Goal: Book appointment/travel/reservation

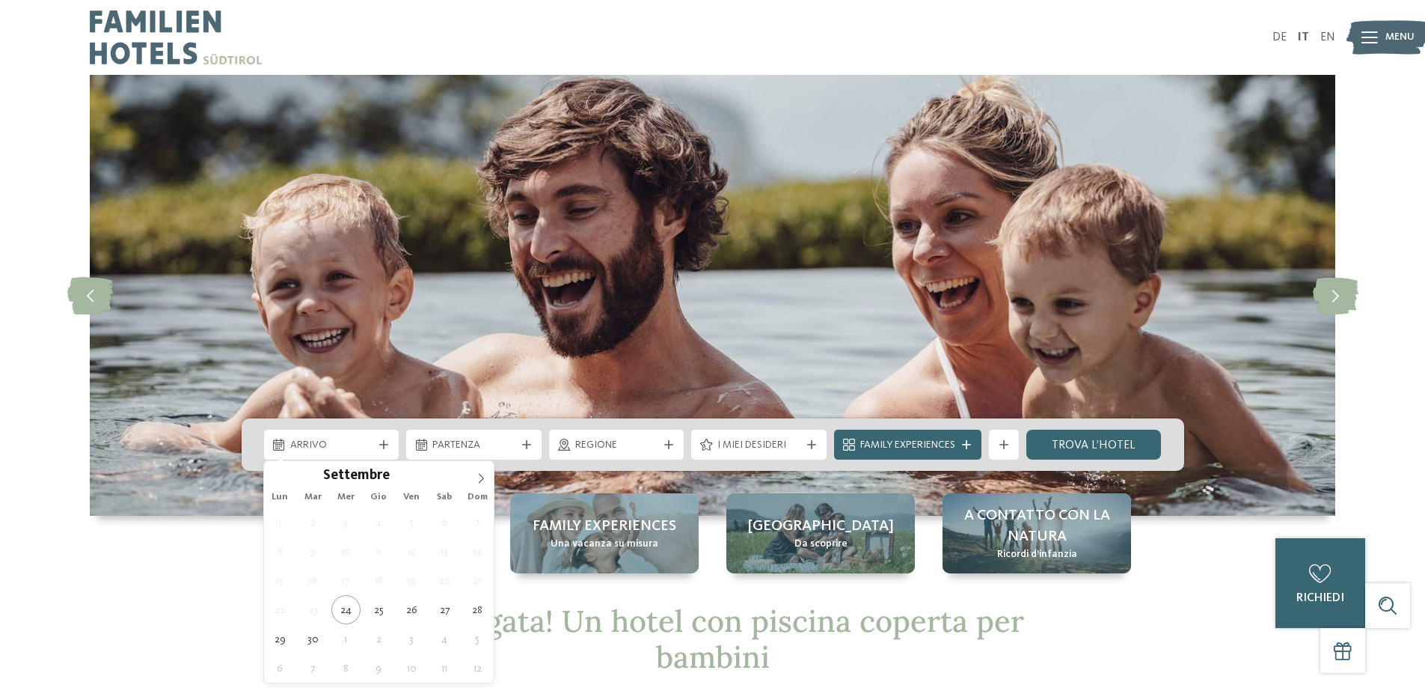
click at [355, 450] on span "Arrivo" at bounding box center [331, 445] width 83 height 15
click at [479, 474] on icon at bounding box center [481, 478] width 10 height 10
click at [482, 474] on icon at bounding box center [481, 478] width 10 height 10
type div "12.12.2025"
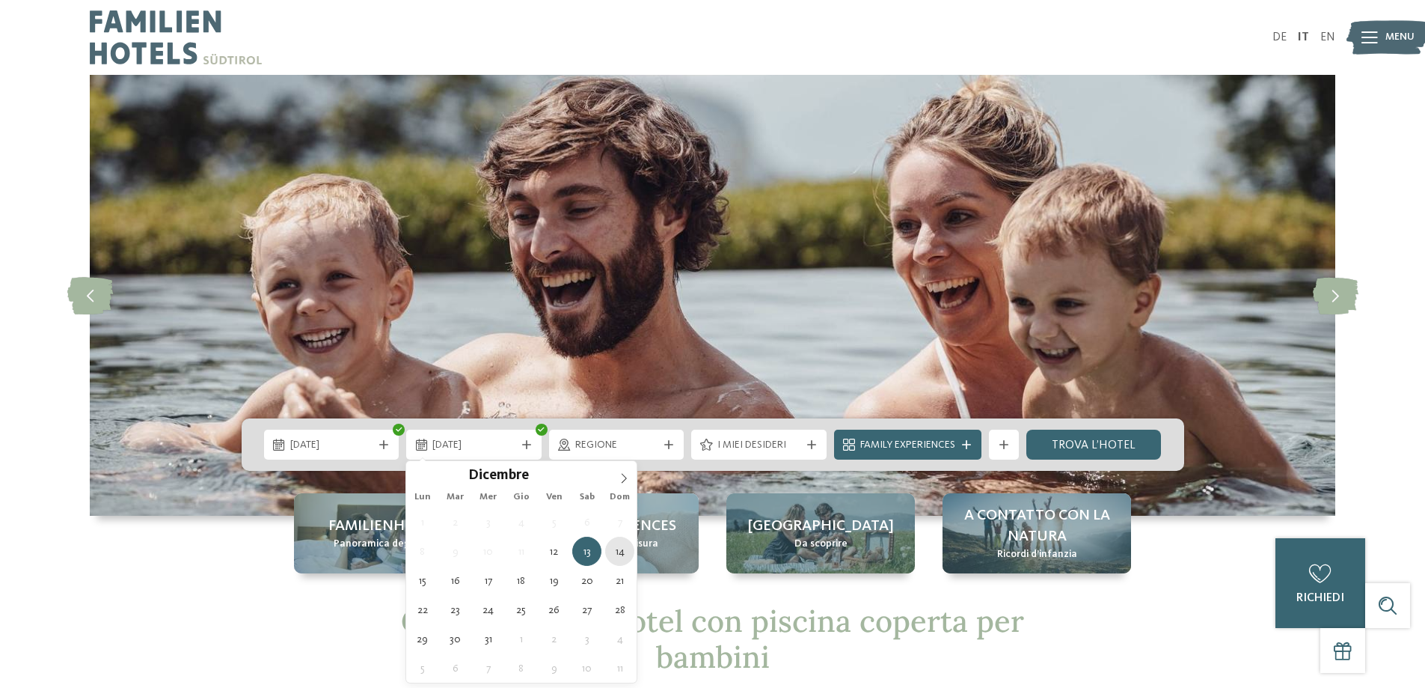
type div "14.12.2025"
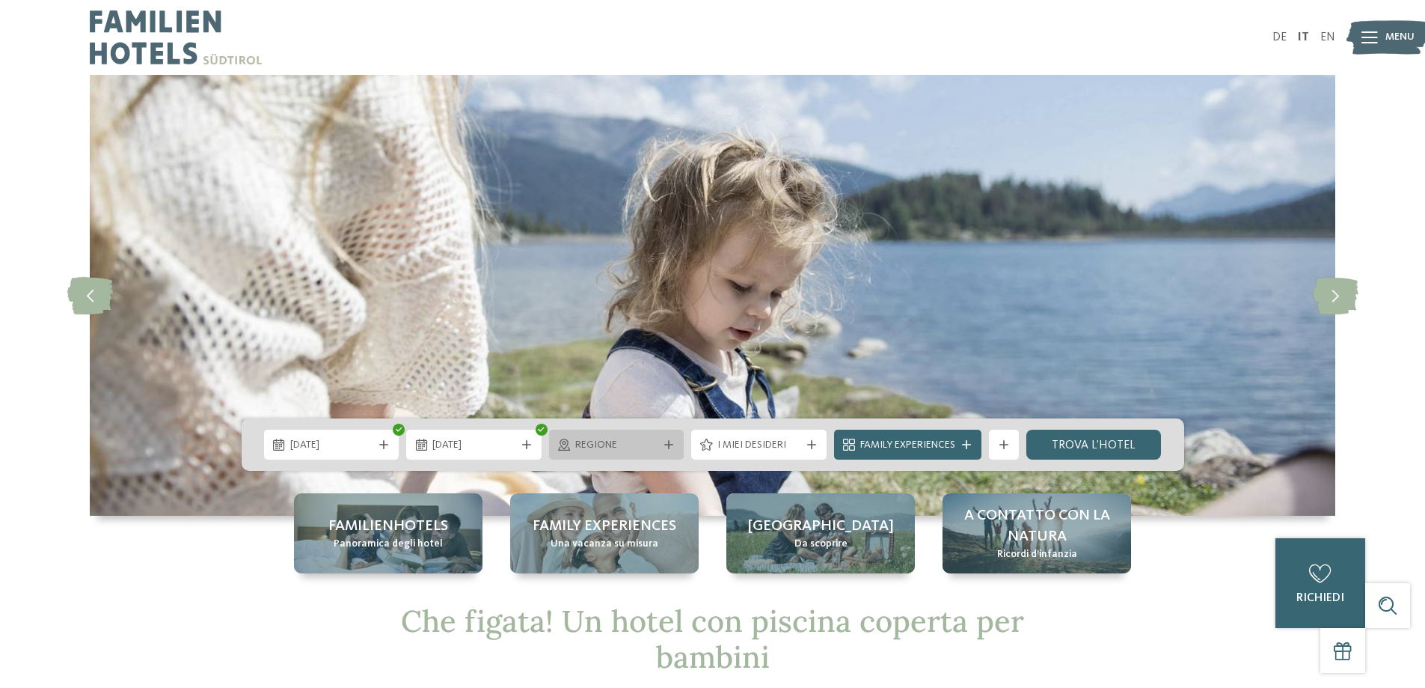
click at [649, 447] on span "Regione" at bounding box center [616, 445] width 83 height 15
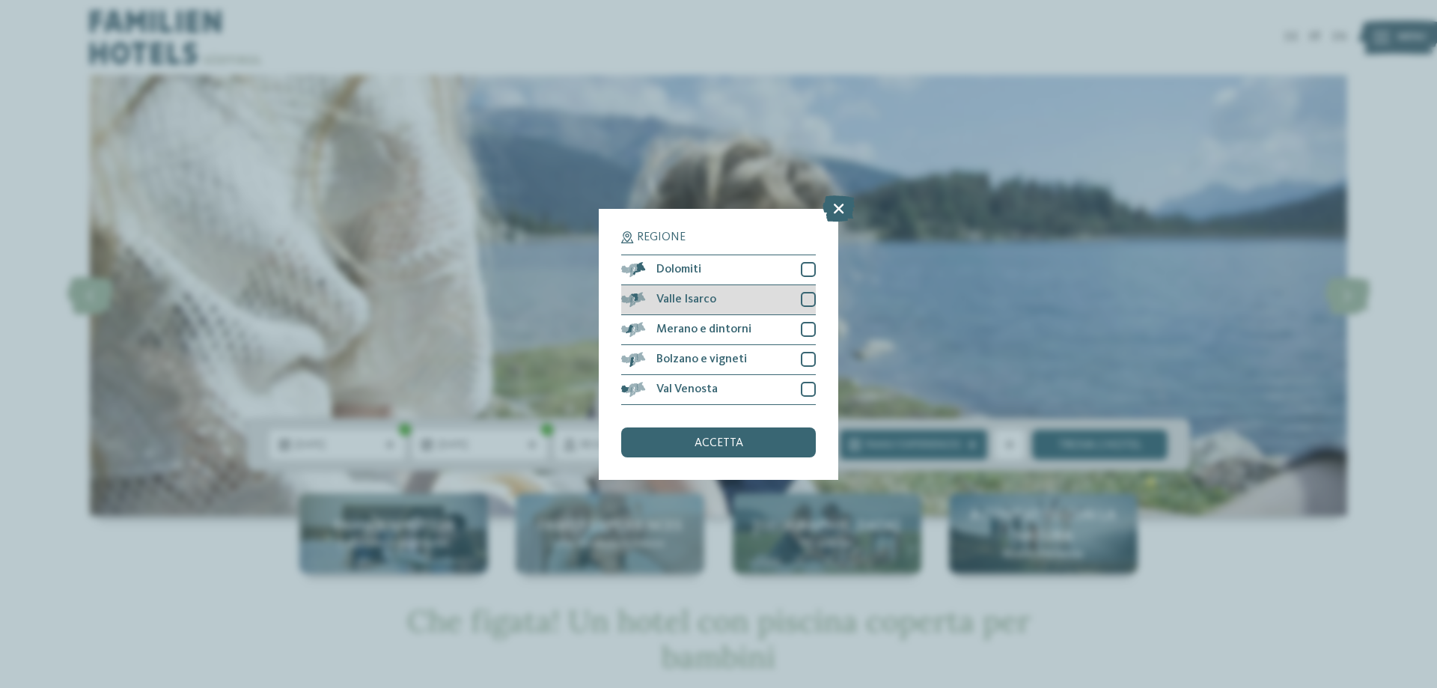
drag, startPoint x: 814, startPoint y: 272, endPoint x: 811, endPoint y: 293, distance: 21.2
click at [815, 272] on div at bounding box center [808, 269] width 15 height 15
click at [807, 302] on div at bounding box center [808, 299] width 15 height 15
click at [807, 328] on div at bounding box center [808, 329] width 15 height 15
click at [808, 358] on div at bounding box center [808, 359] width 15 height 15
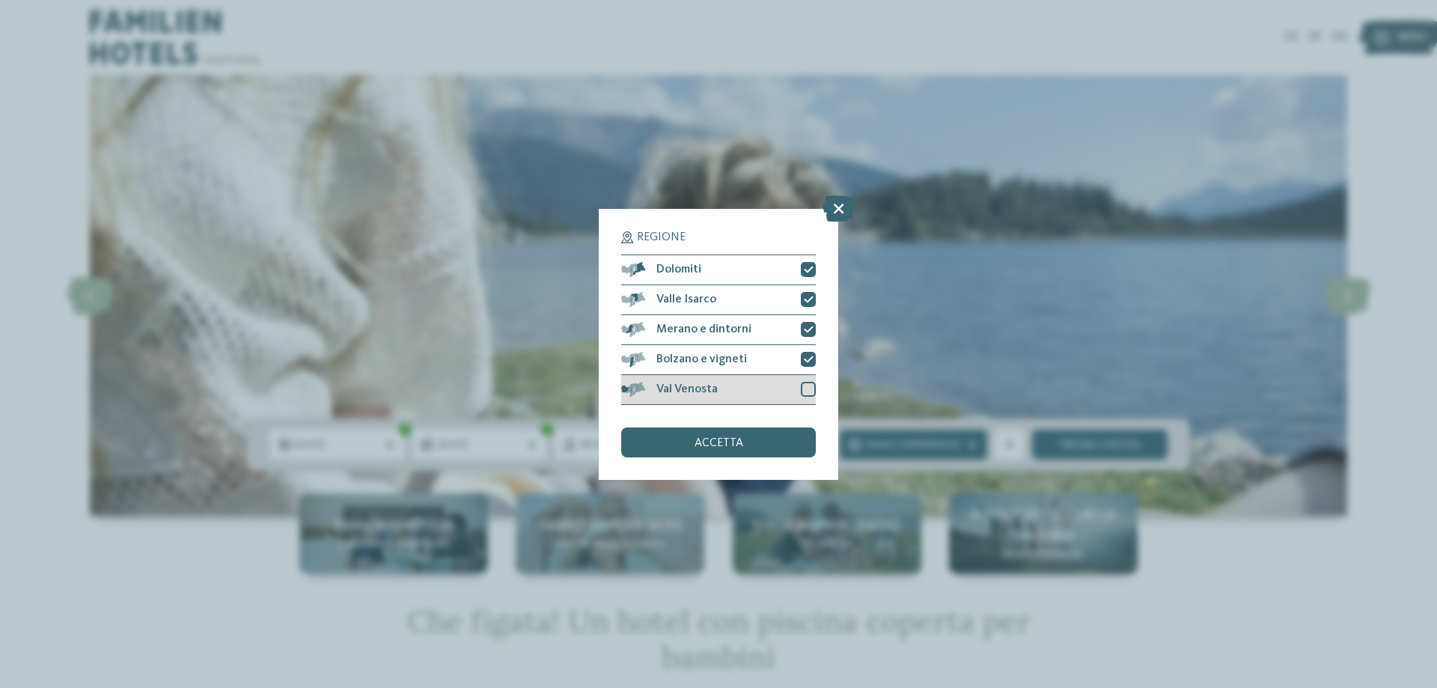
click at [800, 391] on div "Val Venosta" at bounding box center [718, 390] width 195 height 30
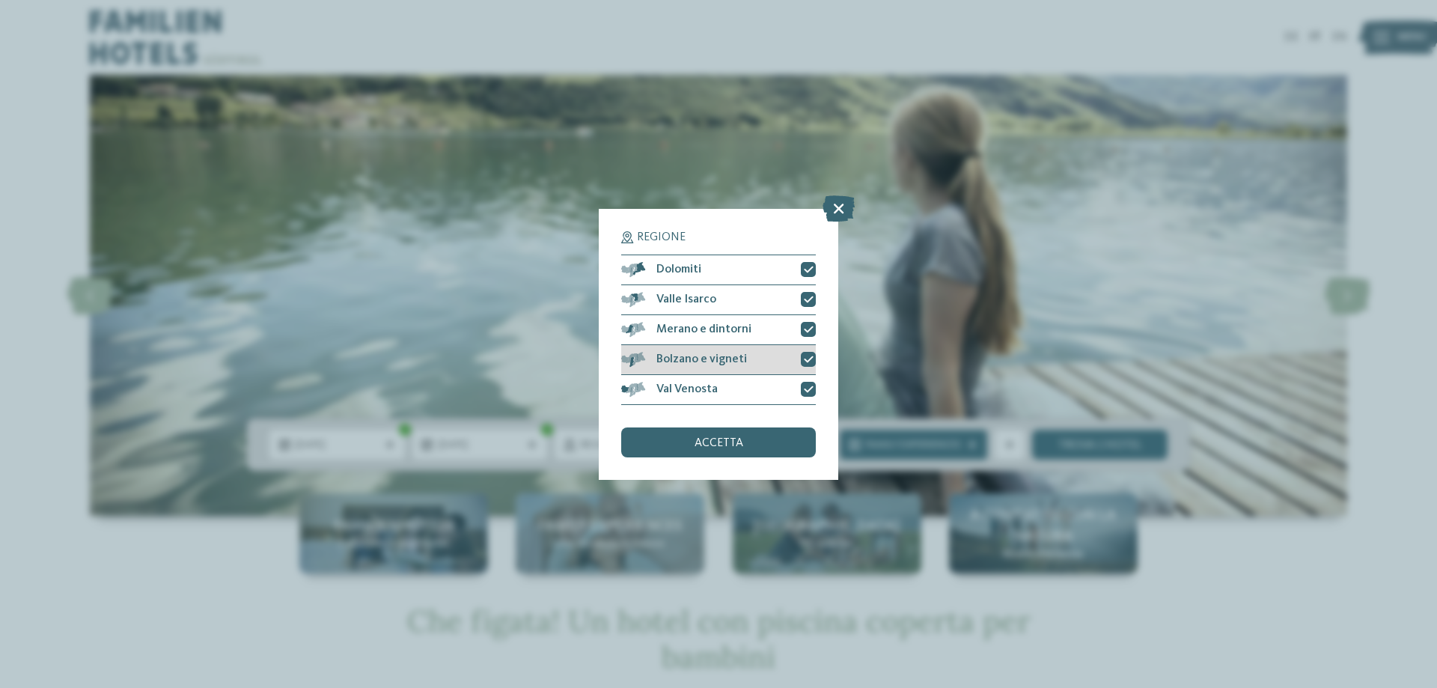
click at [807, 360] on icon at bounding box center [809, 359] width 10 height 9
click at [807, 360] on div at bounding box center [808, 359] width 15 height 15
click at [808, 363] on icon at bounding box center [809, 359] width 10 height 9
click at [781, 436] on div "accetta" at bounding box center [718, 442] width 195 height 30
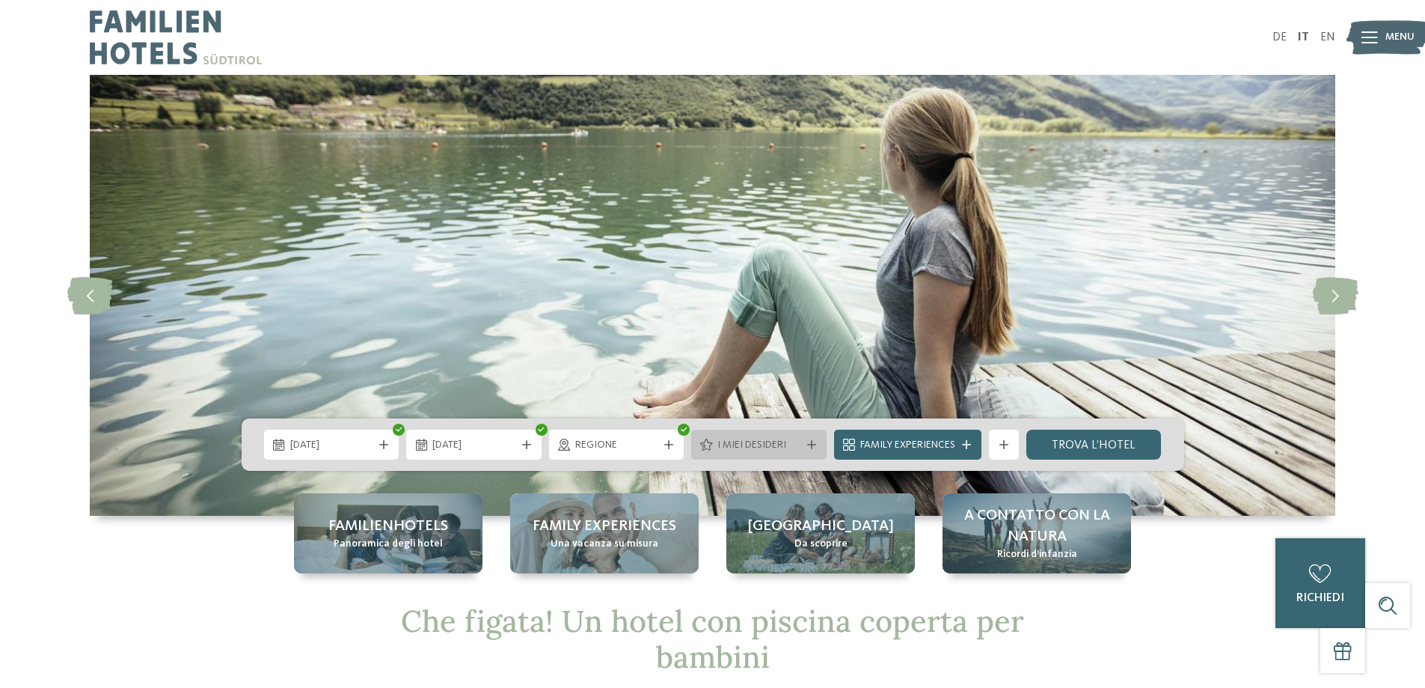
click at [819, 448] on div "I miei desideri" at bounding box center [758, 444] width 135 height 30
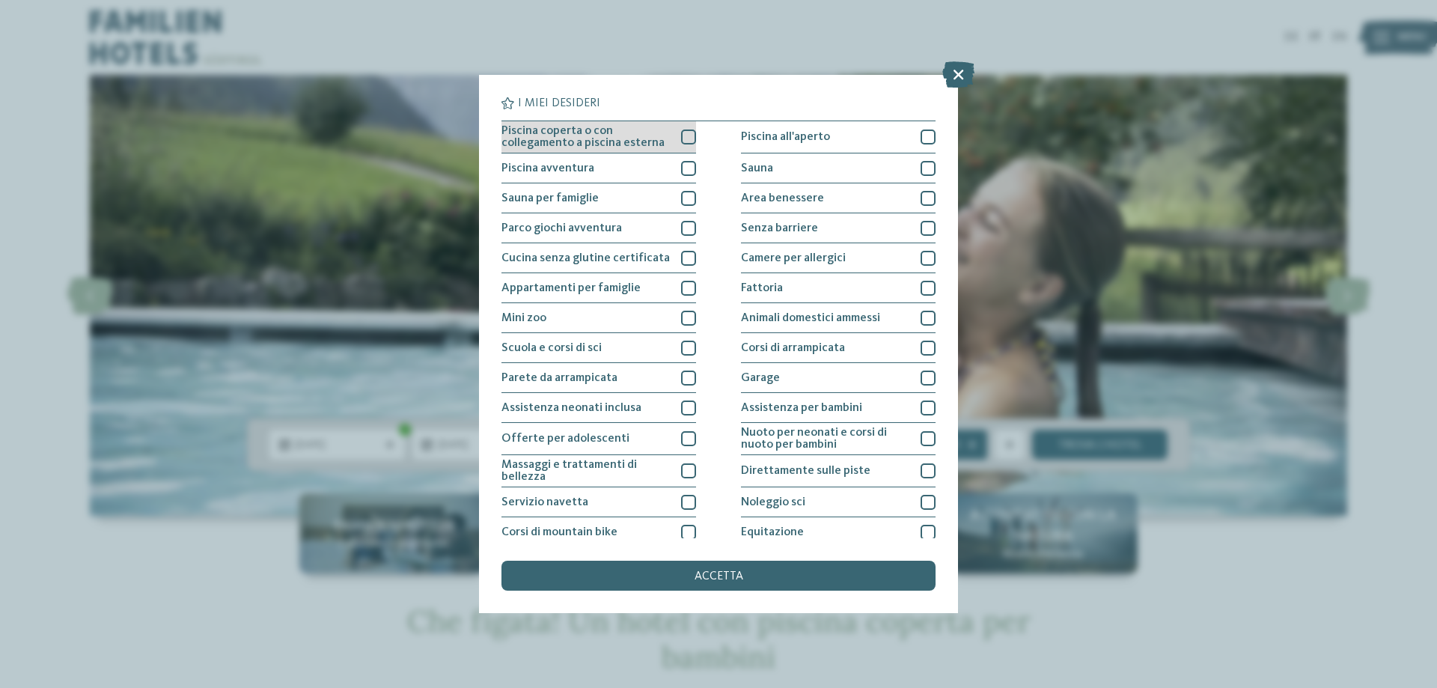
click at [684, 138] on div at bounding box center [688, 136] width 15 height 15
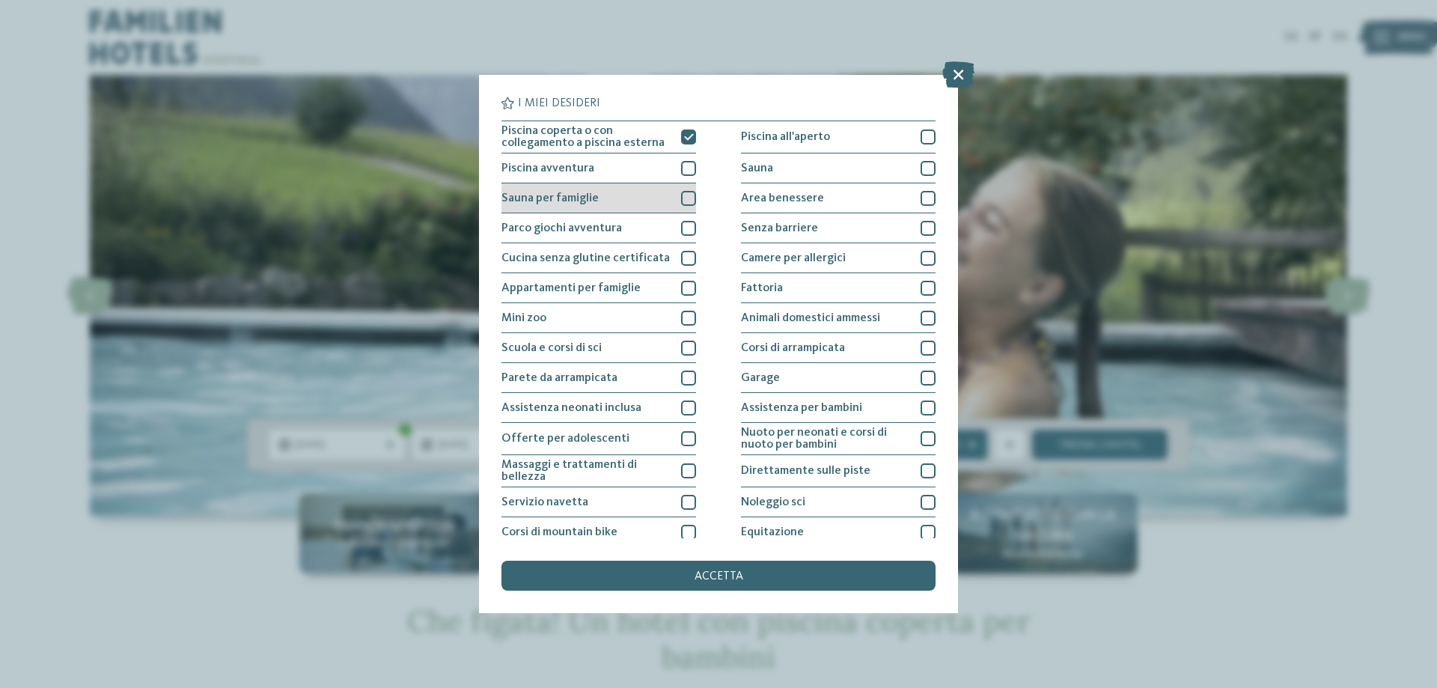
click at [686, 198] on div at bounding box center [688, 198] width 15 height 15
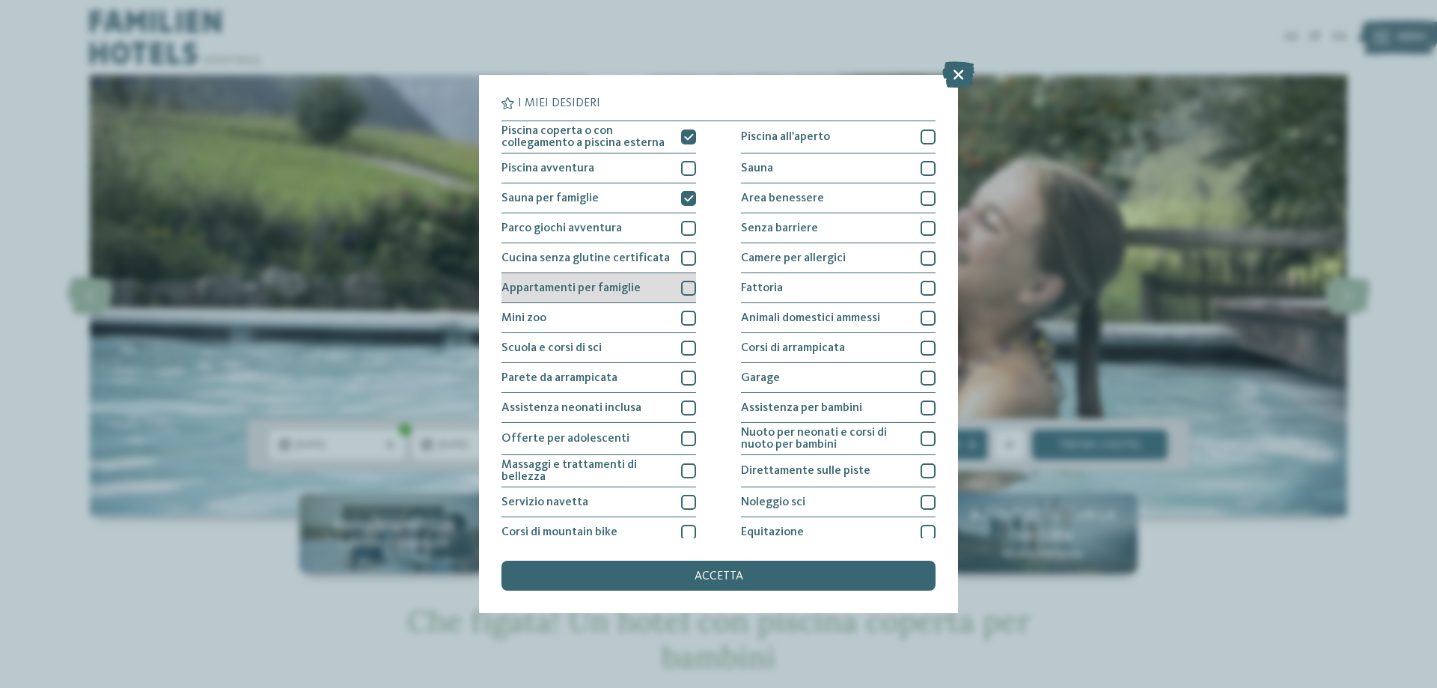
click at [681, 287] on div at bounding box center [688, 288] width 15 height 15
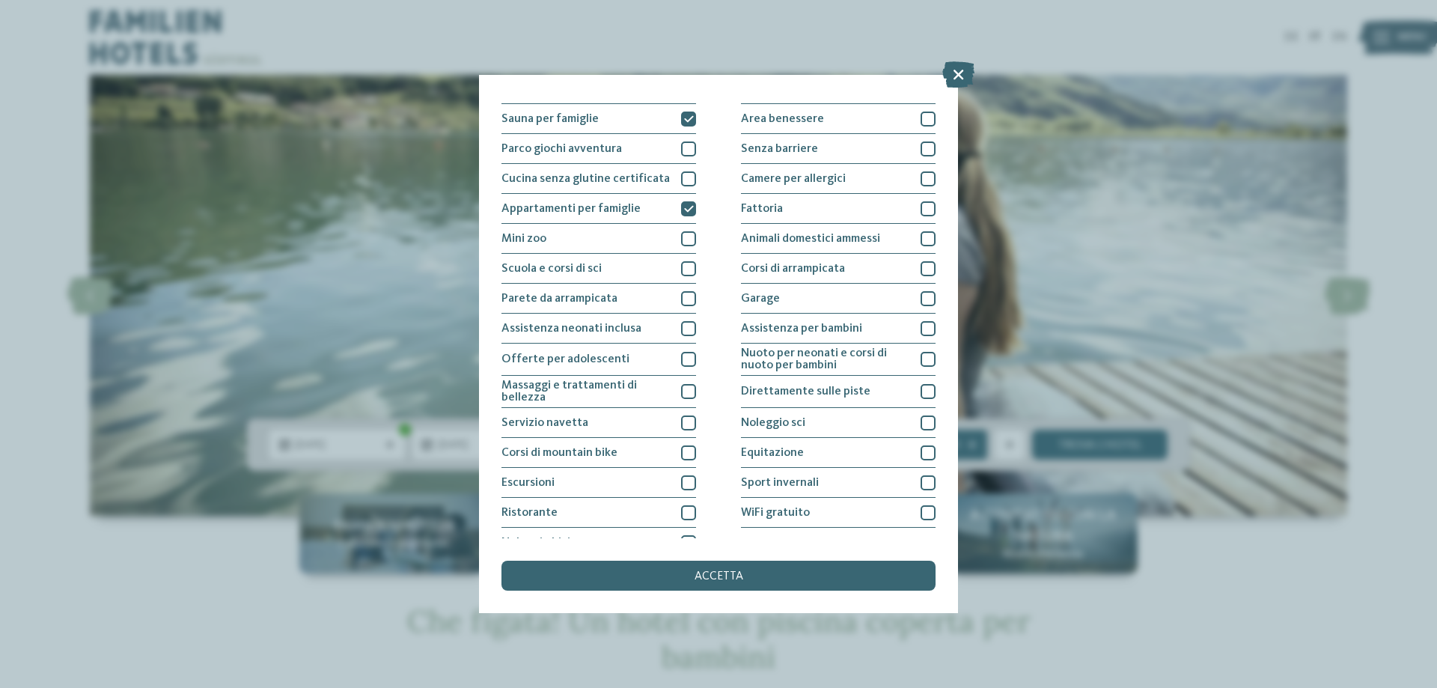
scroll to position [99, 0]
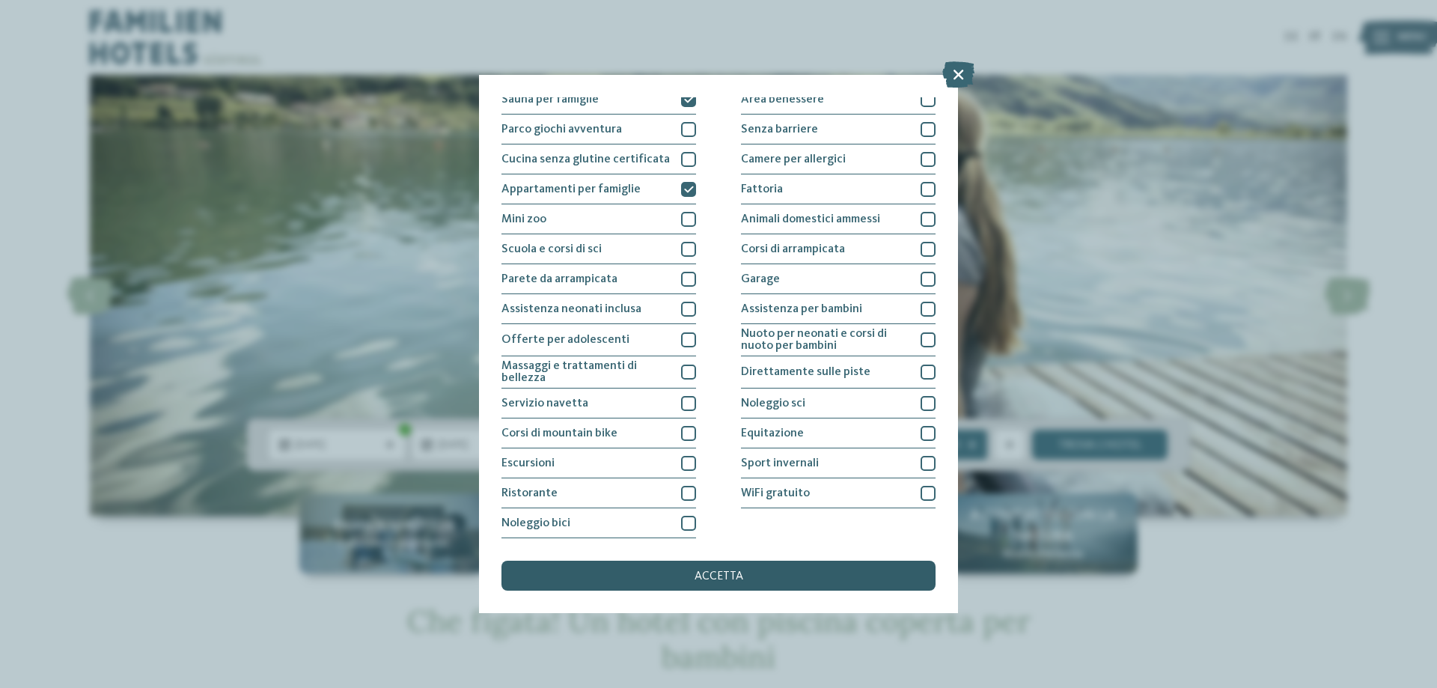
click at [804, 566] on div "accetta" at bounding box center [718, 575] width 434 height 30
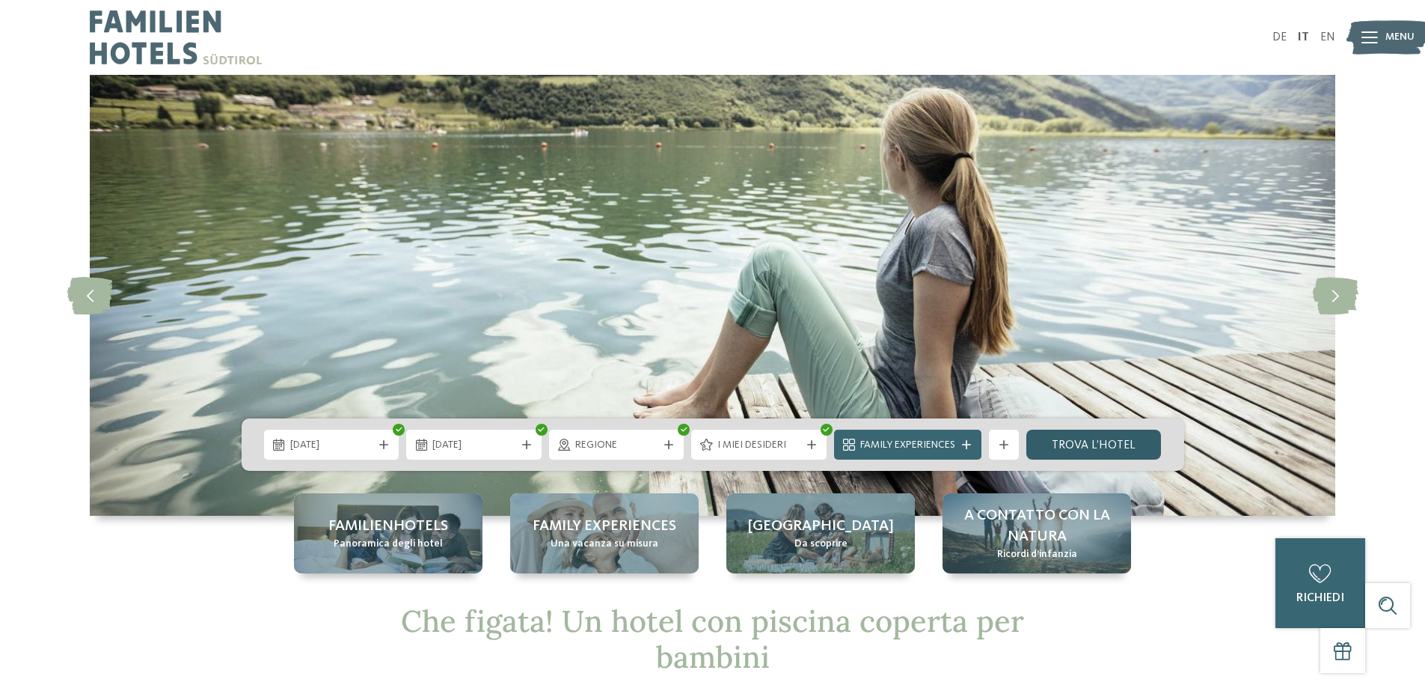
click at [1081, 436] on link "trova l’hotel" at bounding box center [1094, 444] width 135 height 30
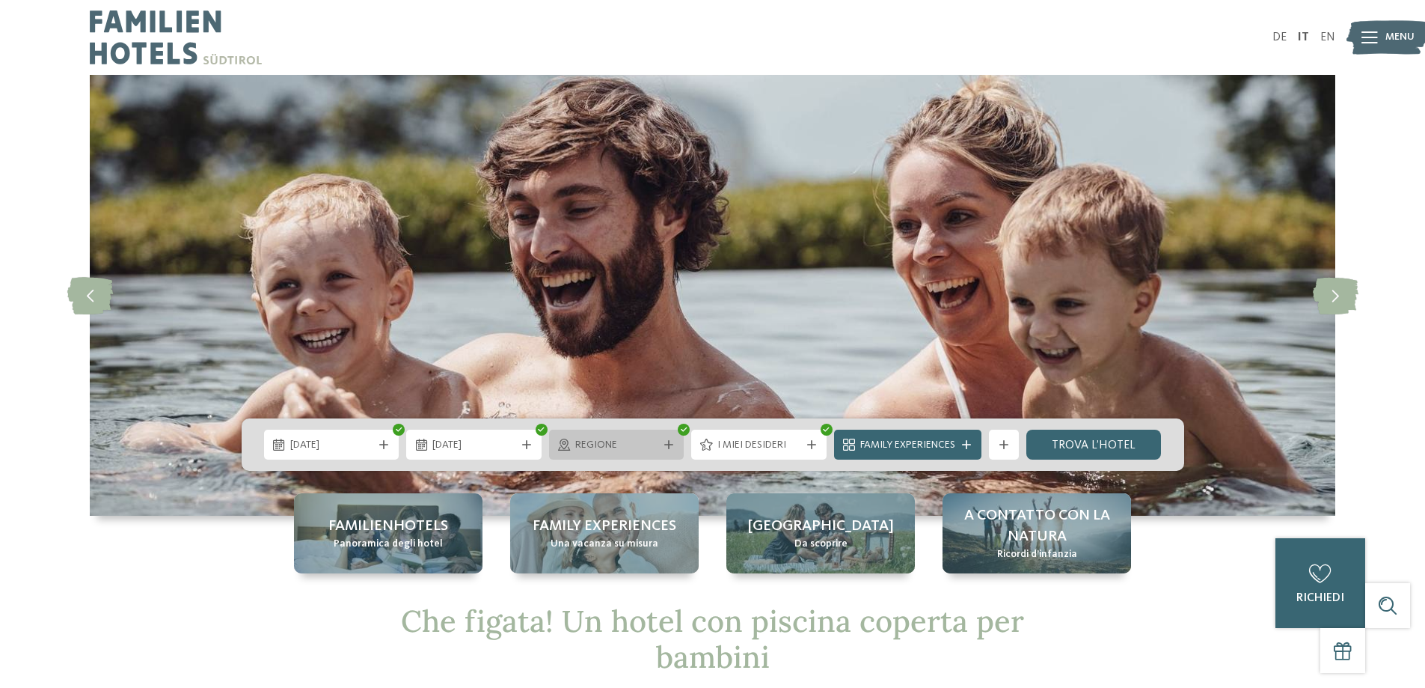
click at [658, 442] on div "Regione" at bounding box center [617, 444] width 91 height 16
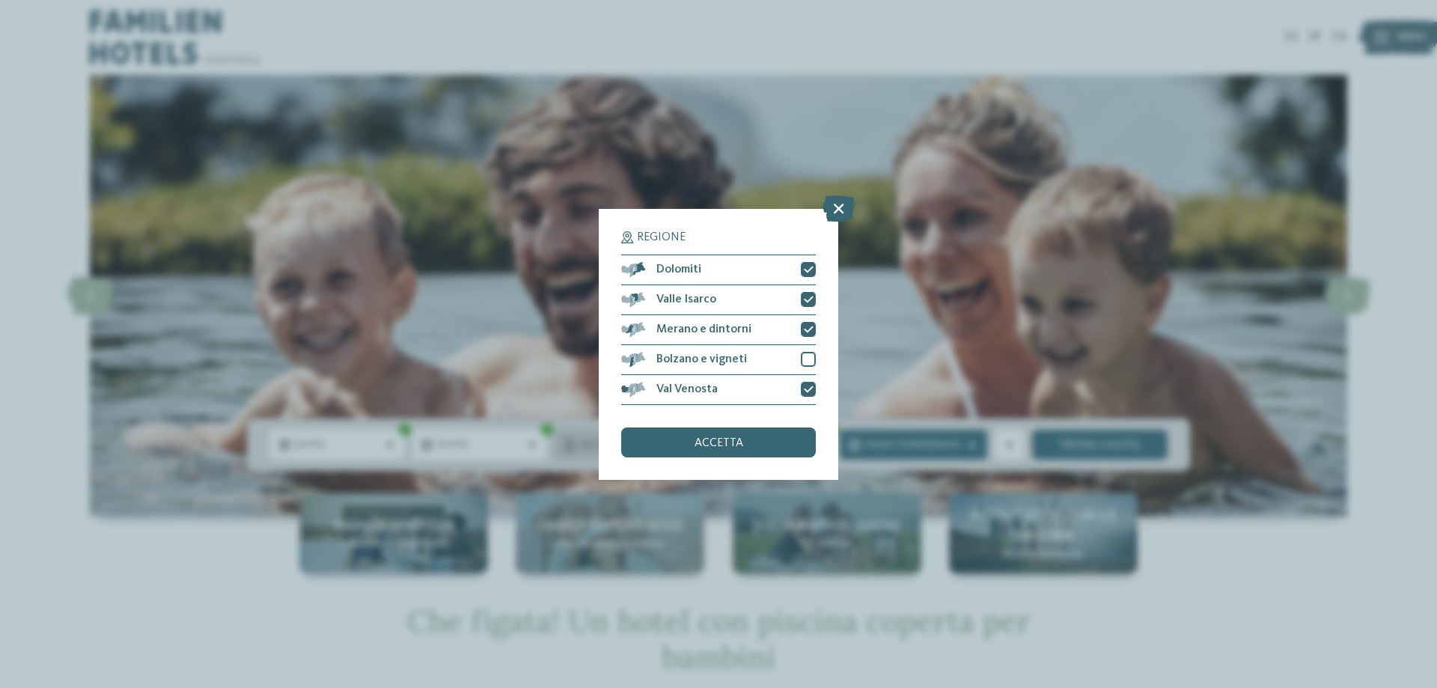
click at [658, 442] on div "accetta" at bounding box center [718, 442] width 195 height 30
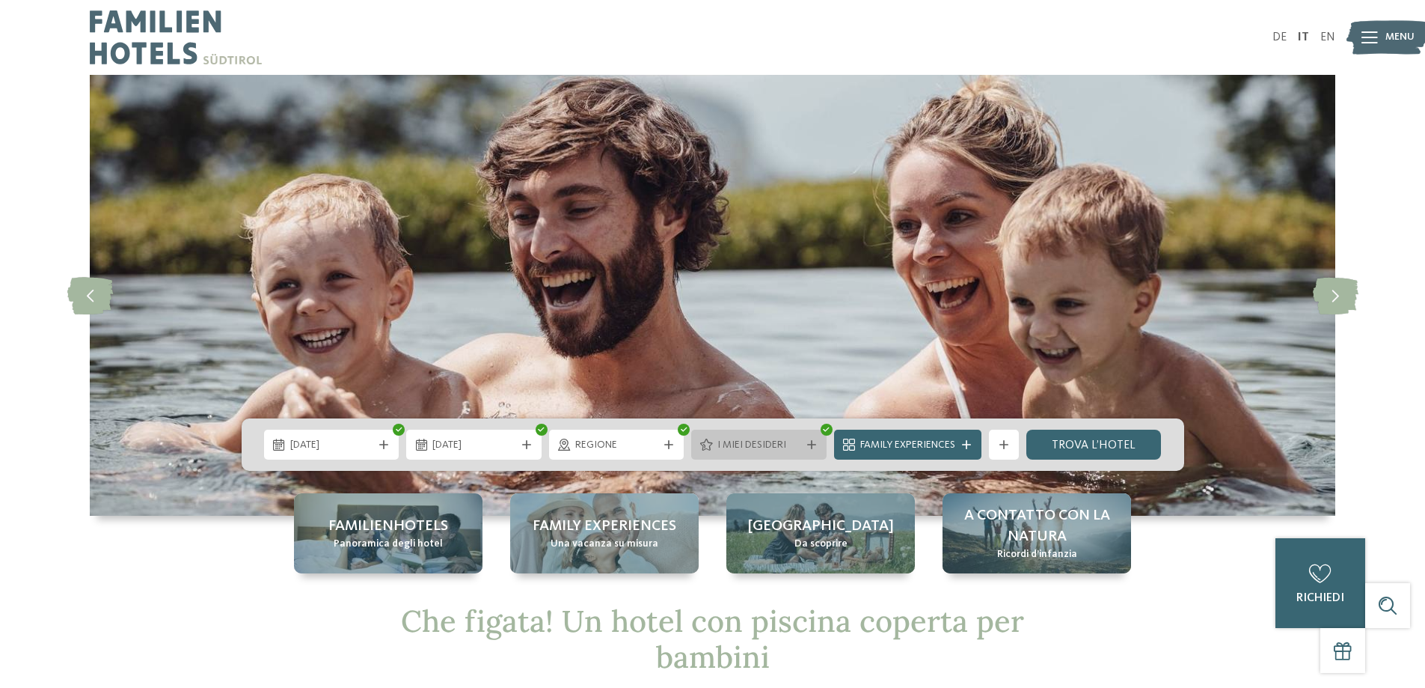
click at [765, 441] on span "I miei desideri" at bounding box center [759, 445] width 83 height 15
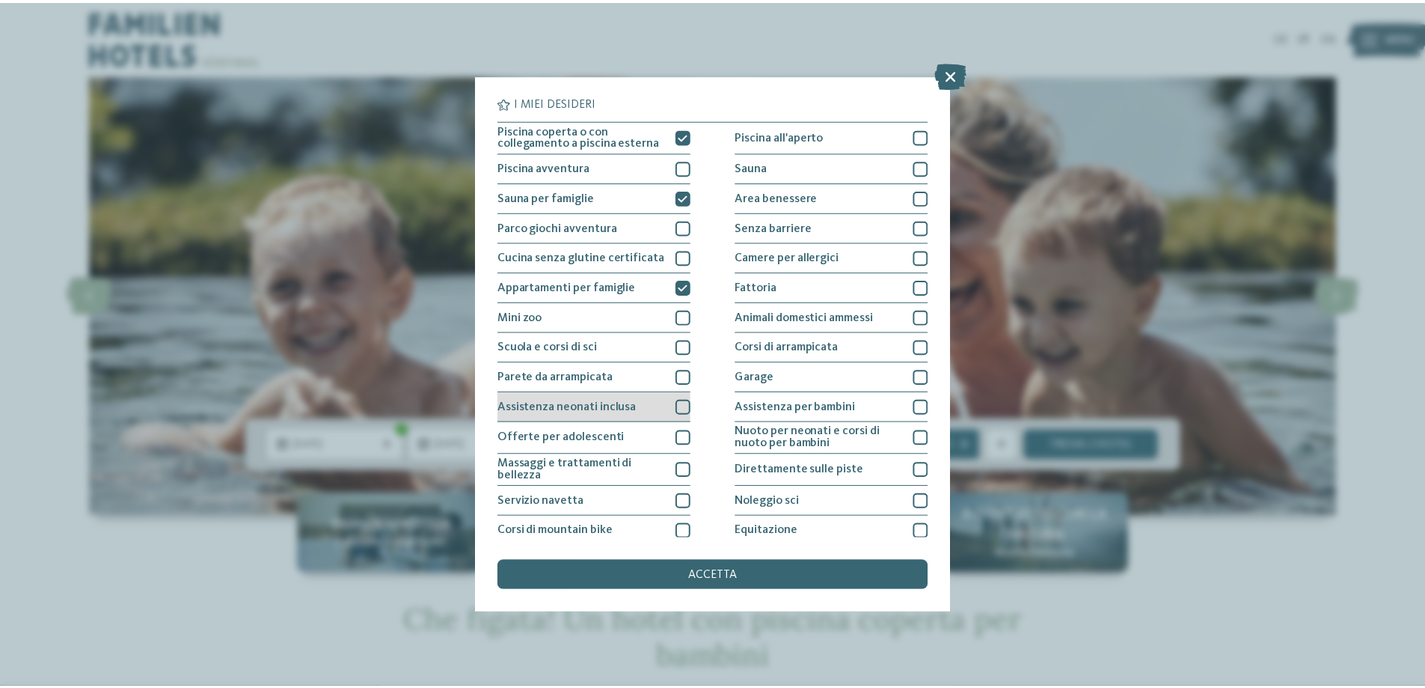
scroll to position [0, 0]
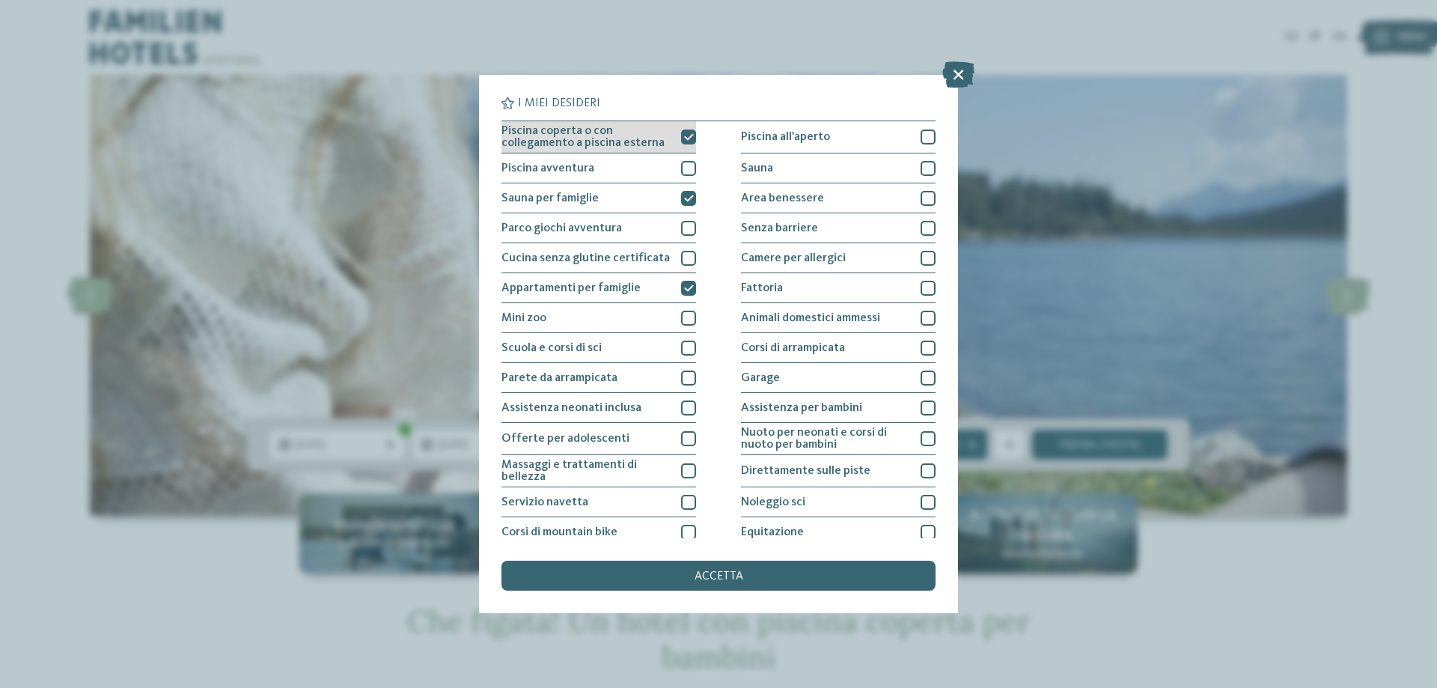
click at [684, 132] on icon at bounding box center [689, 136] width 10 height 9
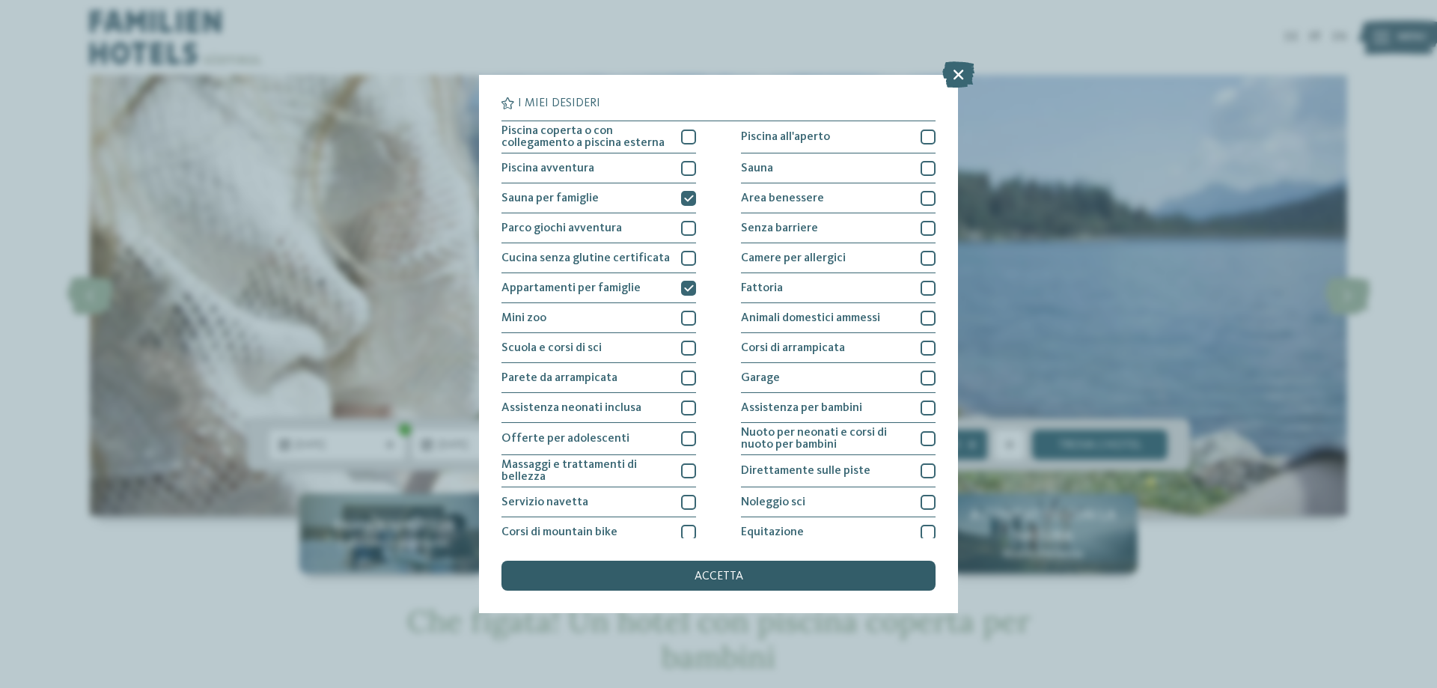
click at [718, 577] on span "accetta" at bounding box center [718, 576] width 49 height 12
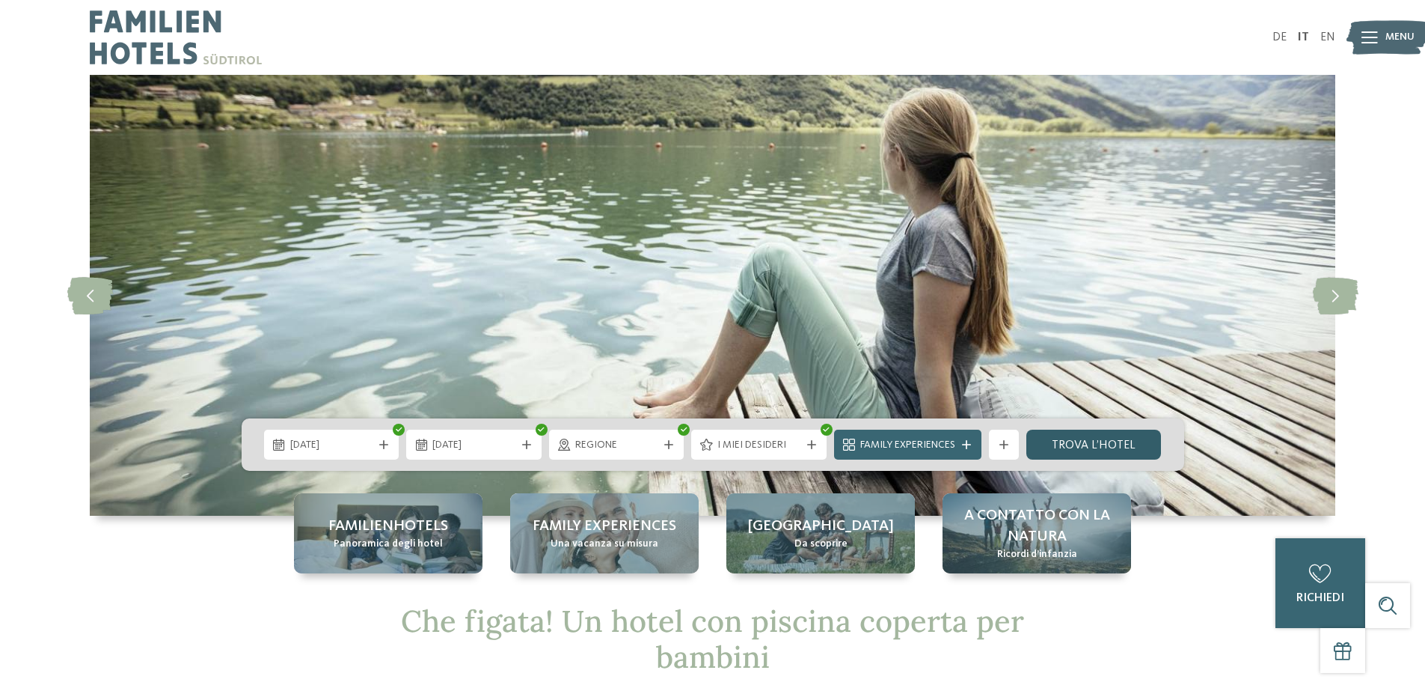
click at [1099, 441] on link "trova l’hotel" at bounding box center [1094, 444] width 135 height 30
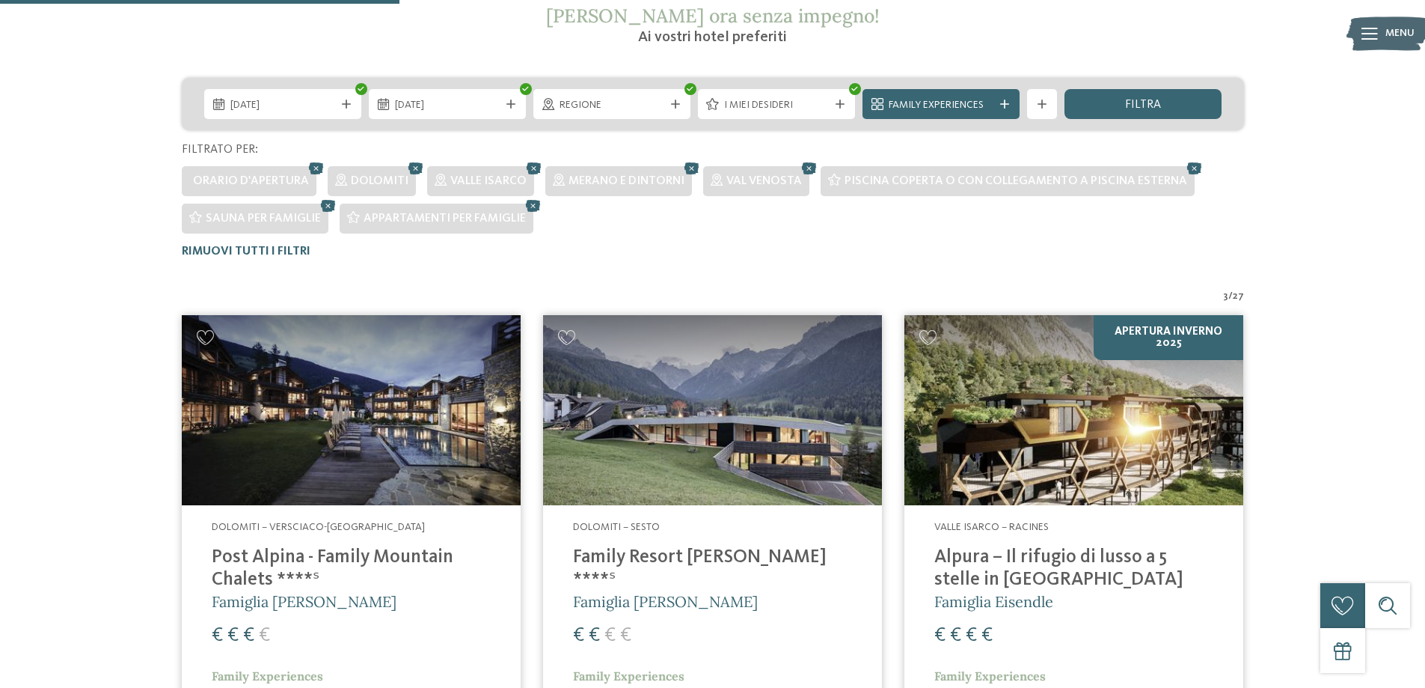
scroll to position [304, 0]
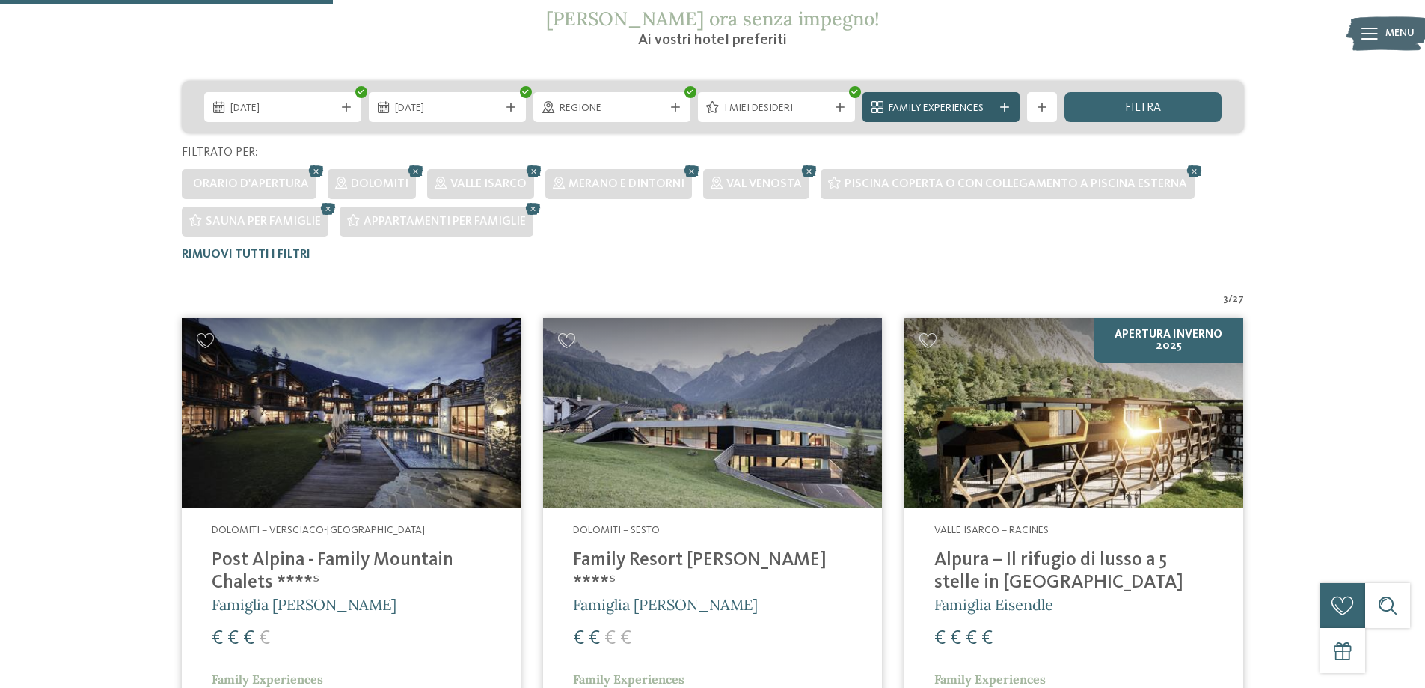
click at [977, 94] on div "Family Experiences" at bounding box center [941, 107] width 157 height 30
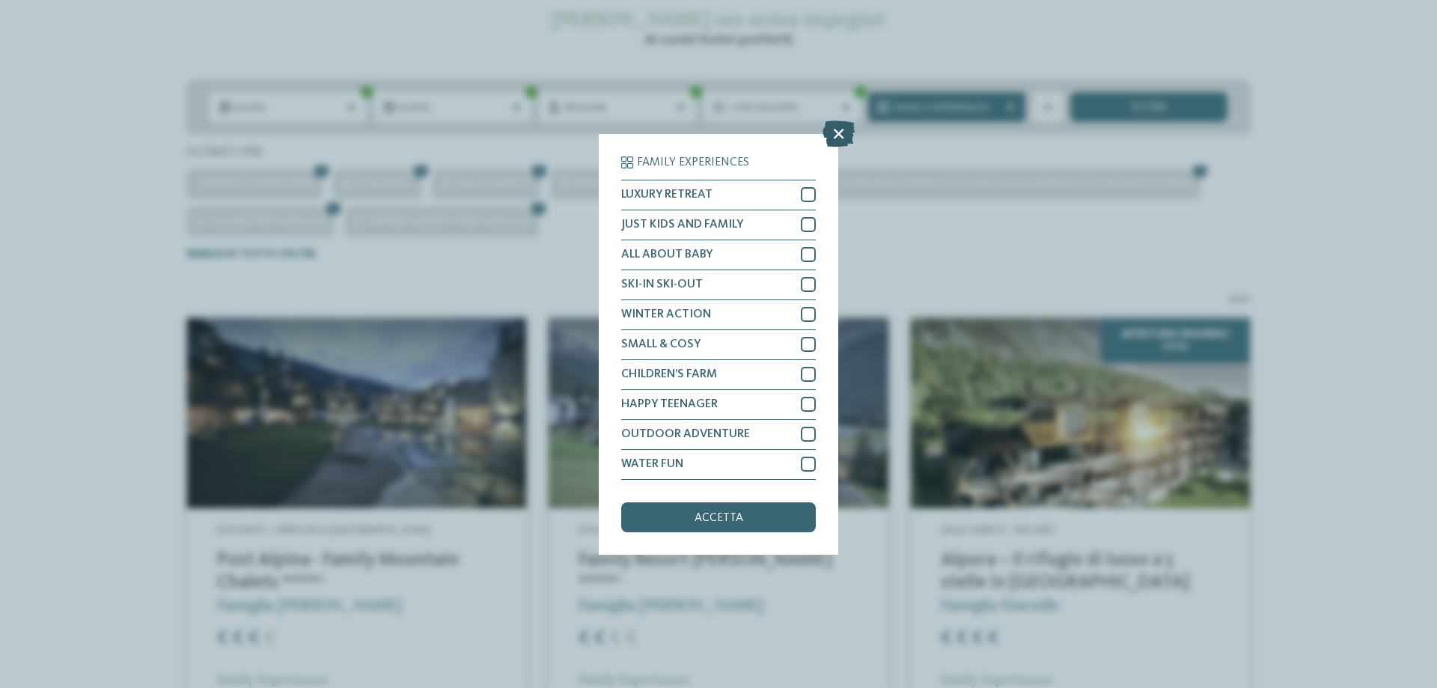
click at [825, 129] on icon at bounding box center [838, 133] width 32 height 26
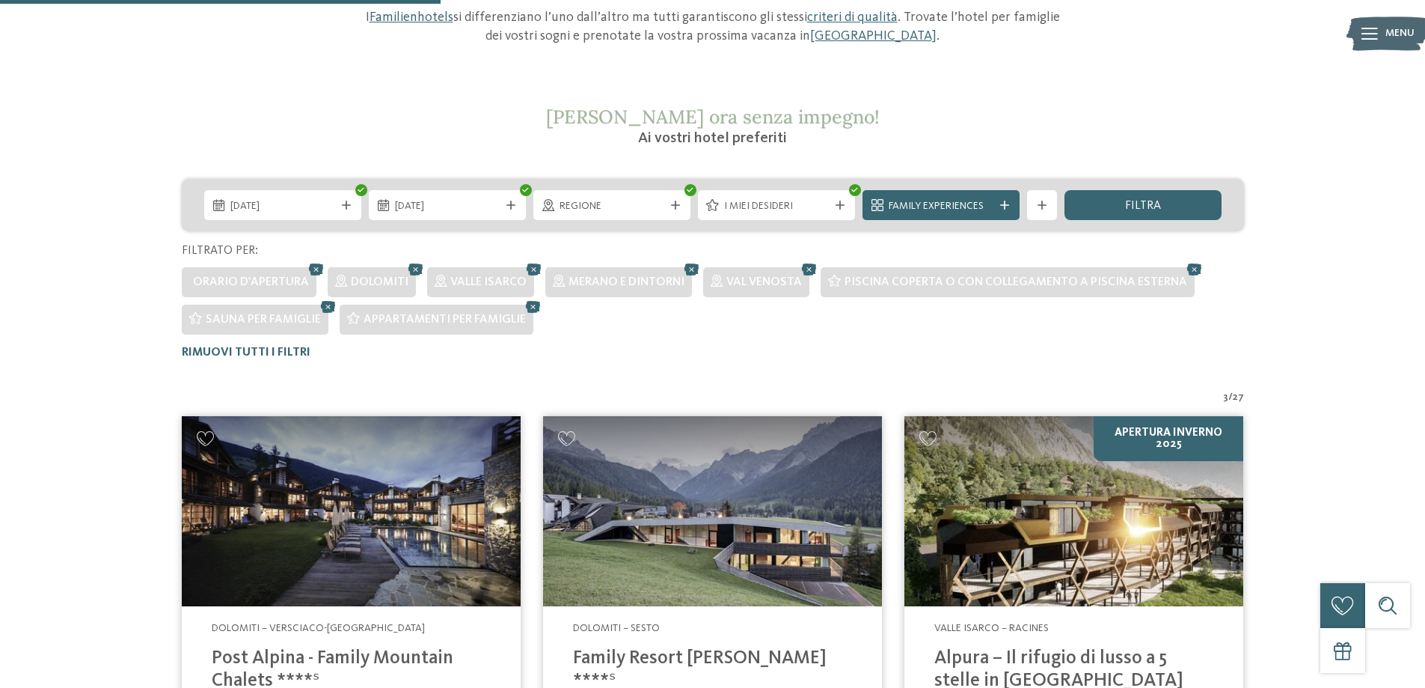
scroll to position [28, 0]
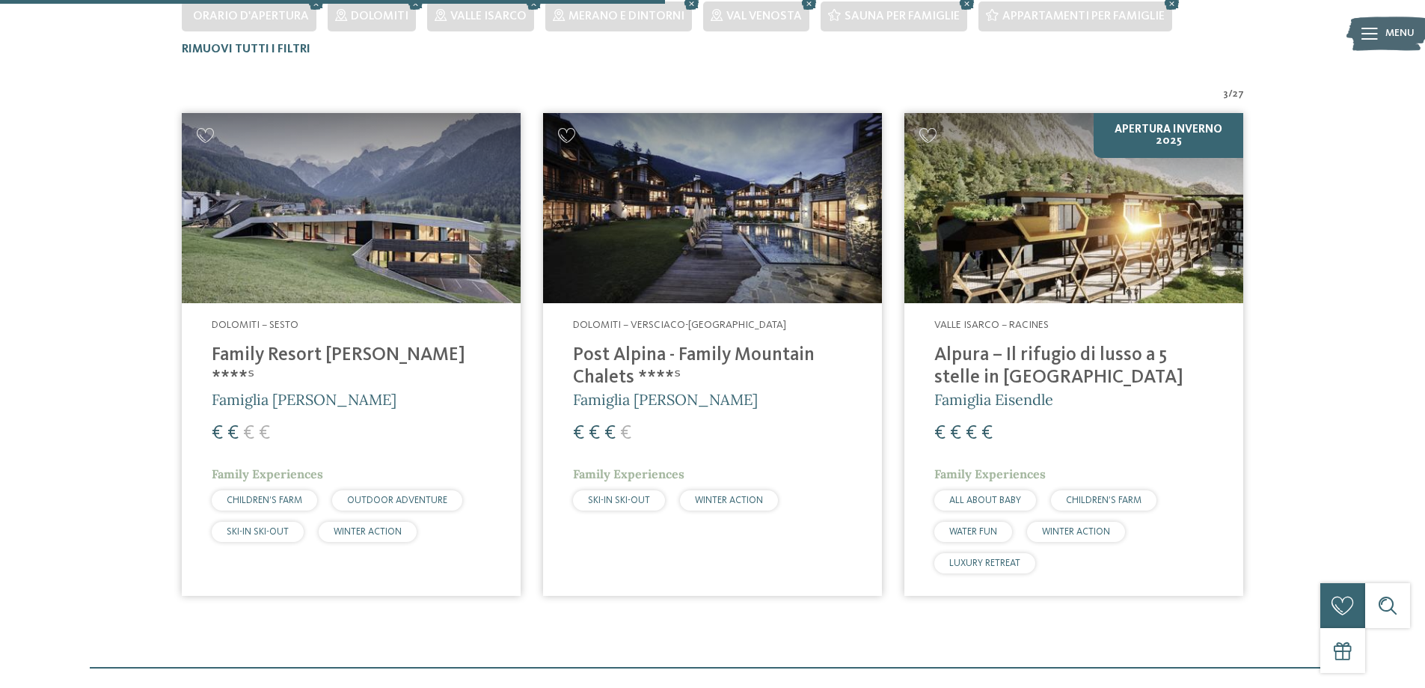
scroll to position [461, 0]
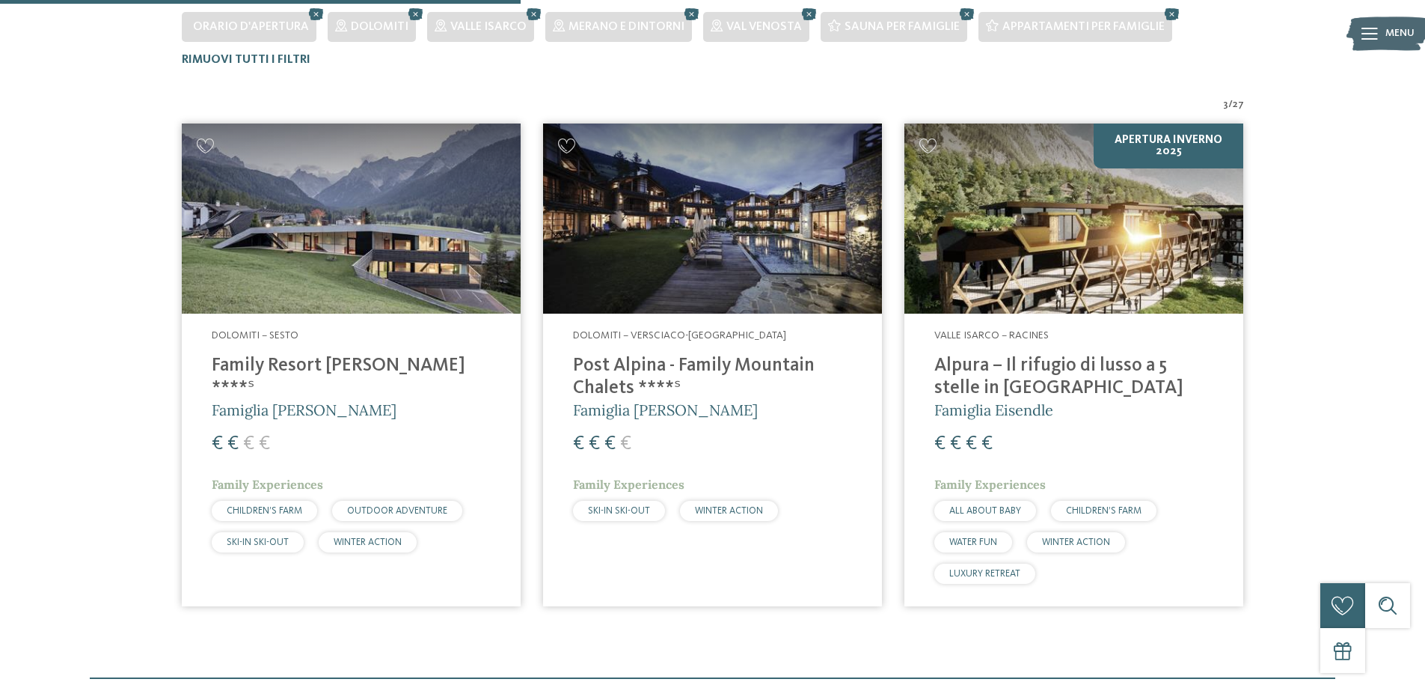
click at [462, 248] on img at bounding box center [351, 218] width 339 height 191
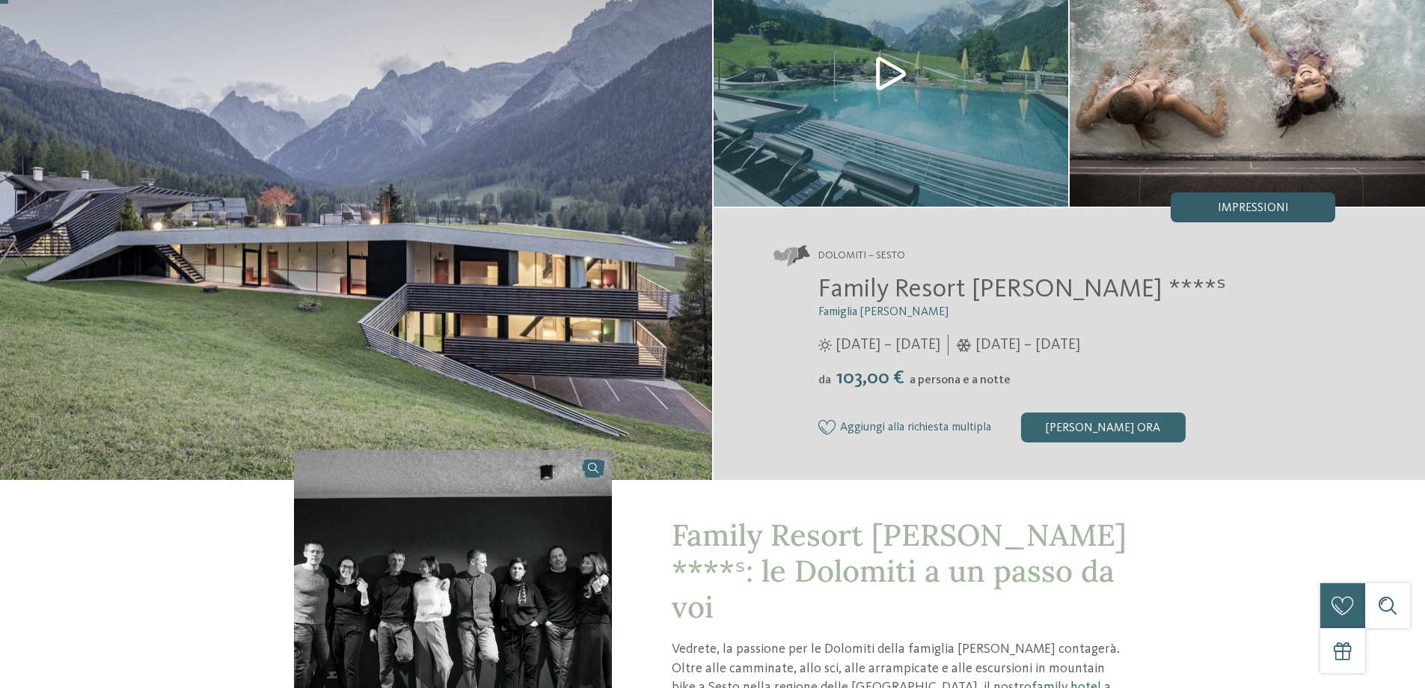
scroll to position [150, 0]
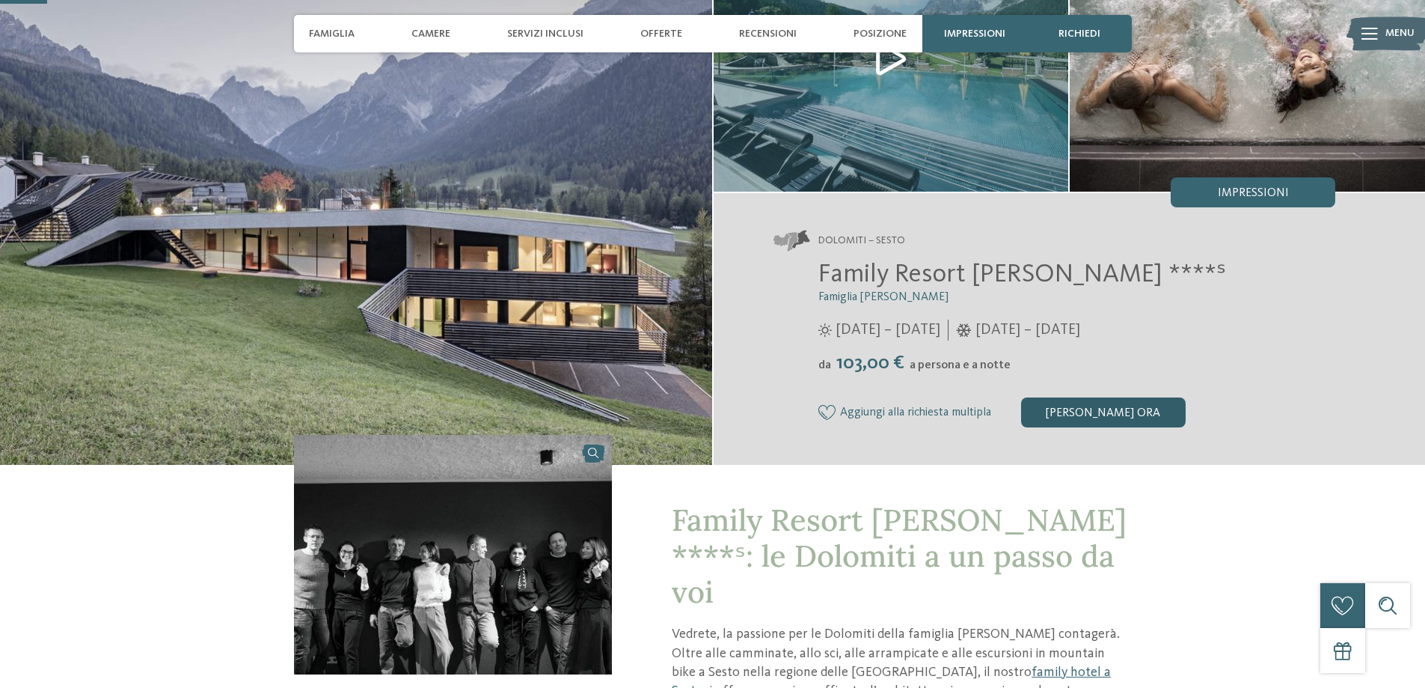
click at [1120, 403] on div "[PERSON_NAME] ora" at bounding box center [1103, 412] width 165 height 30
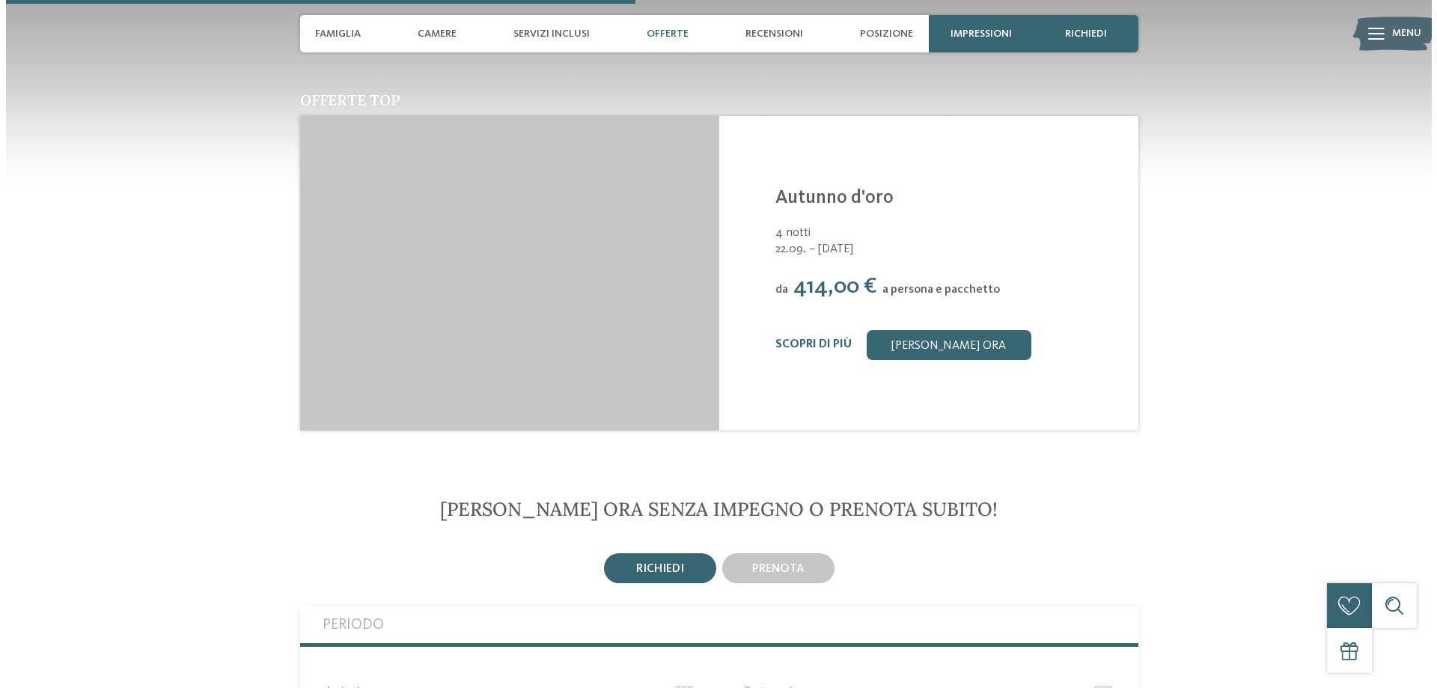
scroll to position [1995, 0]
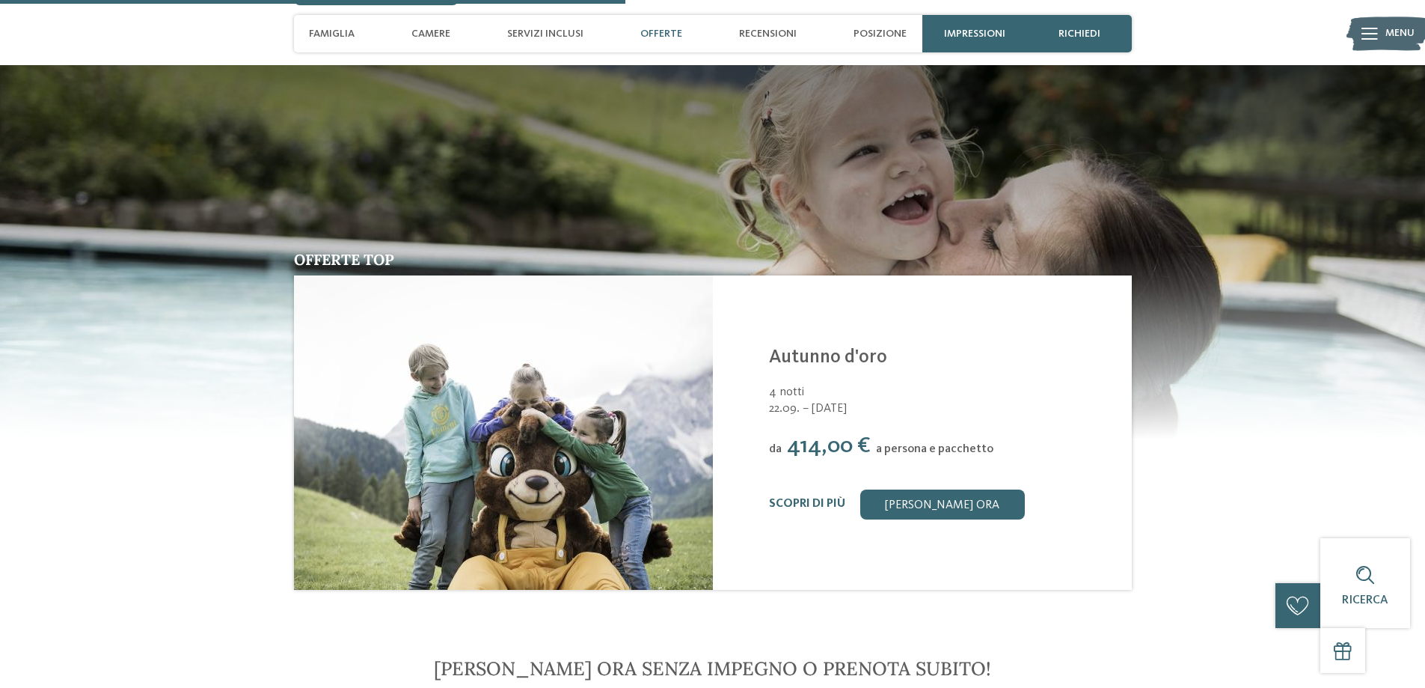
click at [1380, 38] on img at bounding box center [1388, 33] width 82 height 41
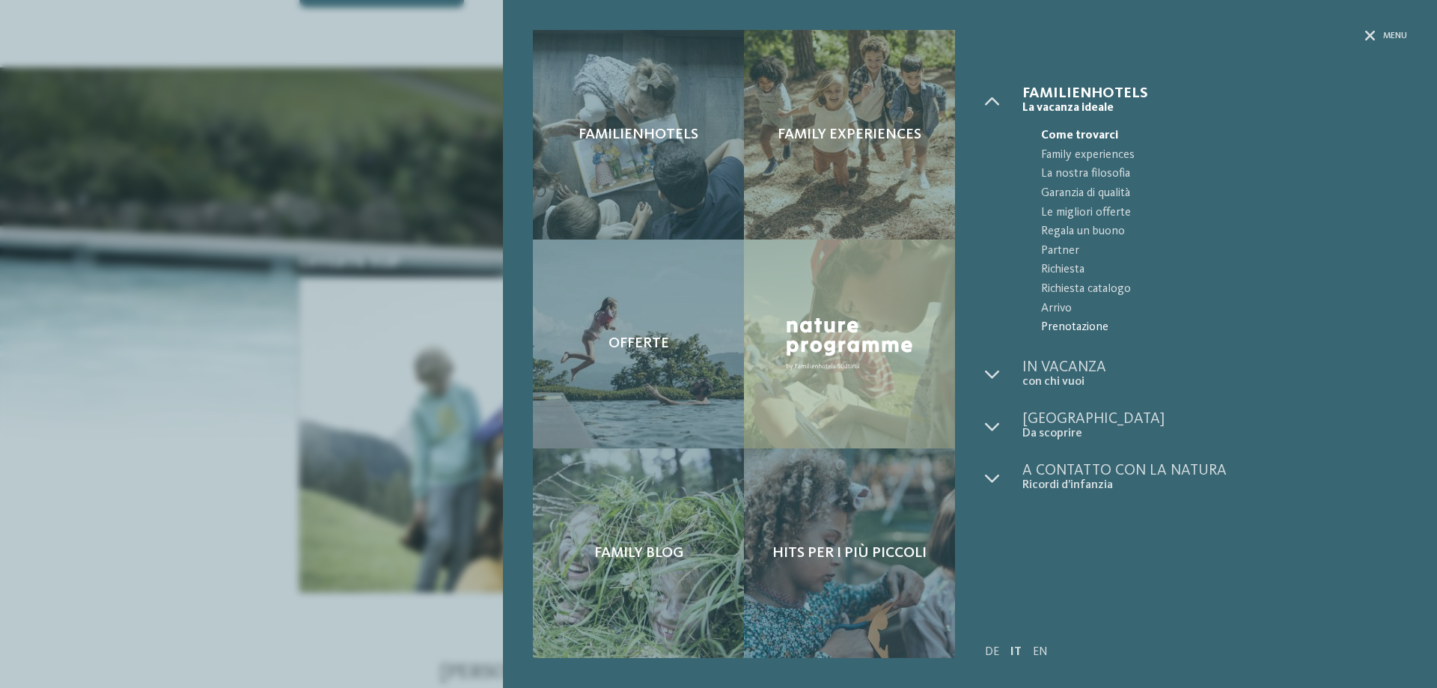
click at [1071, 328] on span "Prenotazione" at bounding box center [1224, 327] width 366 height 19
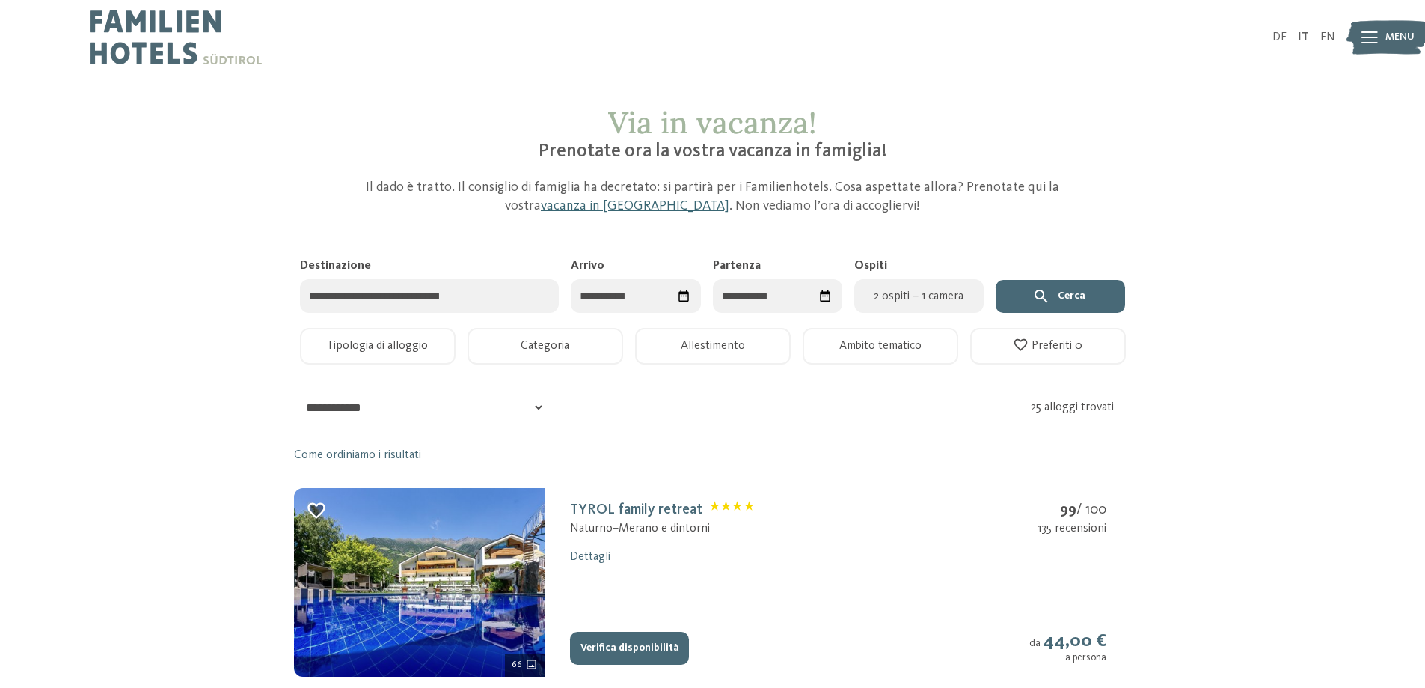
click at [412, 293] on input "Destinazione" at bounding box center [430, 296] width 260 height 34
click at [673, 297] on div "Seleziona data" at bounding box center [684, 296] width 25 height 25
click at [749, 329] on span "Mese successivo" at bounding box center [756, 333] width 15 height 15
click at [750, 329] on span "Mese successivo" at bounding box center [757, 333] width 15 height 15
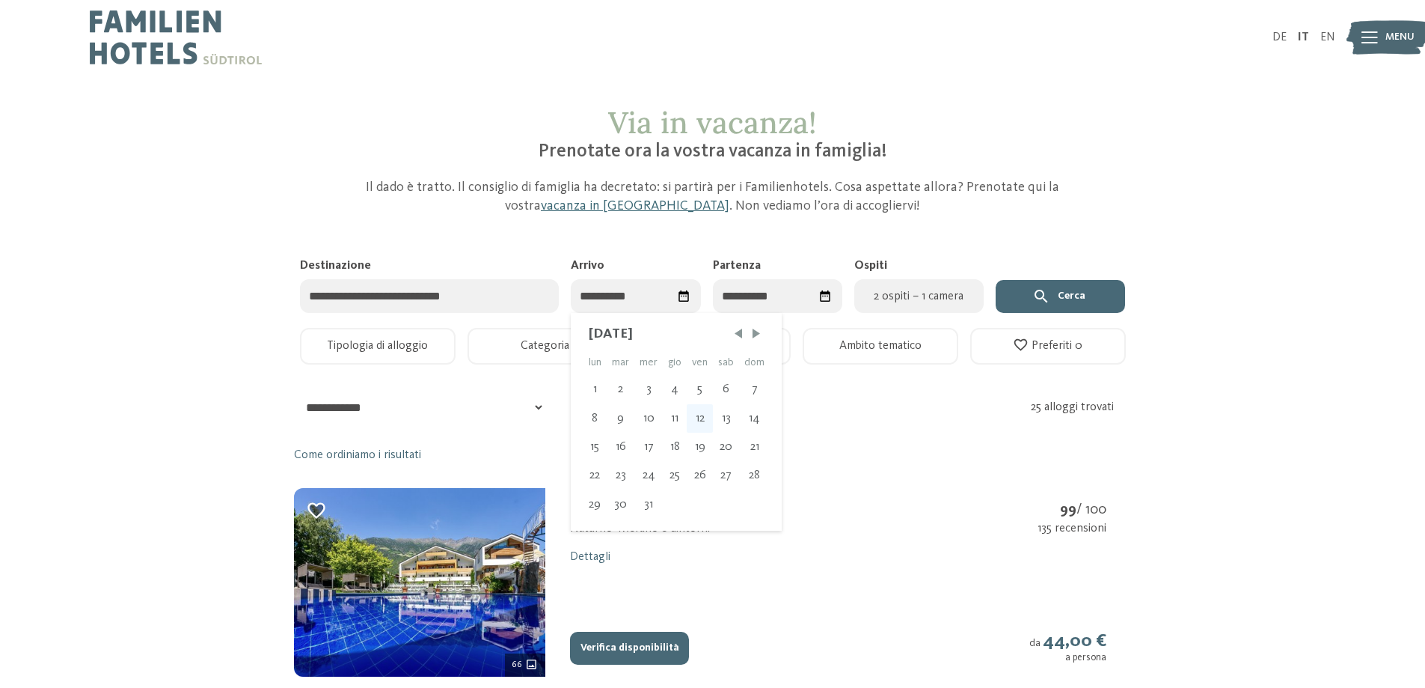
click at [692, 415] on div "12" at bounding box center [700, 418] width 26 height 28
type input "**********"
click at [816, 412] on div "14" at bounding box center [815, 418] width 31 height 28
type input "**********"
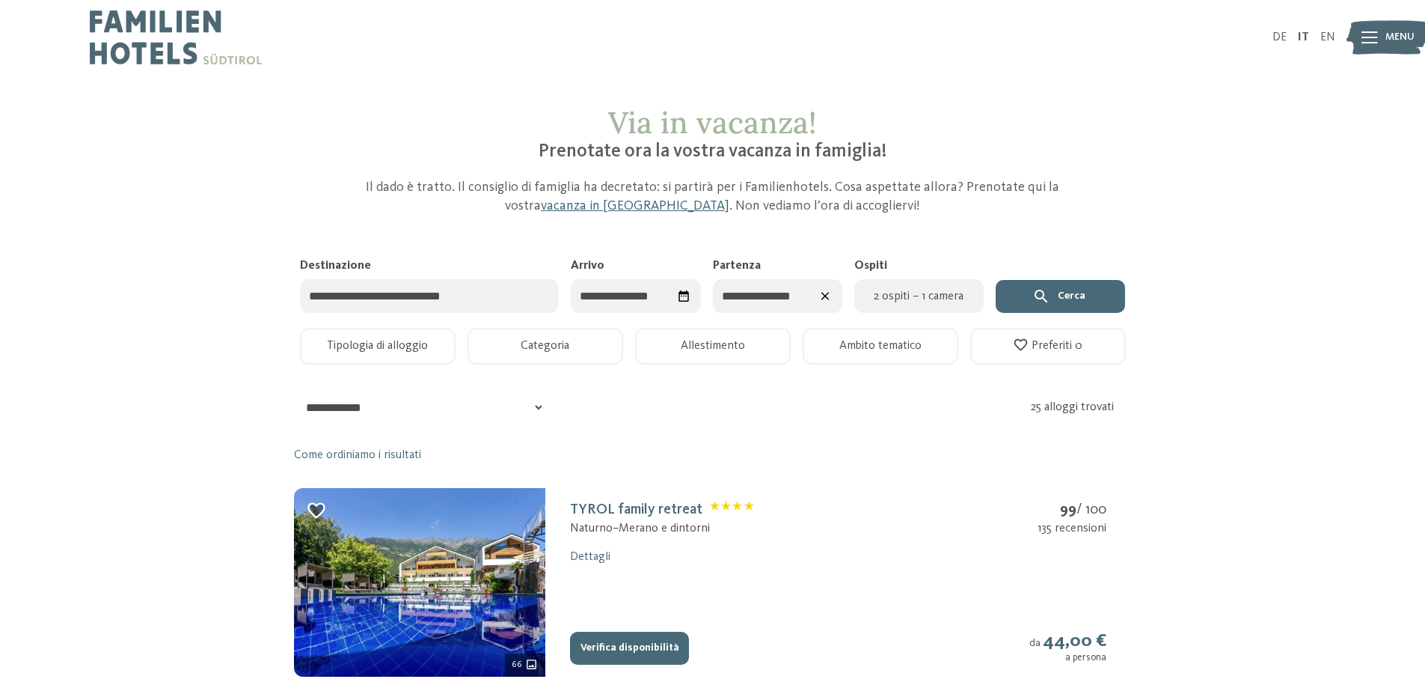
click at [961, 295] on span "2 ospiti – 1 camera" at bounding box center [918, 296] width 111 height 18
select select "*"
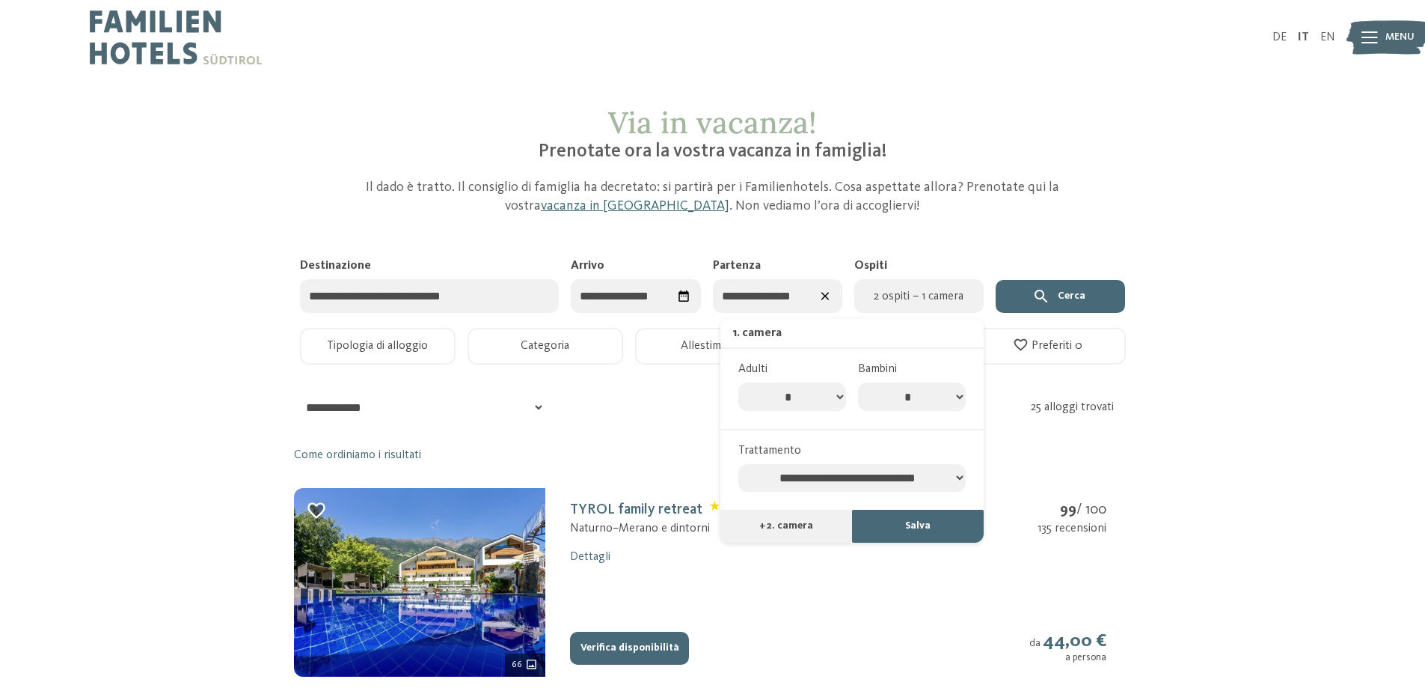
click at [944, 400] on select "* * * * * * * *" at bounding box center [912, 396] width 108 height 28
select select "*"
click at [858, 382] on select "* * * * * * * *" at bounding box center [912, 396] width 108 height 28
select select "*"
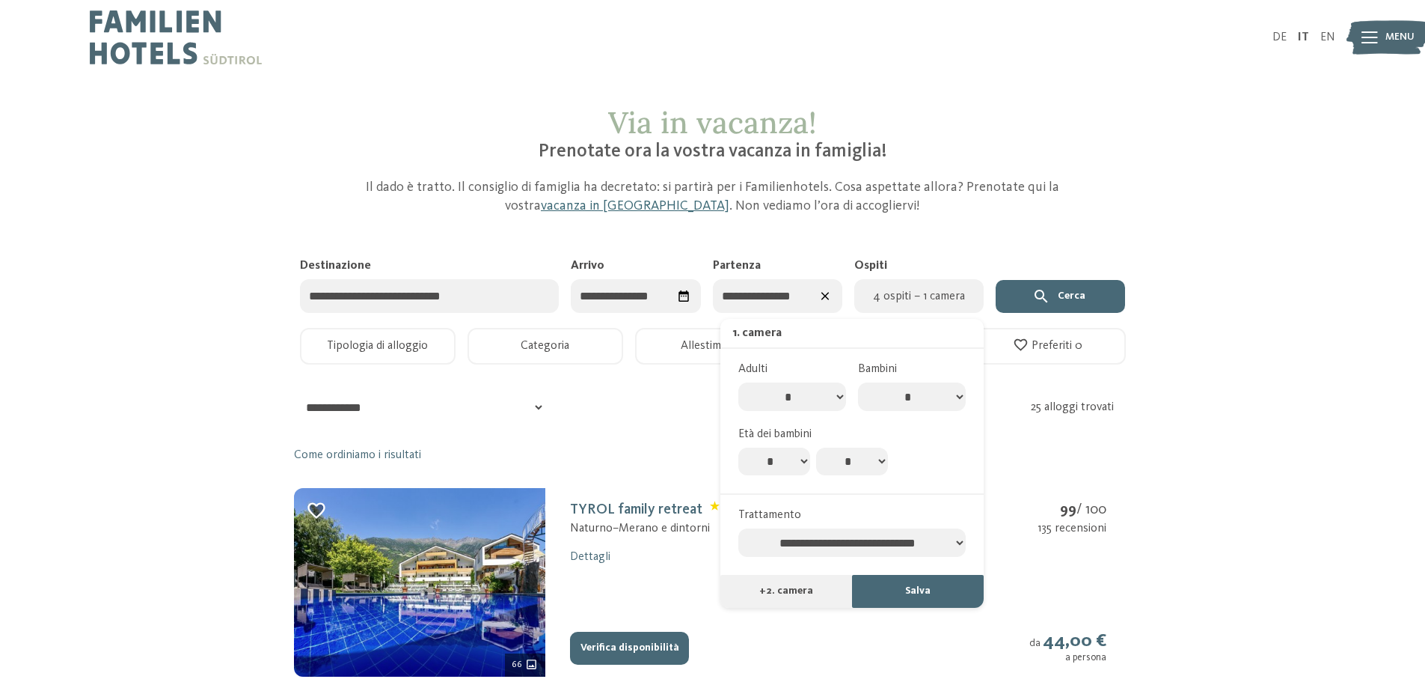
click at [744, 465] on select "* * * * * * * * * * ** ** ** ** ** ** ** **" at bounding box center [774, 461] width 72 height 28
select select "*"
click at [738, 447] on select "* * * * * * * * * * ** ** ** ** ** ** ** **" at bounding box center [774, 461] width 72 height 28
click at [853, 460] on select "* * * * * * * * * * ** ** ** ** ** ** ** **" at bounding box center [852, 461] width 72 height 28
select select "*"
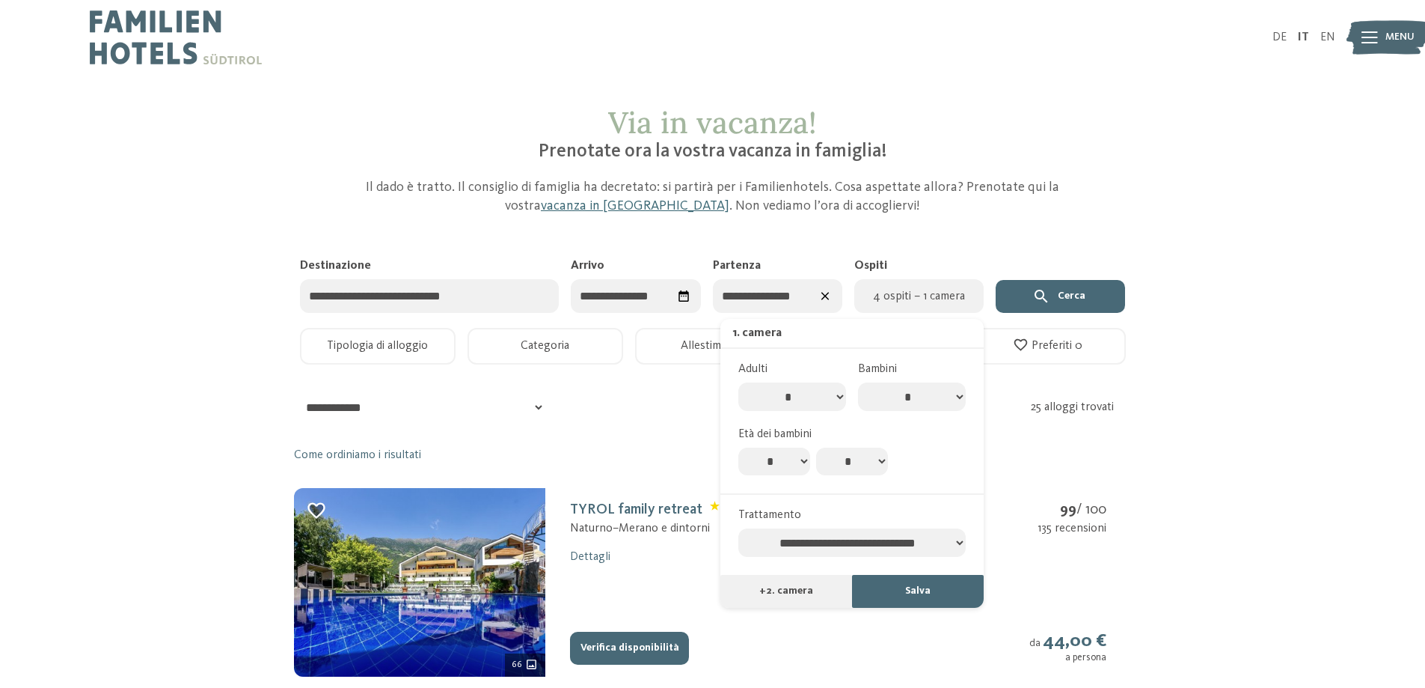
click at [816, 447] on select "* * * * * * * * * * ** ** ** ** ** ** ** **" at bounding box center [852, 461] width 72 height 28
click at [887, 596] on button "Salva" at bounding box center [918, 591] width 132 height 33
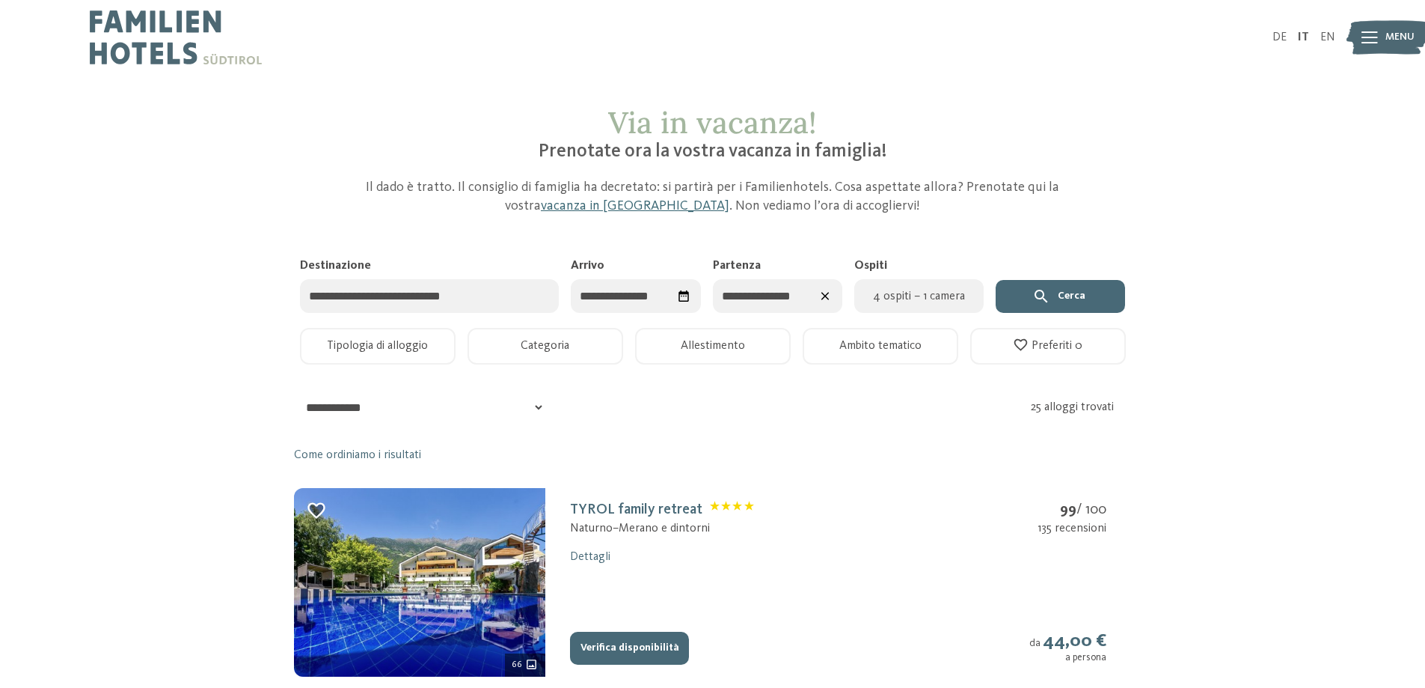
click at [1048, 308] on button "Cerca" at bounding box center [1060, 296] width 129 height 33
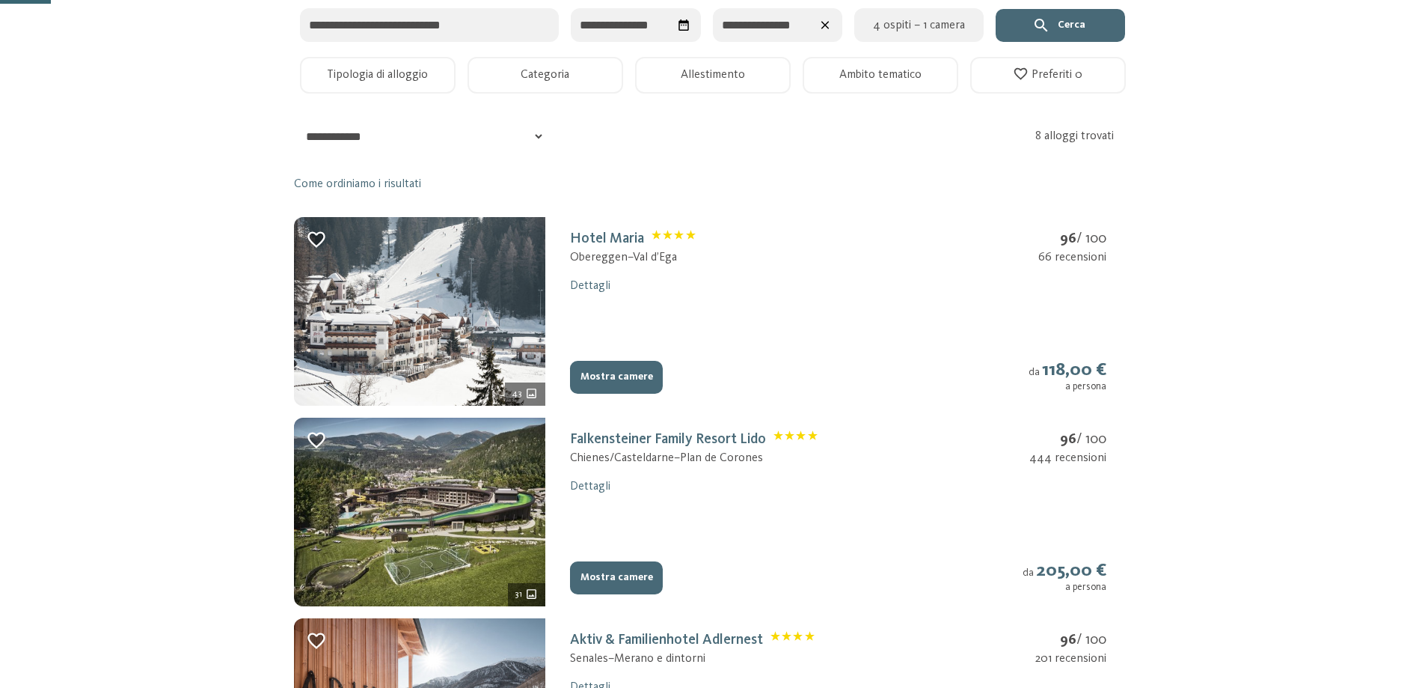
scroll to position [299, 0]
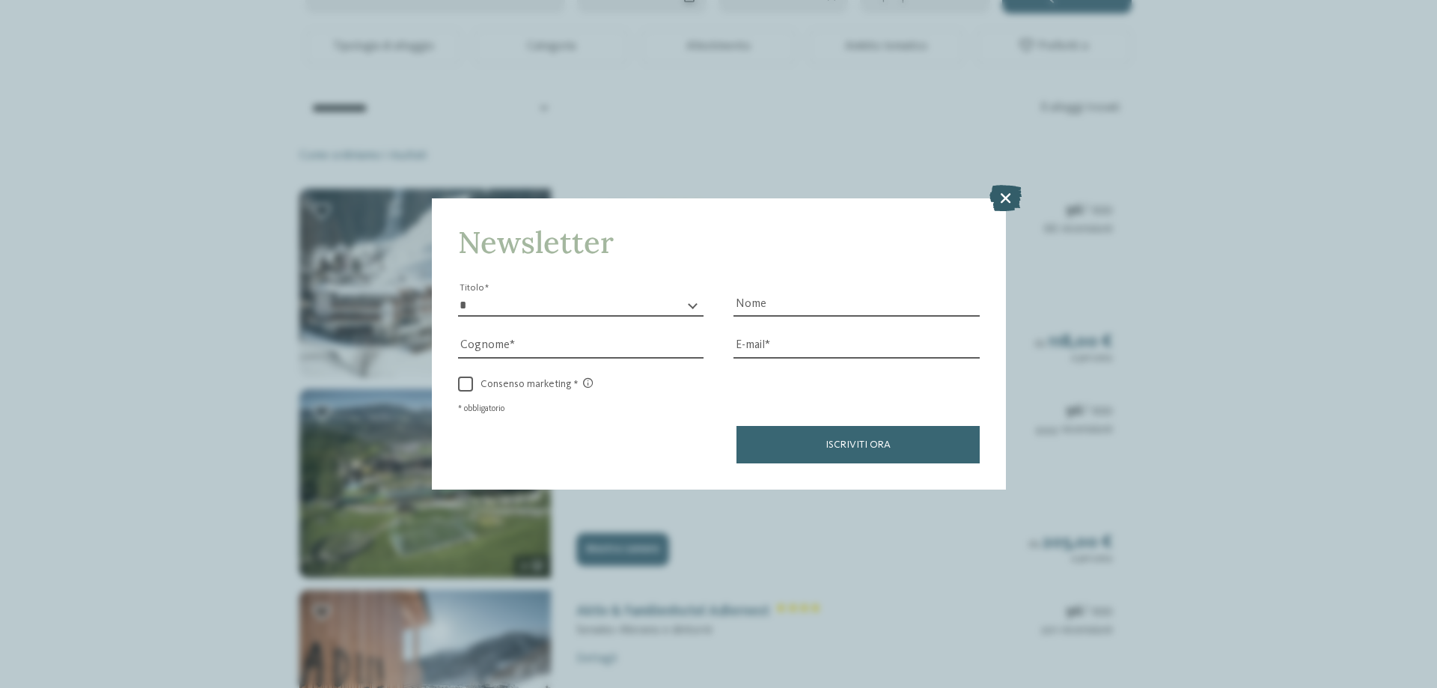
click at [1004, 201] on icon at bounding box center [1005, 198] width 32 height 26
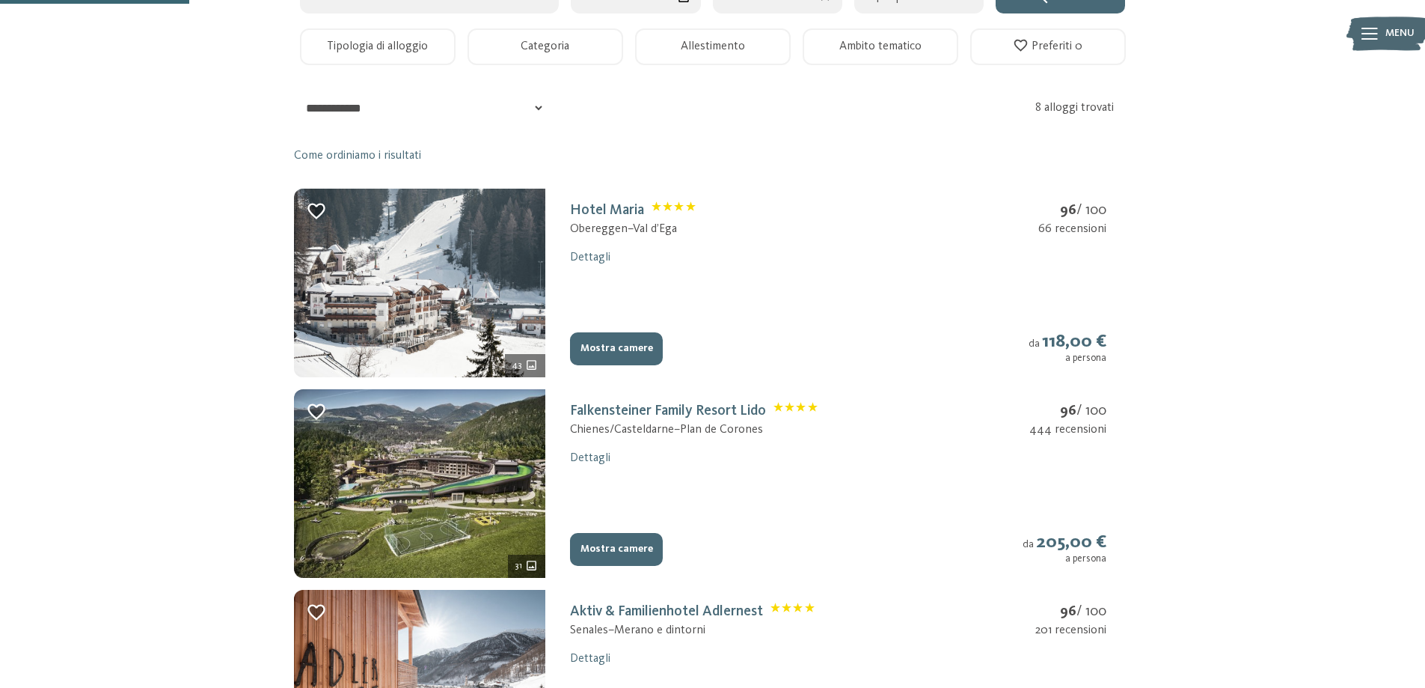
click at [569, 48] on button "Categoria" at bounding box center [546, 46] width 156 height 37
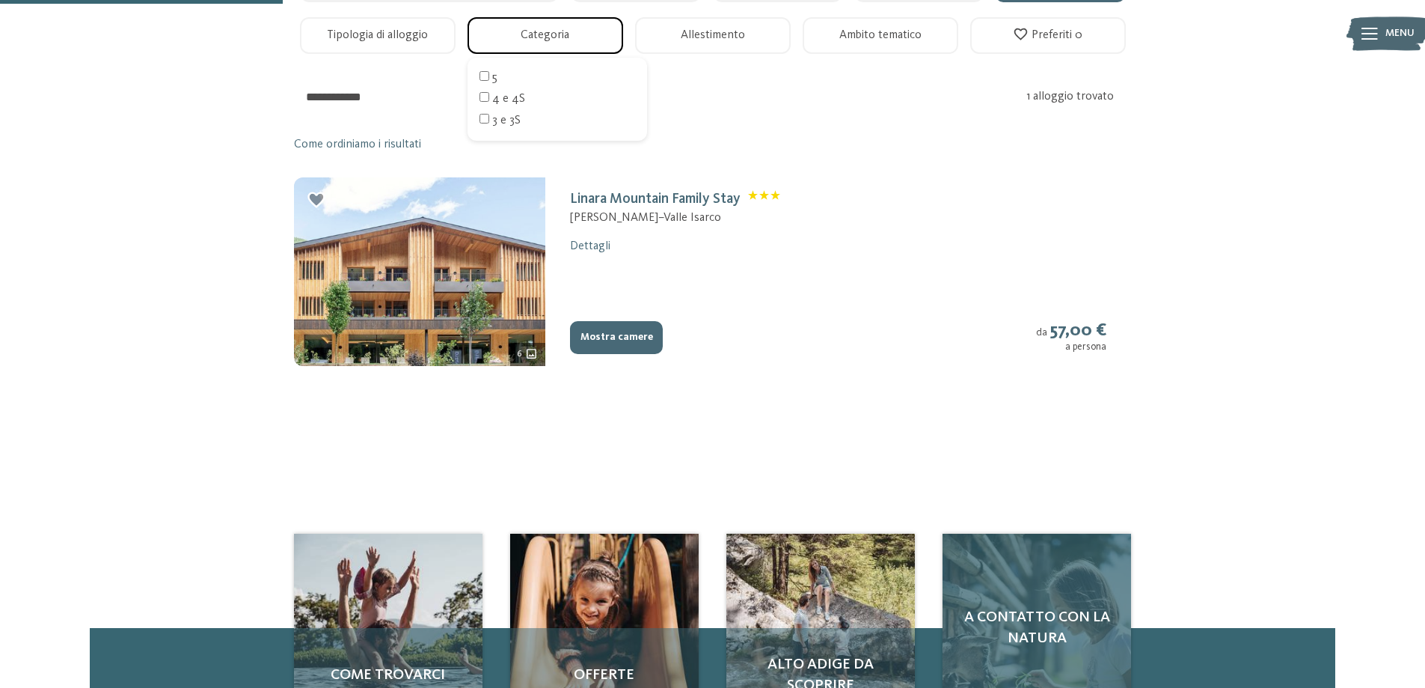
scroll to position [150, 0]
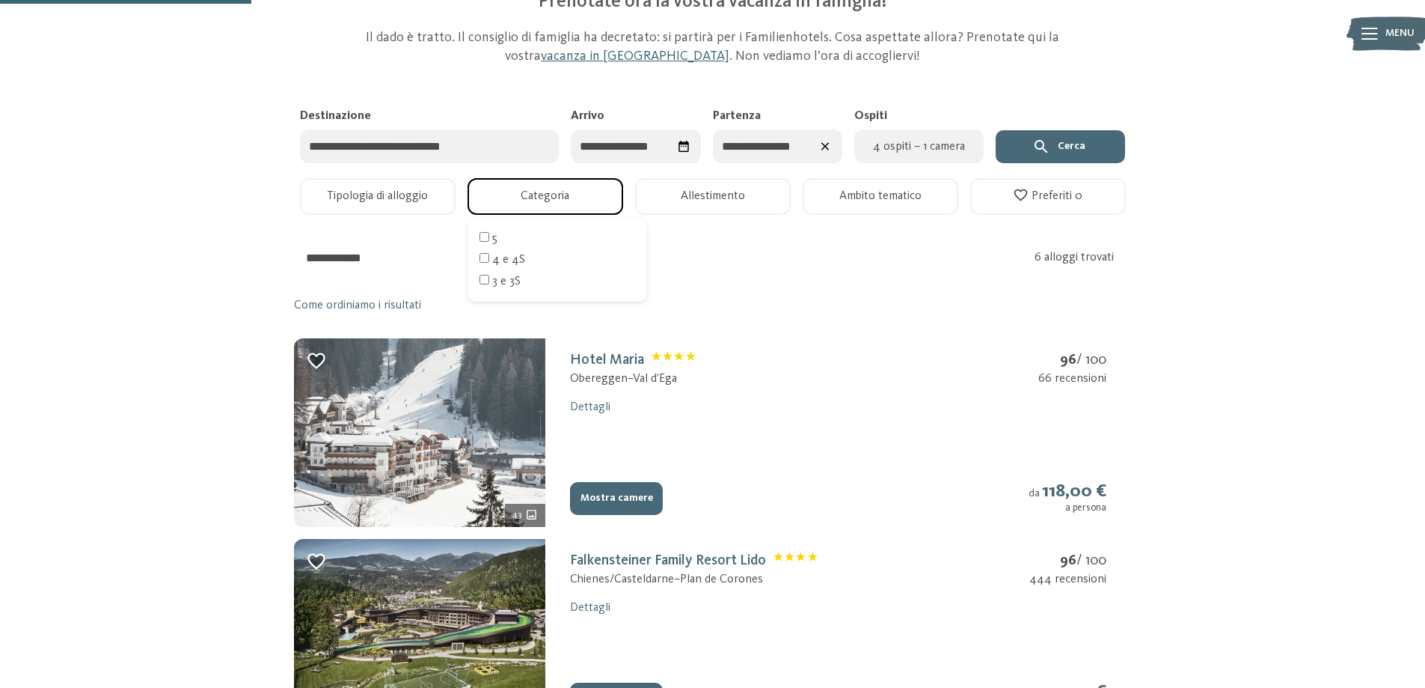
click at [451, 438] on img at bounding box center [419, 432] width 251 height 189
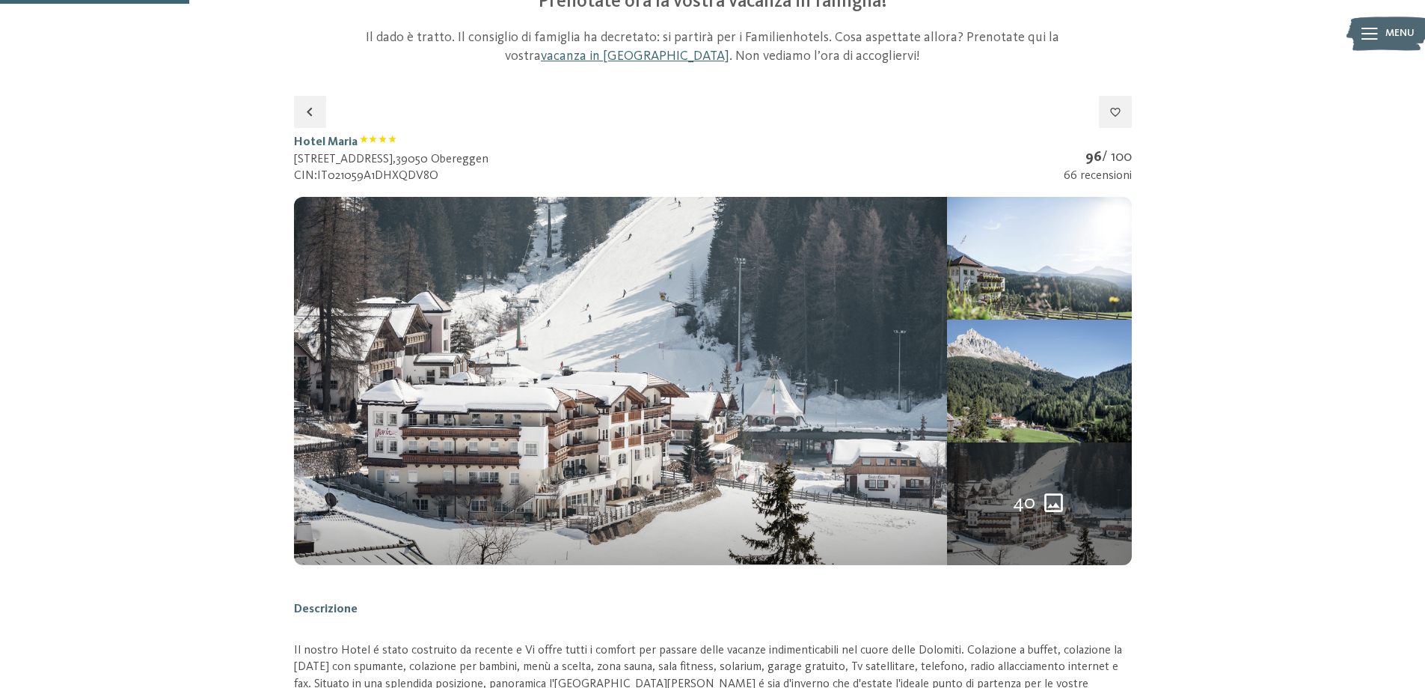
scroll to position [245, 0]
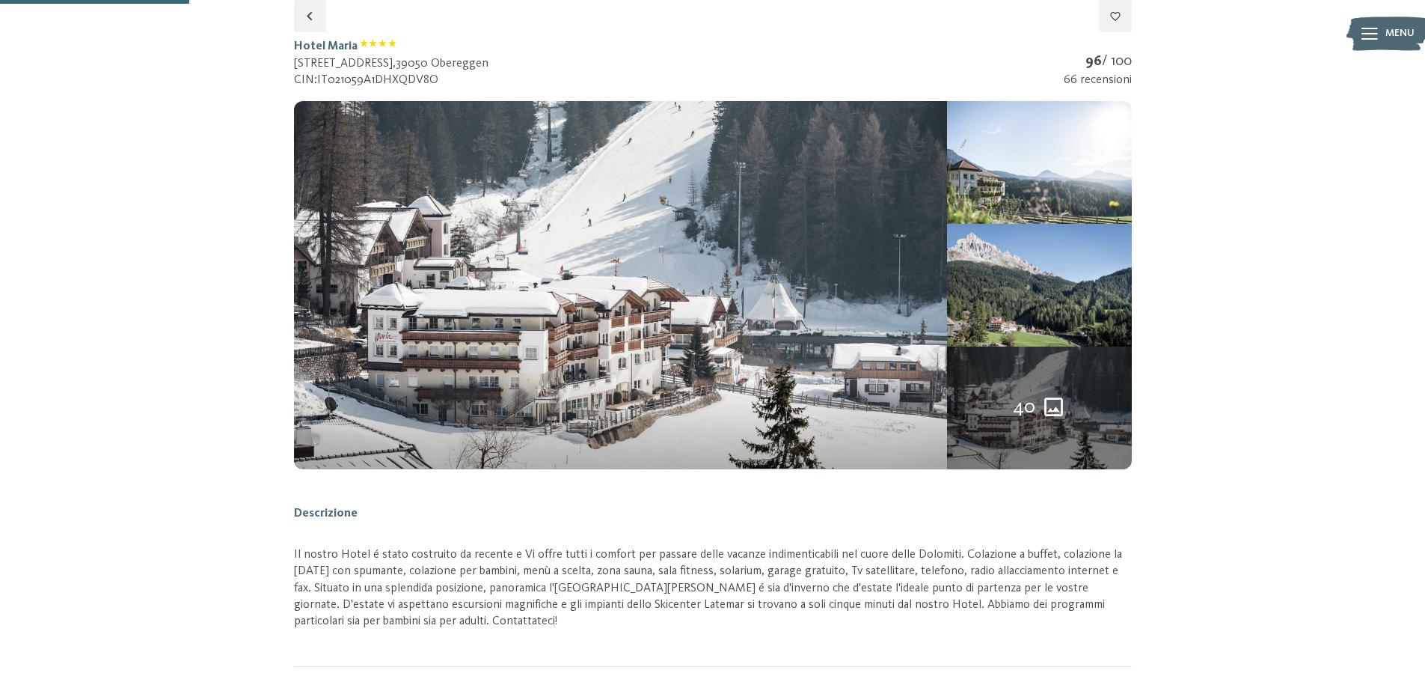
select select "*"
select select "**********"
click at [1019, 400] on span "40" at bounding box center [1024, 407] width 22 height 27
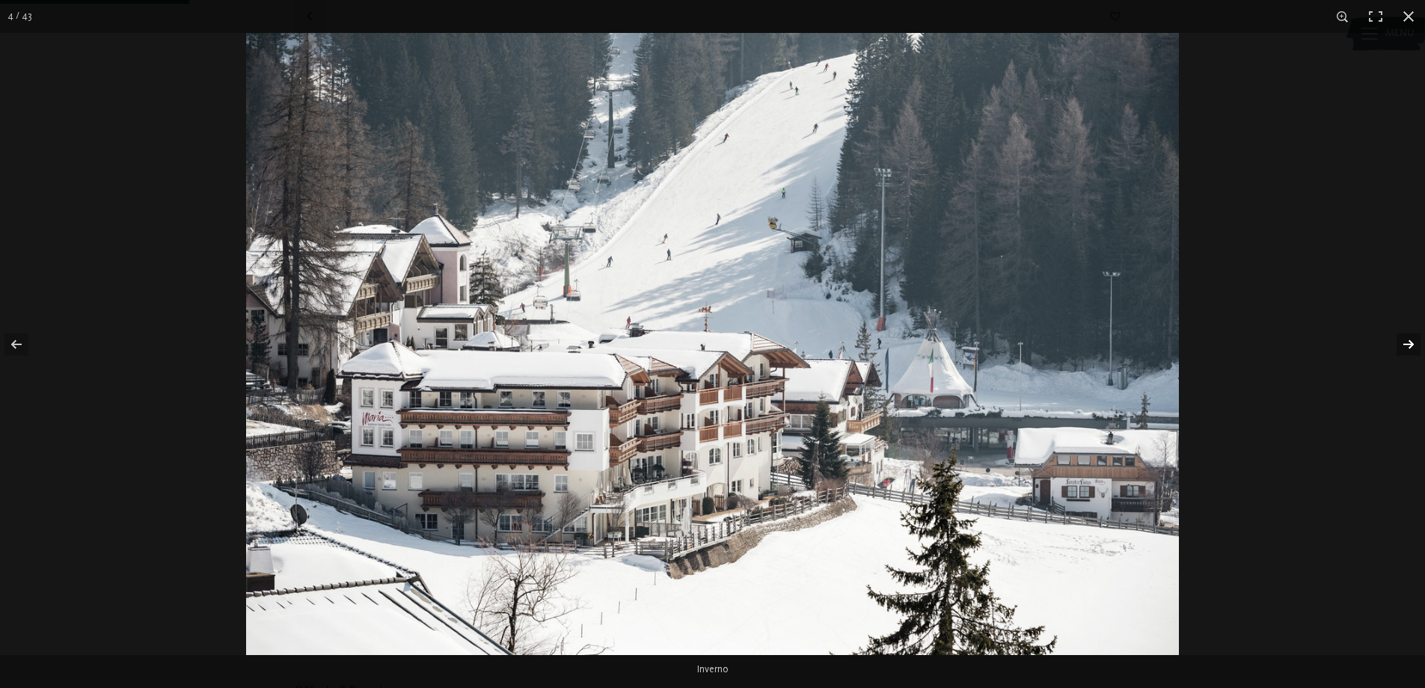
click at [1408, 341] on button "button" at bounding box center [1399, 344] width 52 height 75
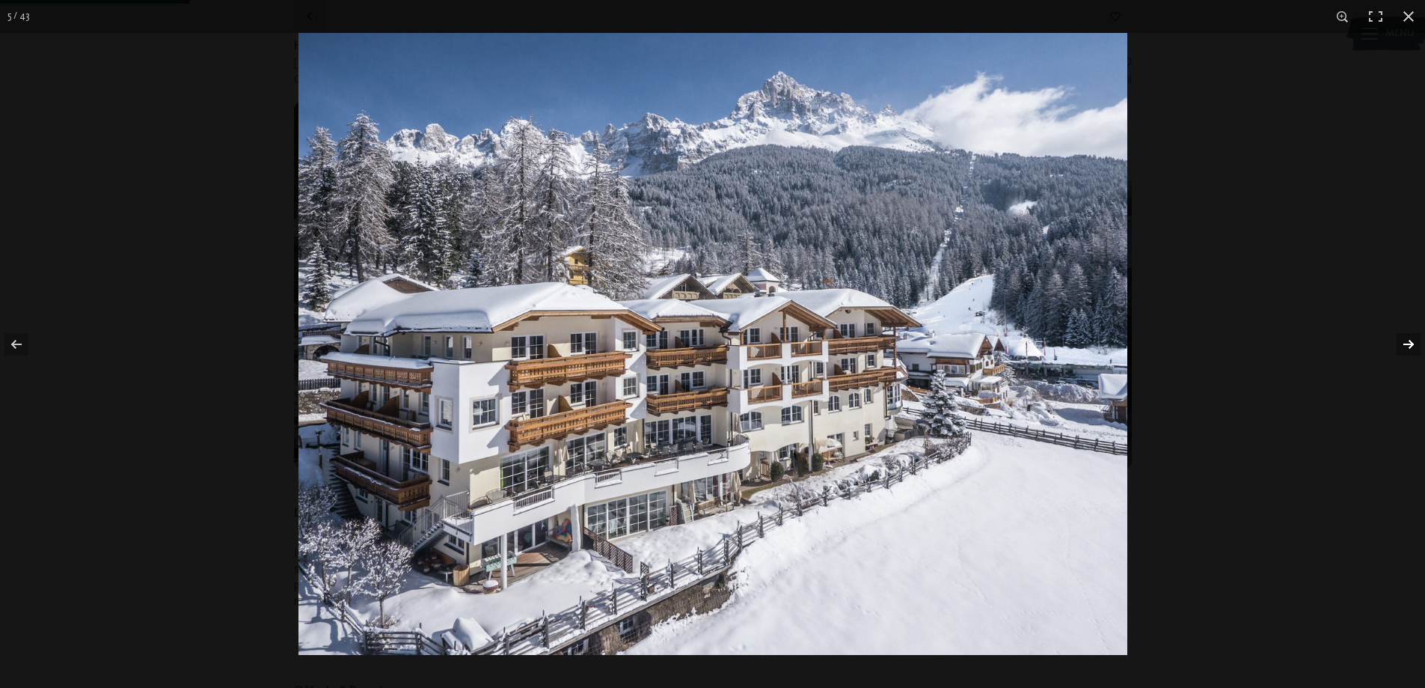
click at [1408, 341] on button "button" at bounding box center [1399, 344] width 52 height 75
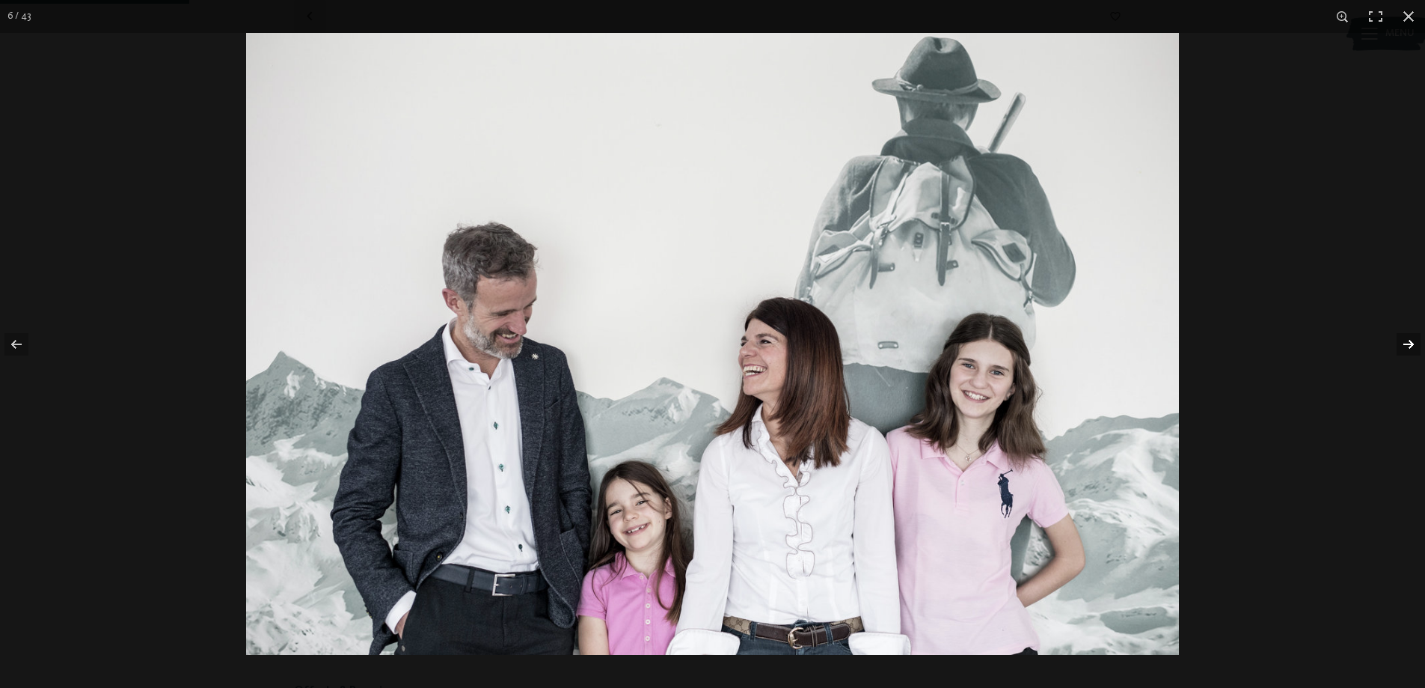
click at [1408, 341] on button "button" at bounding box center [1399, 344] width 52 height 75
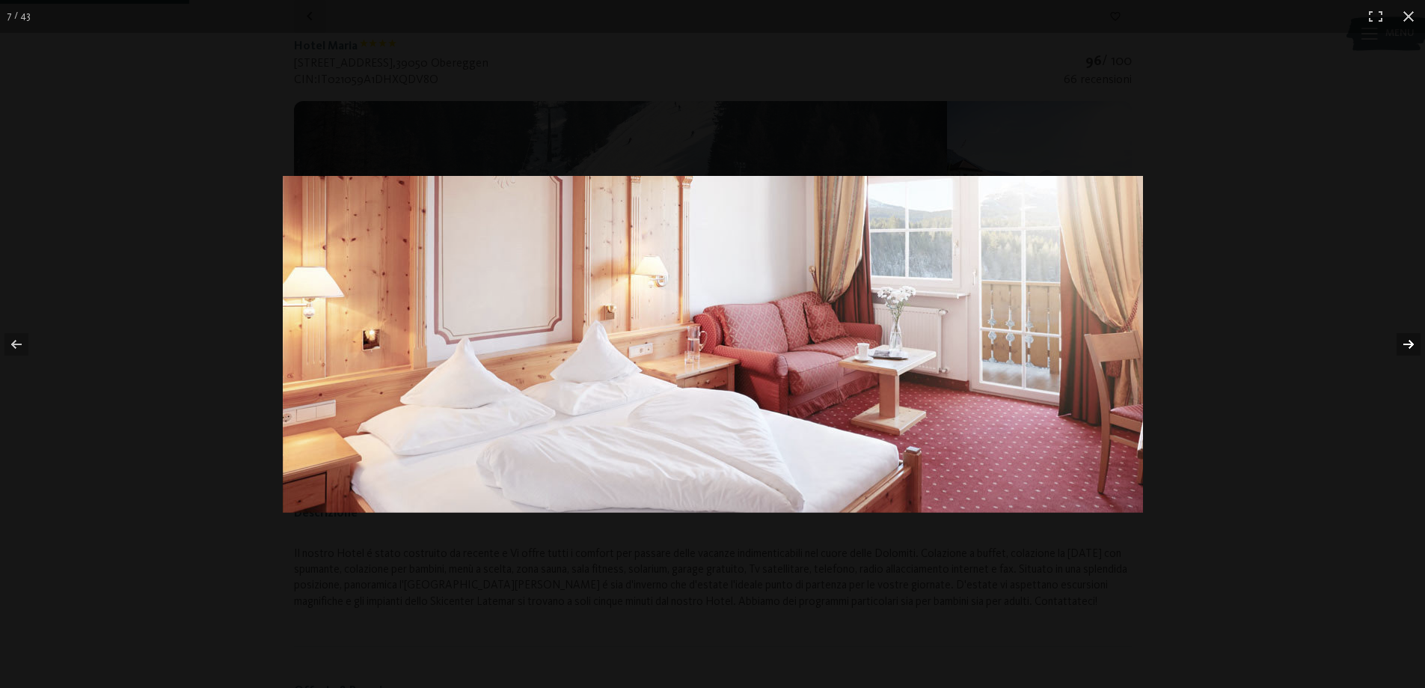
click at [1408, 341] on button "button" at bounding box center [1399, 344] width 52 height 75
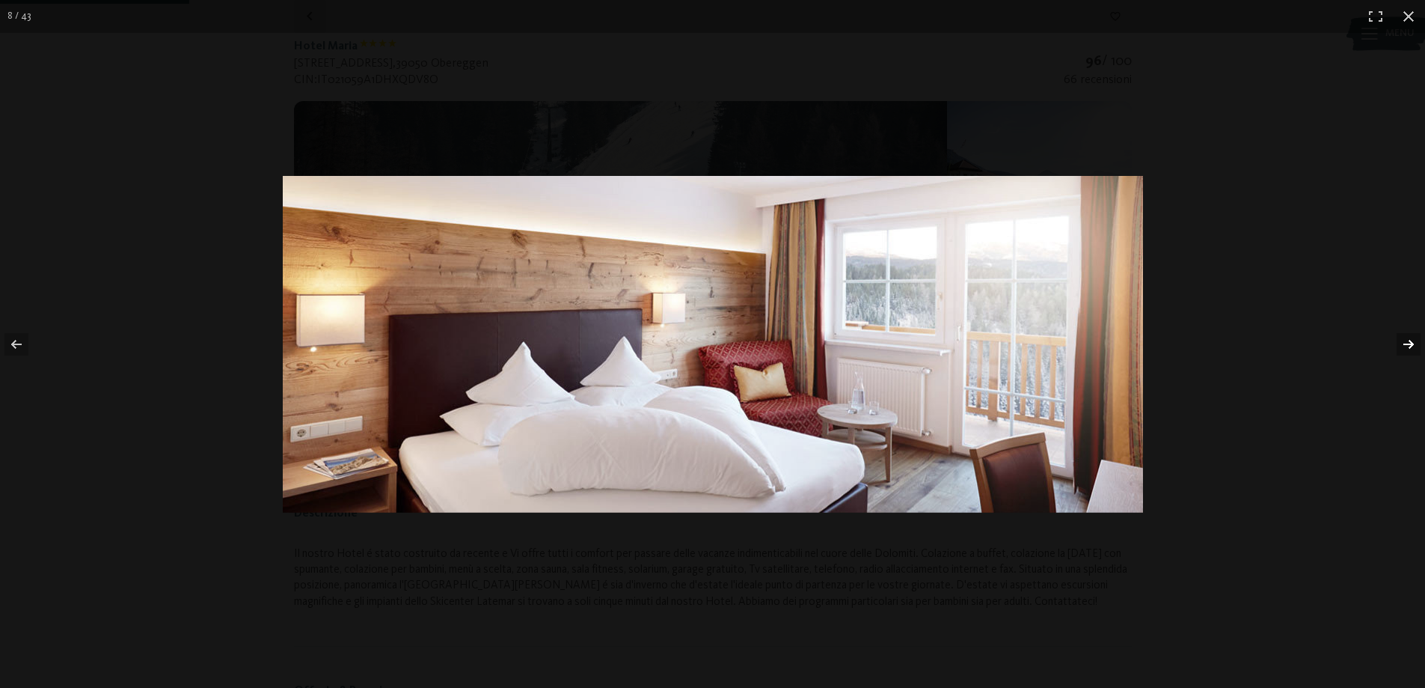
click at [1408, 341] on button "button" at bounding box center [1399, 344] width 52 height 75
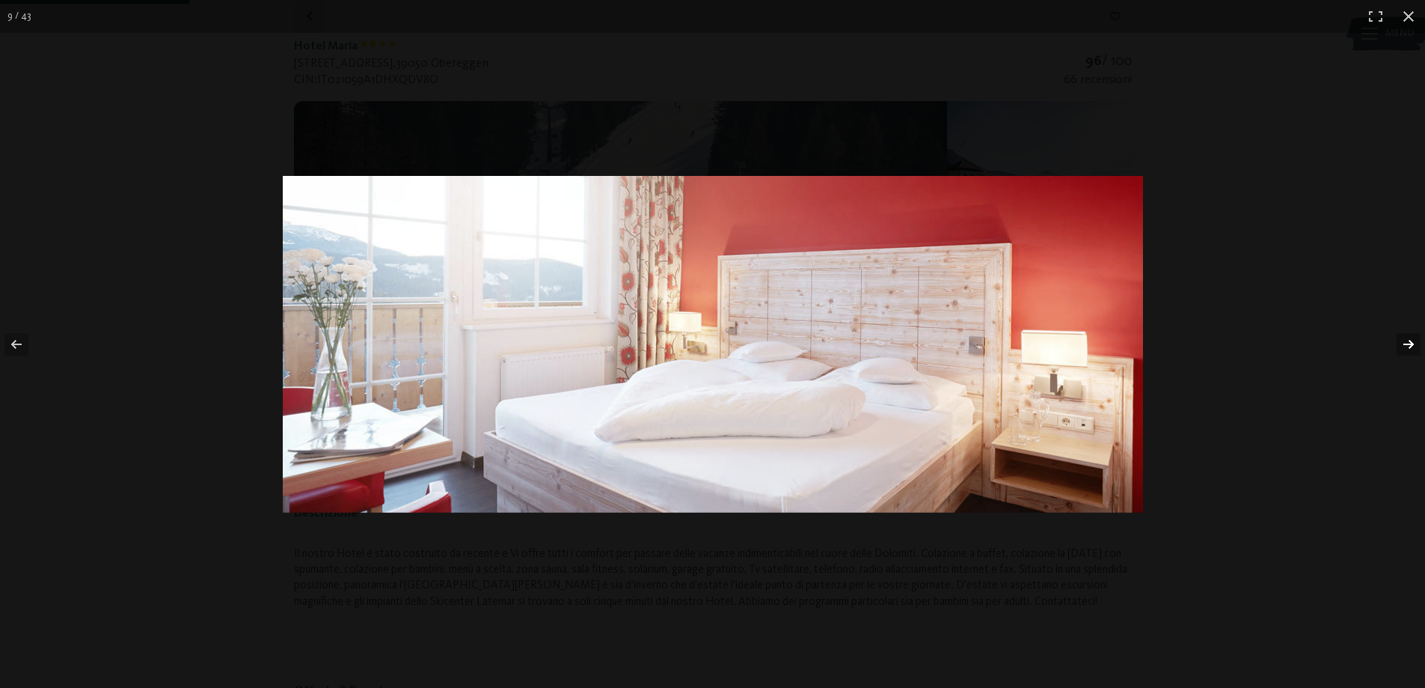
click at [1408, 341] on button "button" at bounding box center [1399, 344] width 52 height 75
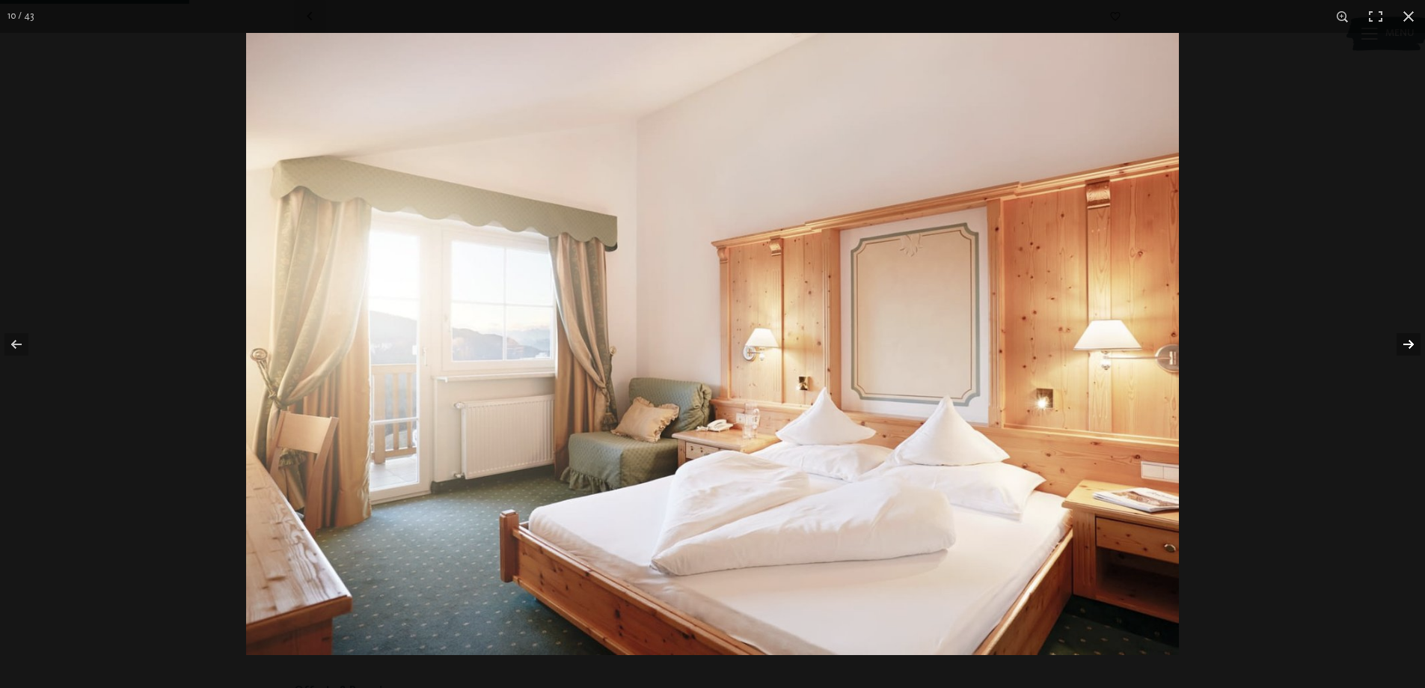
click at [1408, 341] on button "button" at bounding box center [1399, 344] width 52 height 75
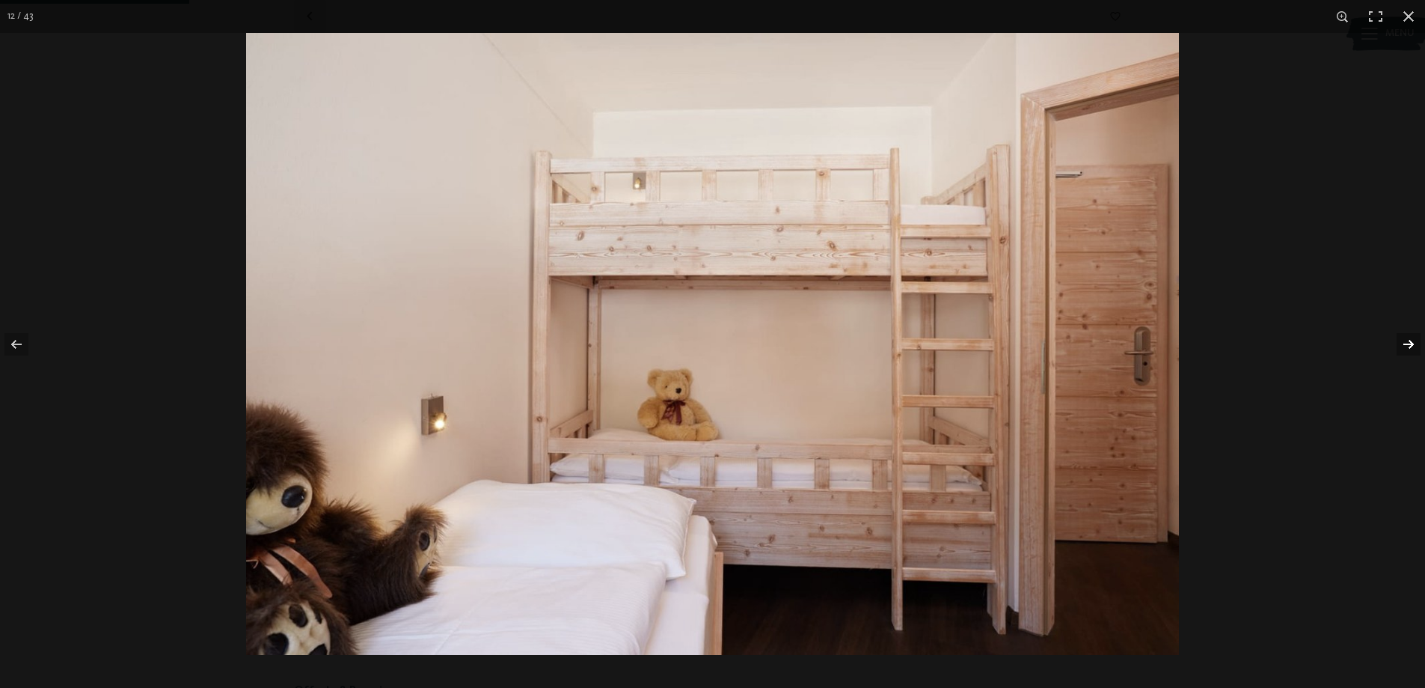
click at [1408, 341] on button "button" at bounding box center [1399, 344] width 52 height 75
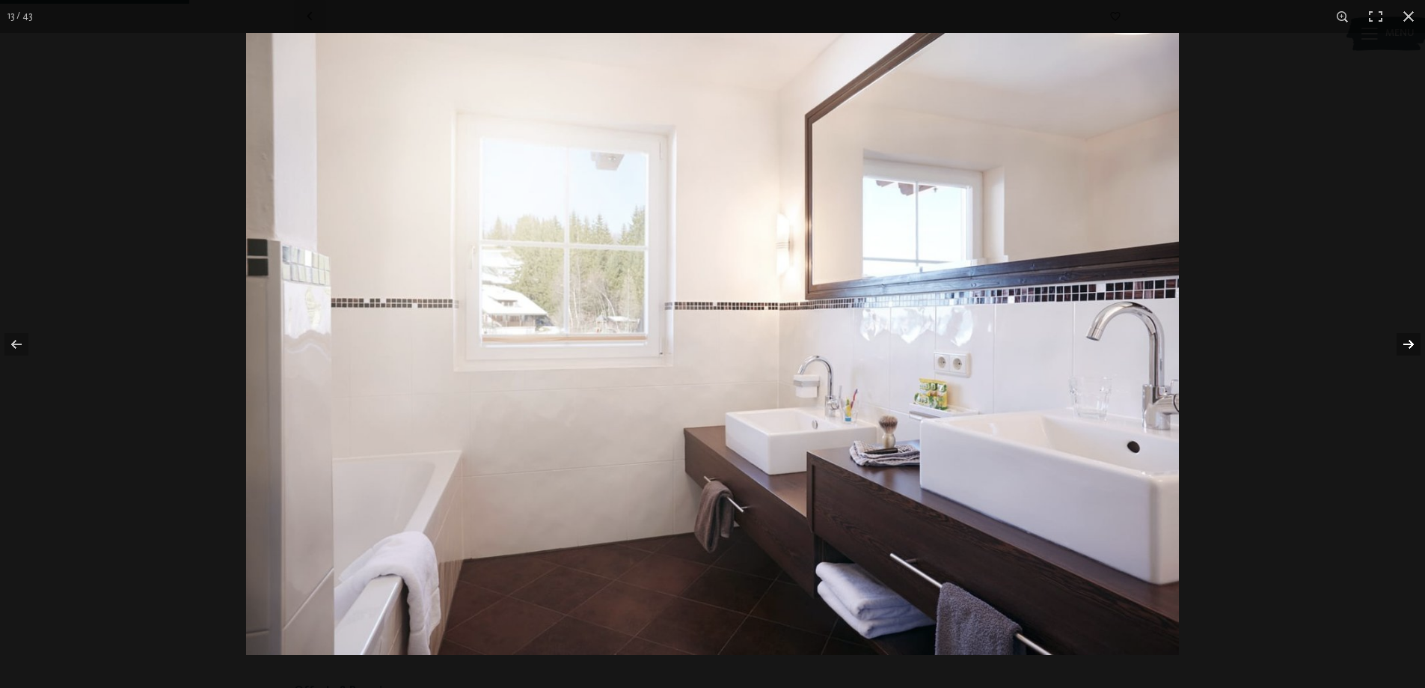
click at [1408, 341] on button "button" at bounding box center [1399, 344] width 52 height 75
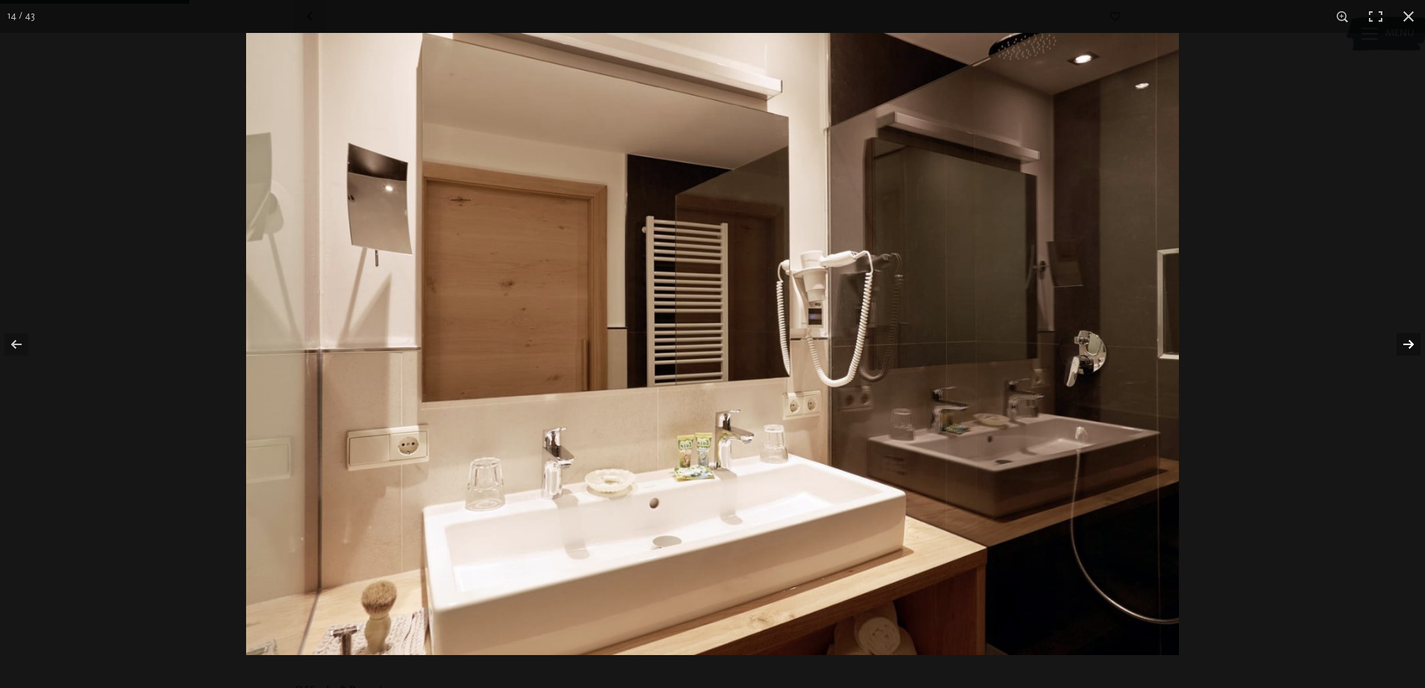
click at [1408, 341] on button "button" at bounding box center [1399, 344] width 52 height 75
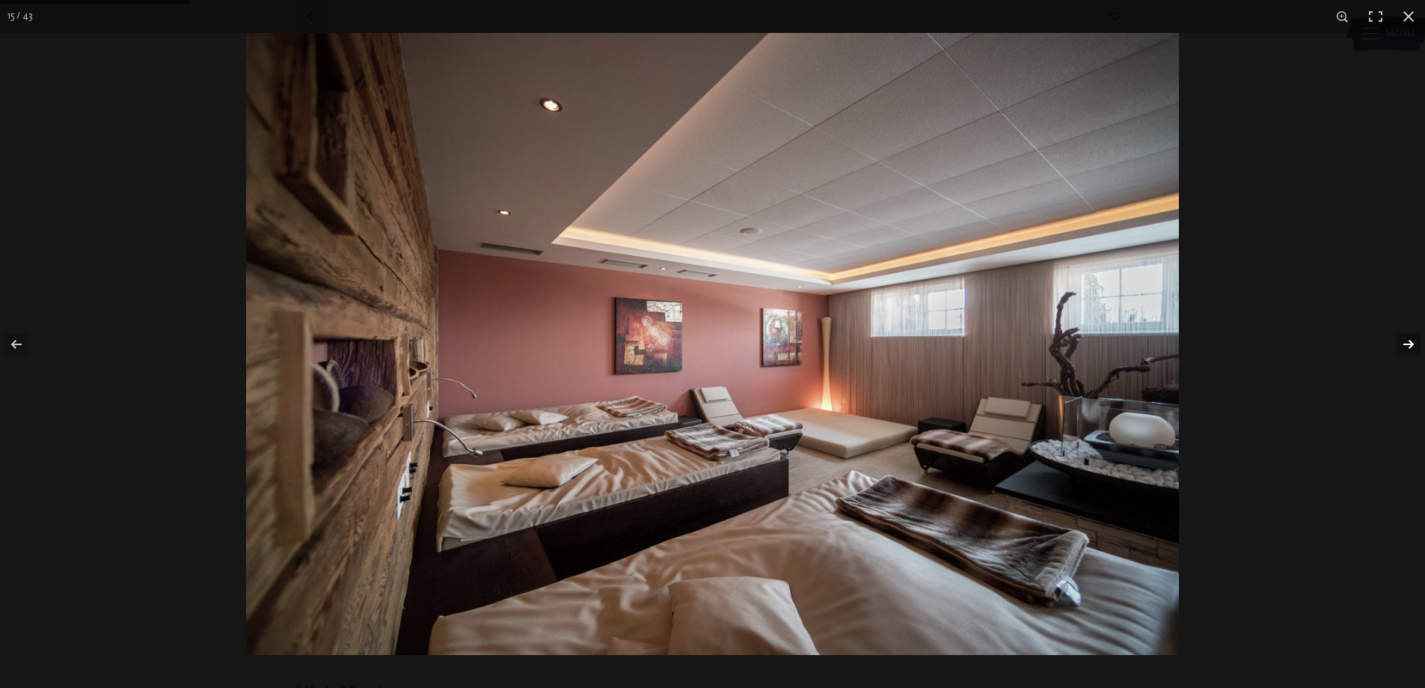
click at [1408, 341] on button "button" at bounding box center [1399, 344] width 52 height 75
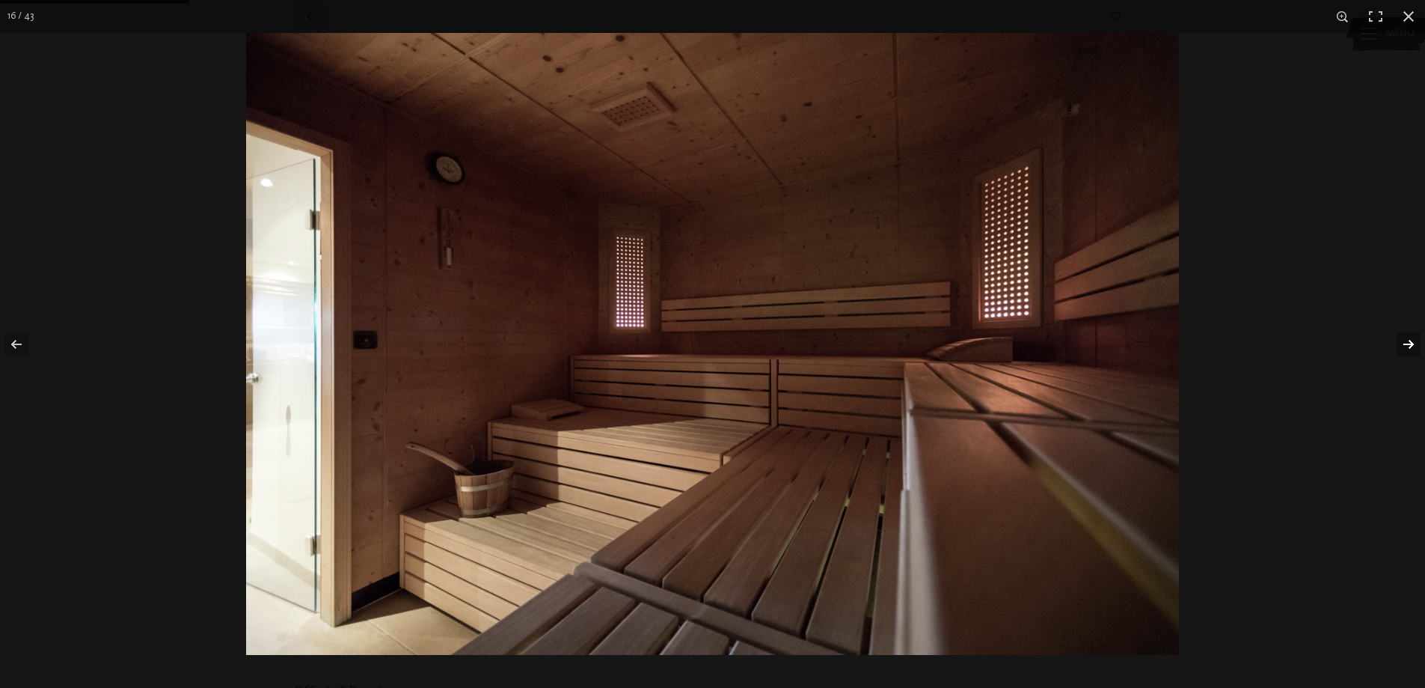
click at [1408, 341] on button "button" at bounding box center [1399, 344] width 52 height 75
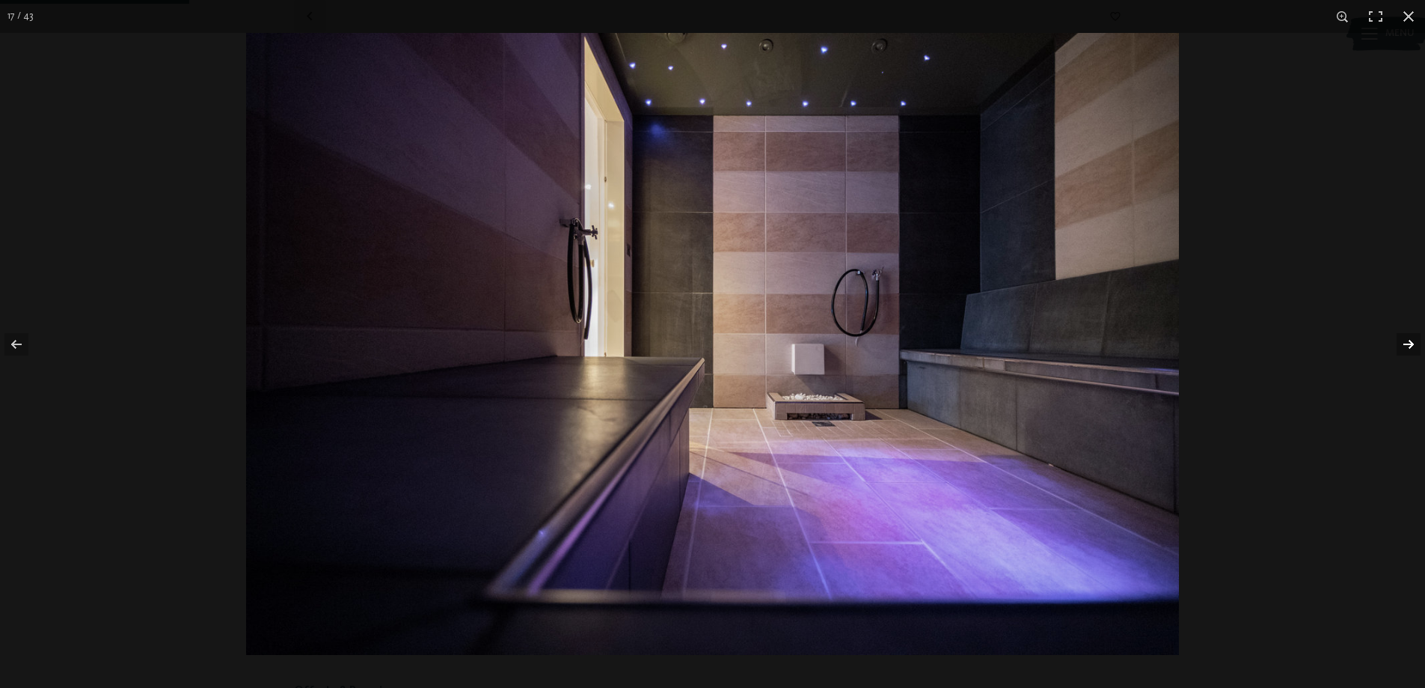
click at [1408, 341] on button "button" at bounding box center [1399, 344] width 52 height 75
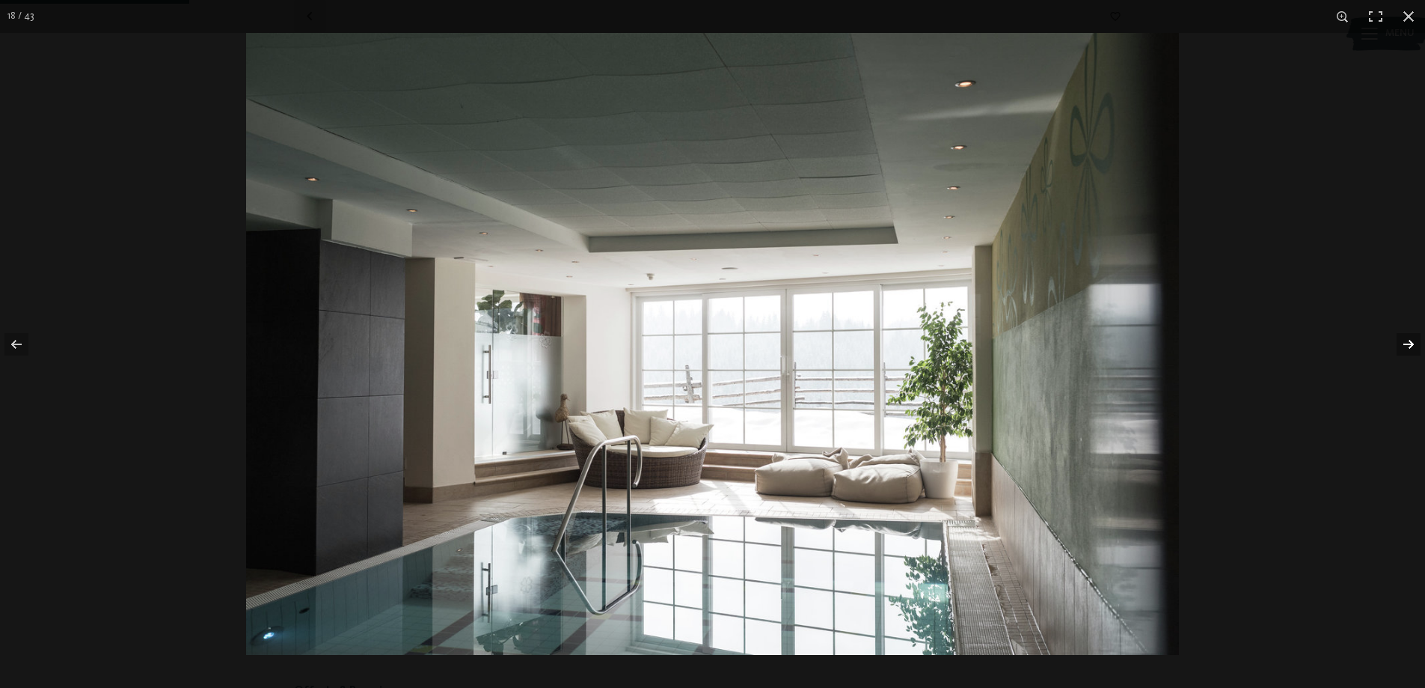
click at [1408, 341] on button "button" at bounding box center [1399, 344] width 52 height 75
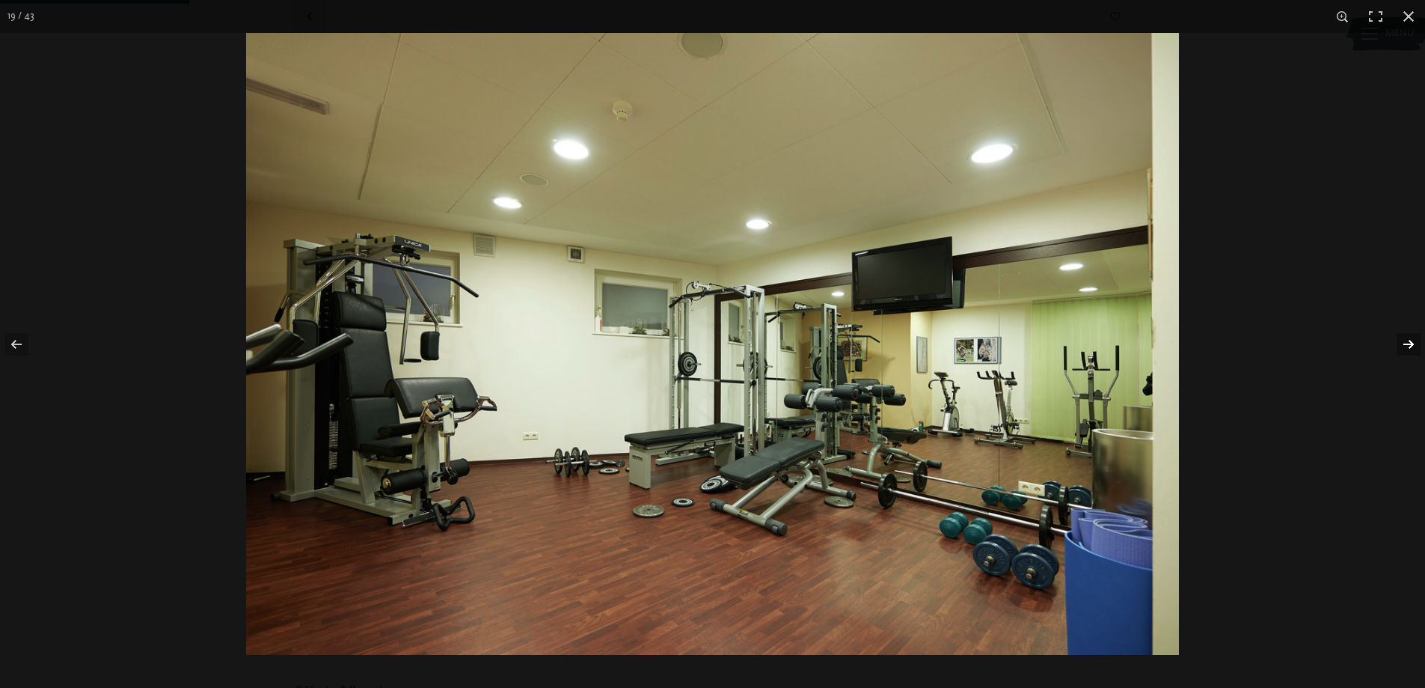
click at [1408, 341] on button "button" at bounding box center [1399, 344] width 52 height 75
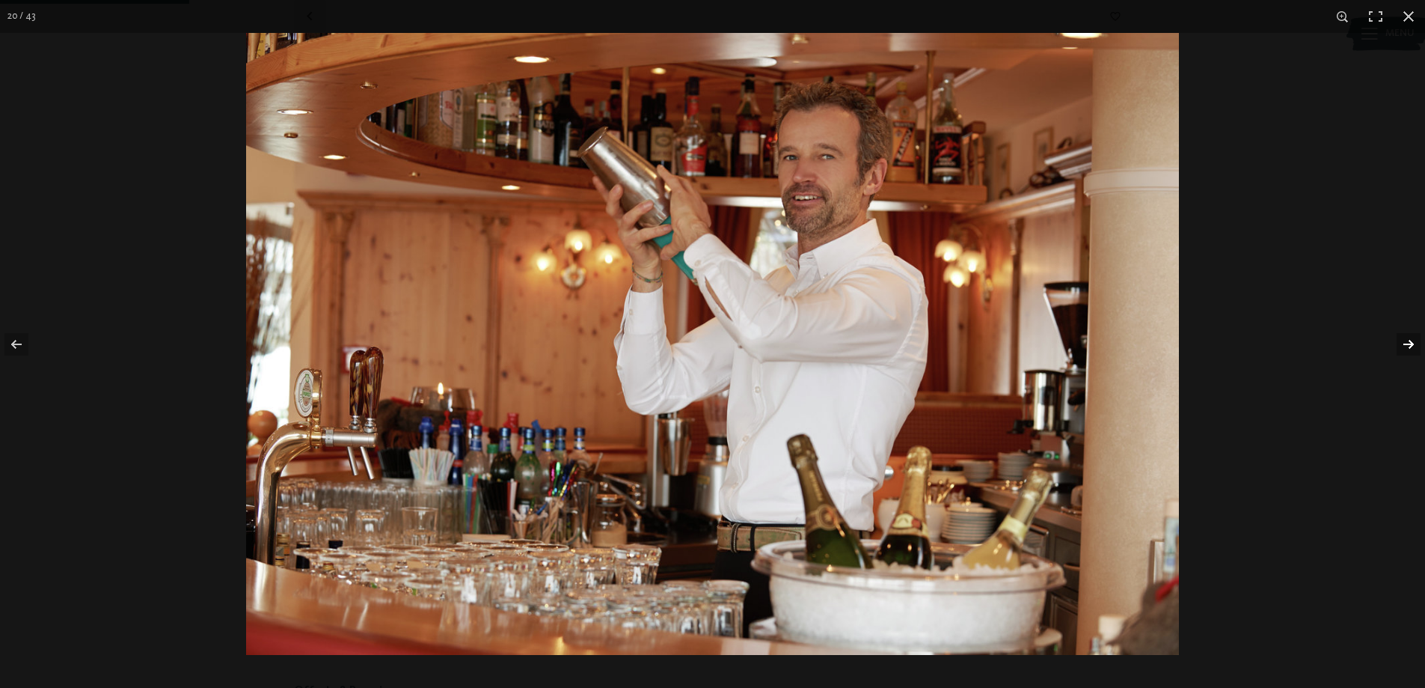
click at [1408, 341] on button "button" at bounding box center [1399, 344] width 52 height 75
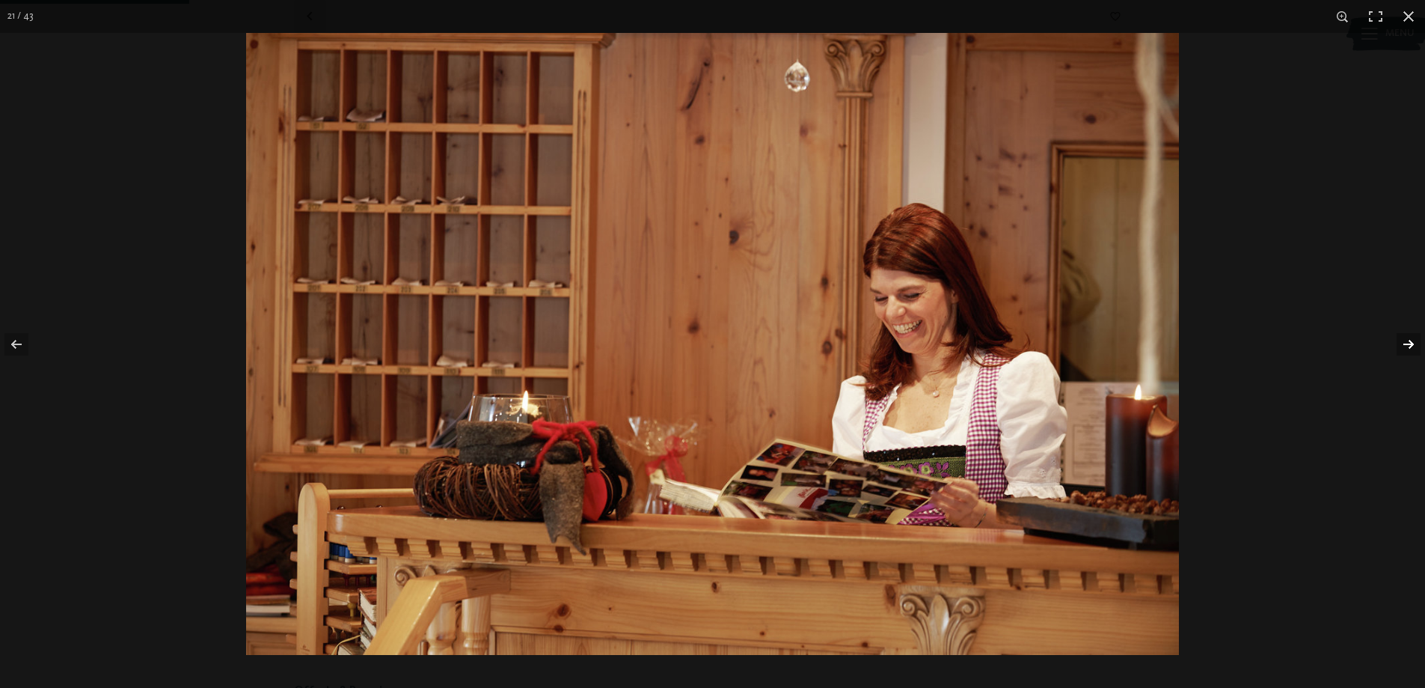
click at [1408, 341] on button "button" at bounding box center [1399, 344] width 52 height 75
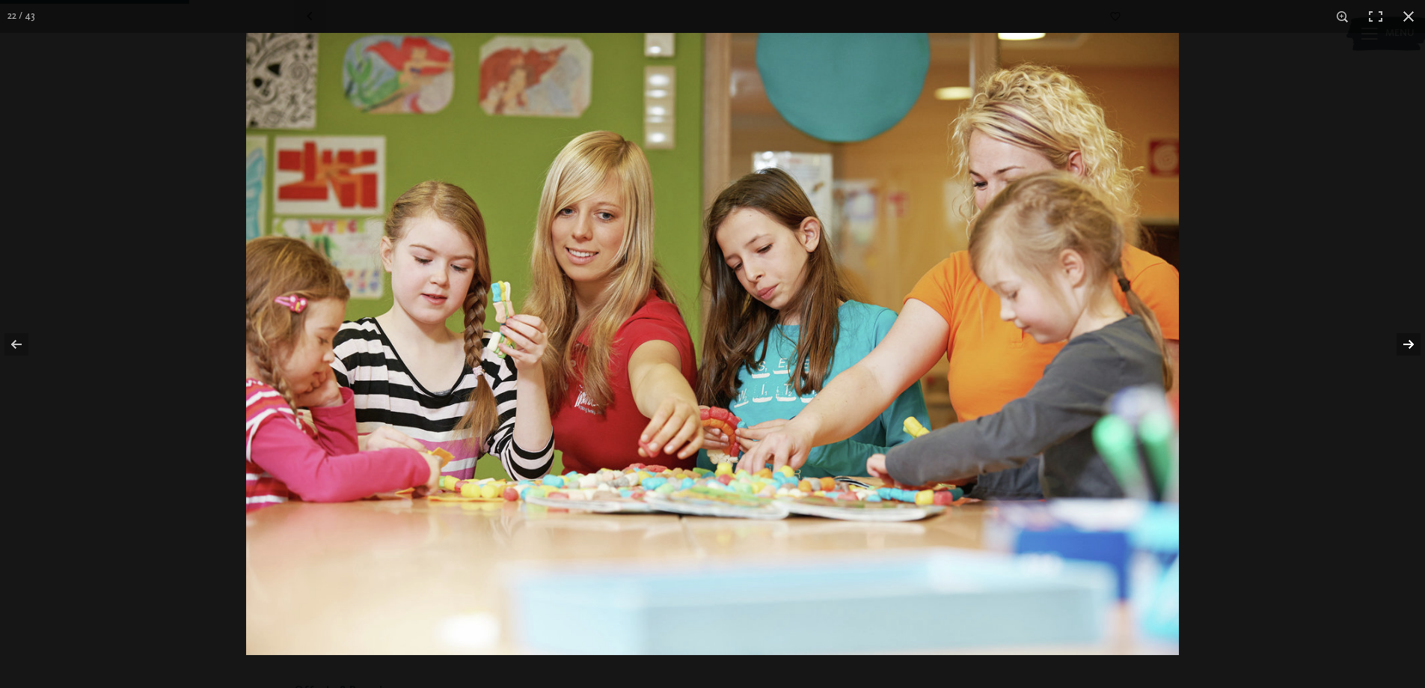
click at [1408, 341] on button "button" at bounding box center [1399, 344] width 52 height 75
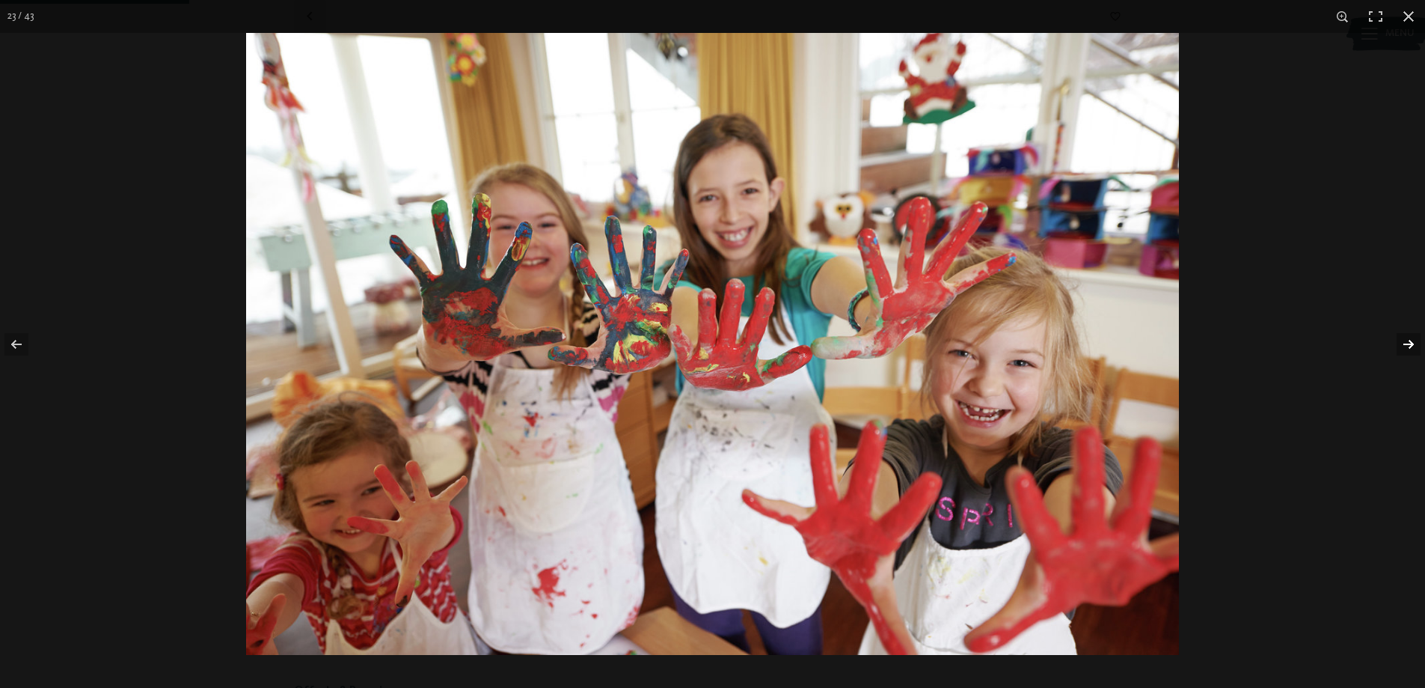
click at [1408, 341] on button "button" at bounding box center [1399, 344] width 52 height 75
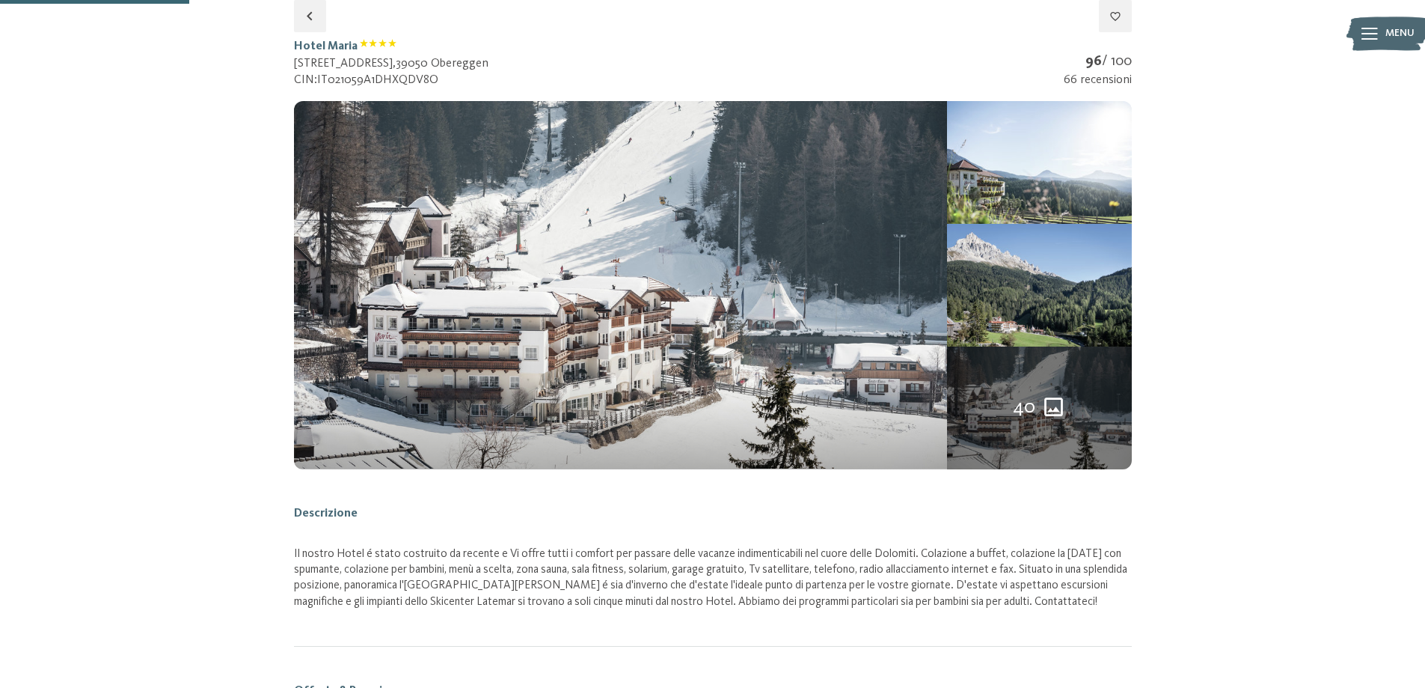
click at [0, 0] on button "button" at bounding box center [0, 0] width 0 height 0
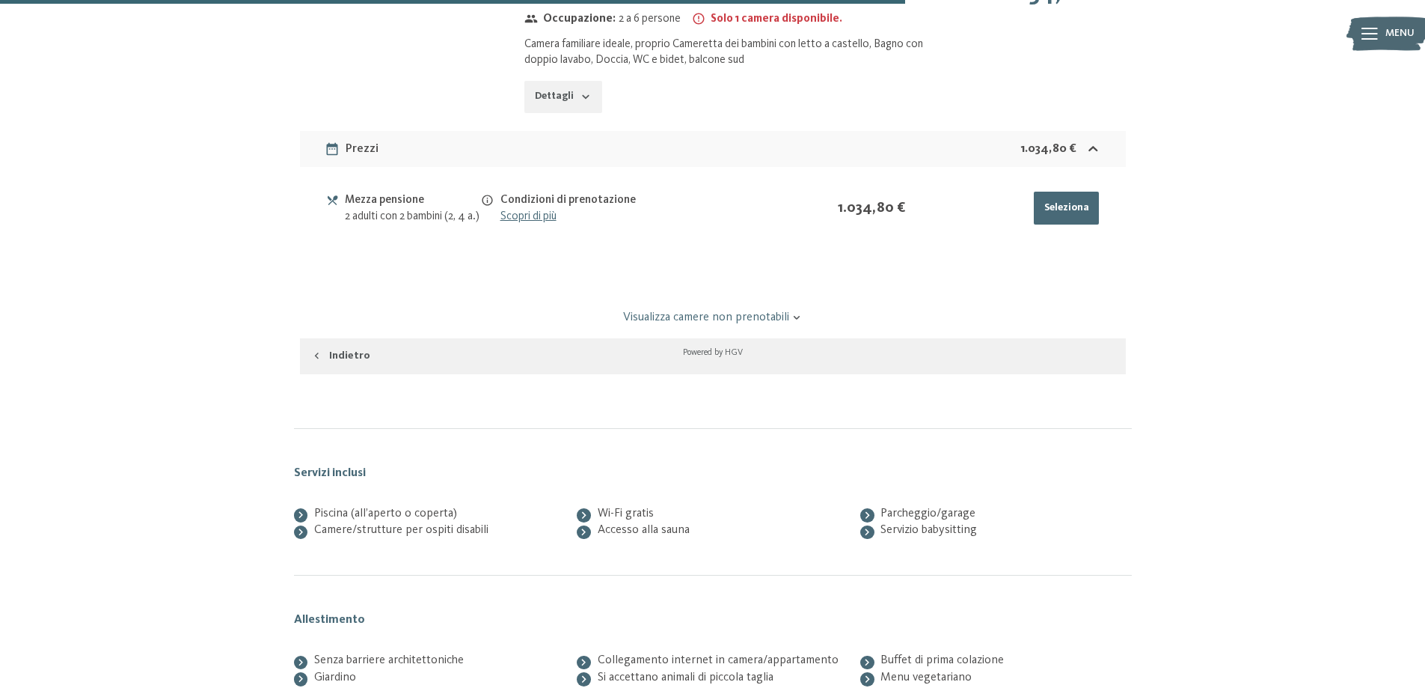
scroll to position [2714, 0]
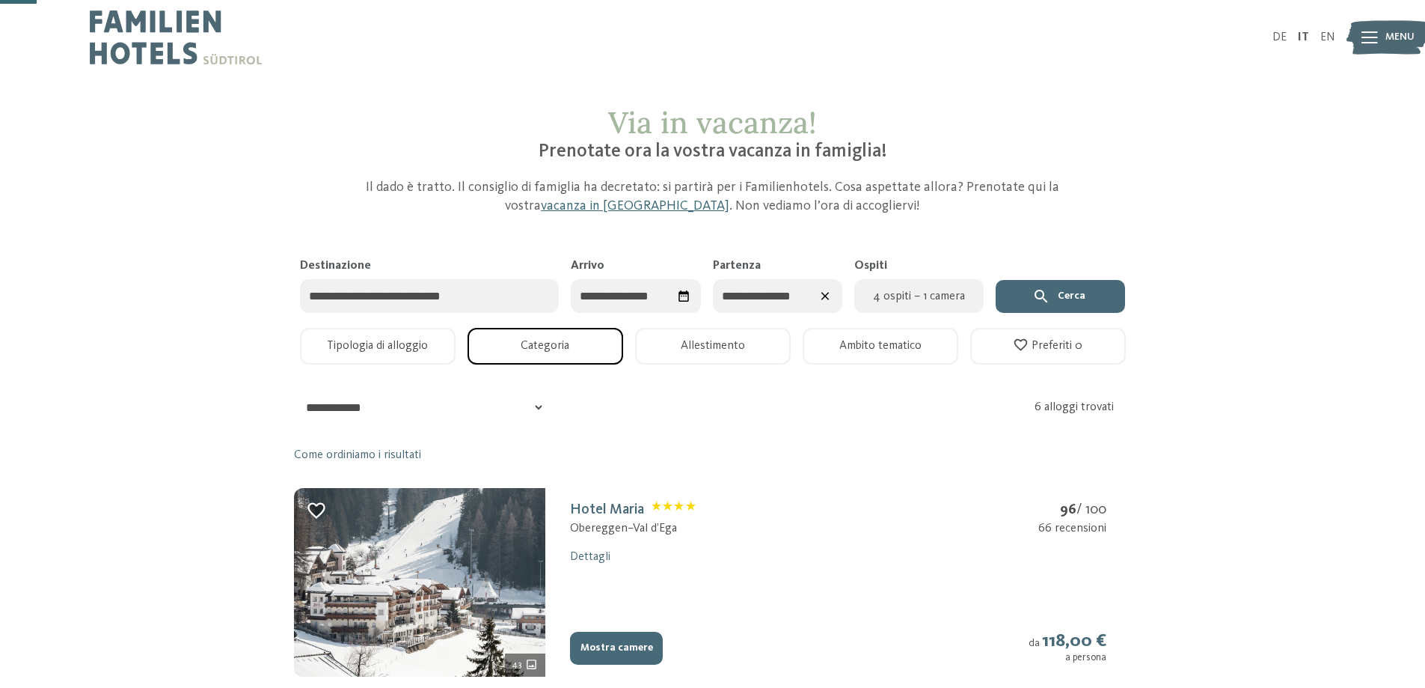
scroll to position [374, 0]
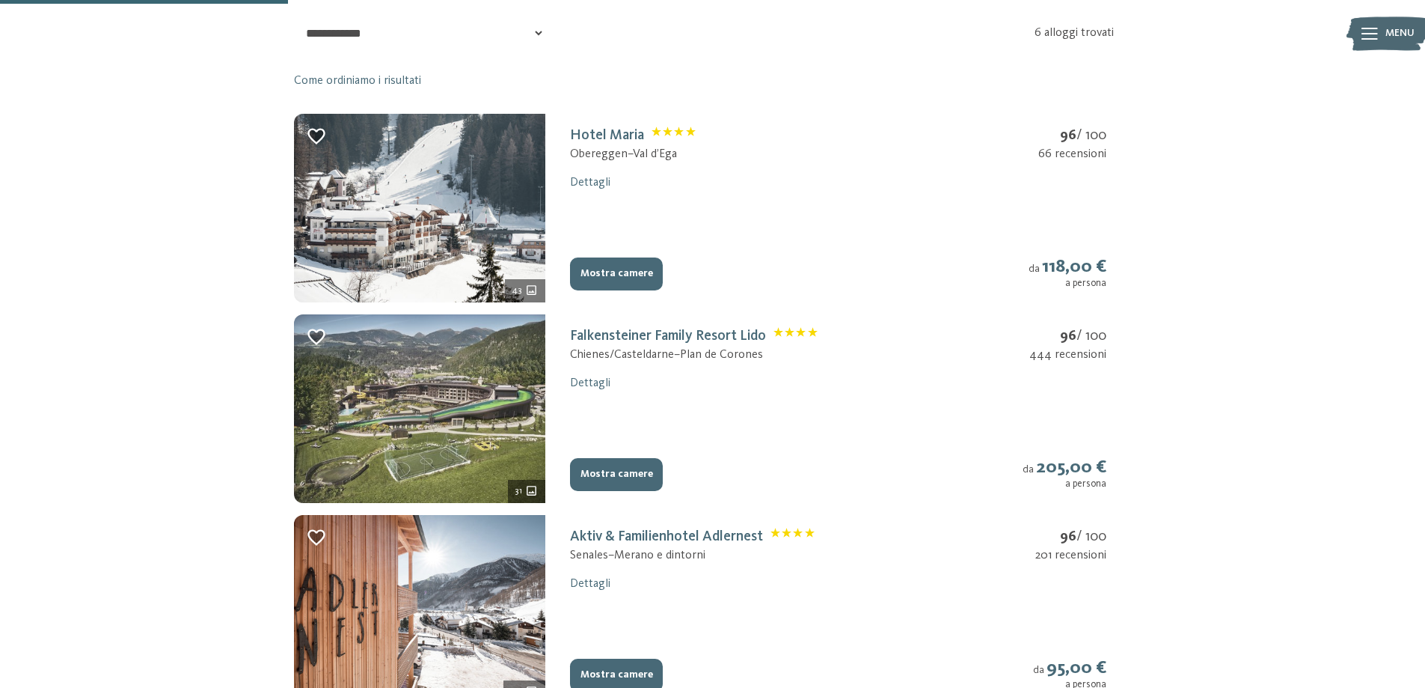
click at [420, 426] on img at bounding box center [419, 408] width 251 height 189
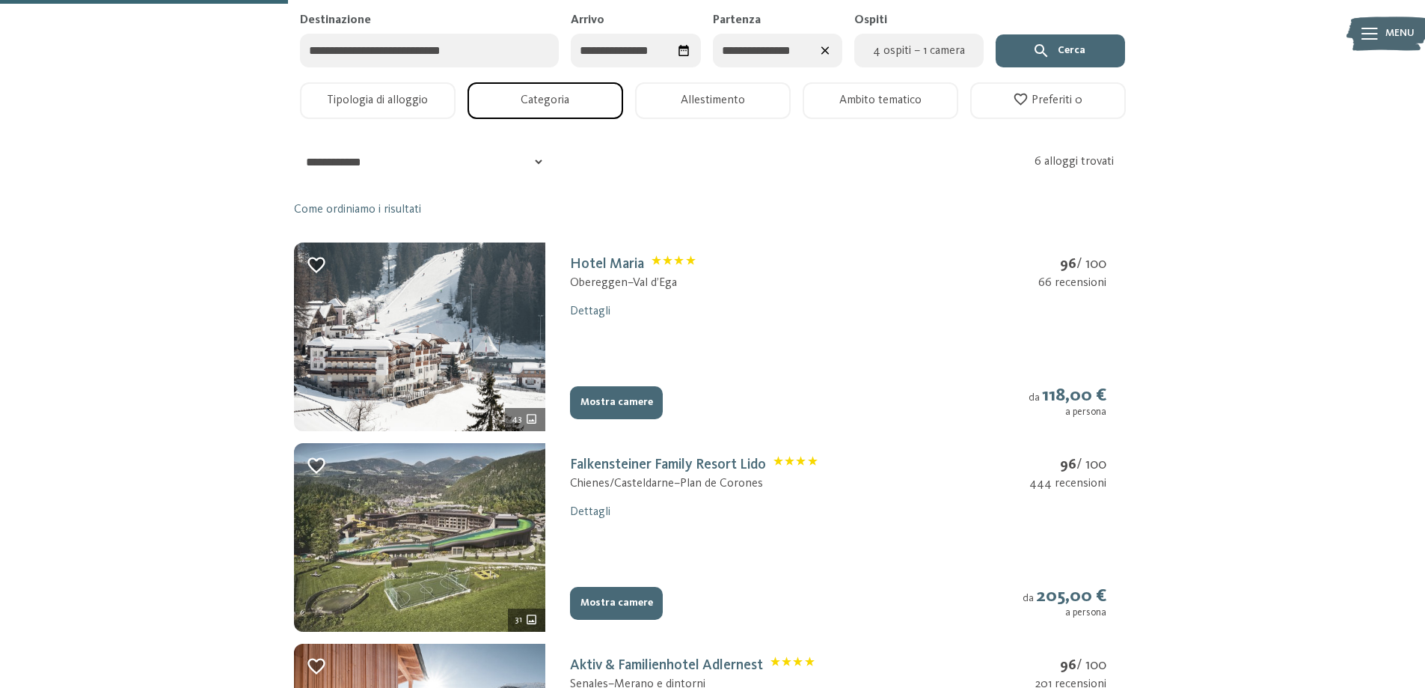
select select "*"
select select "**********"
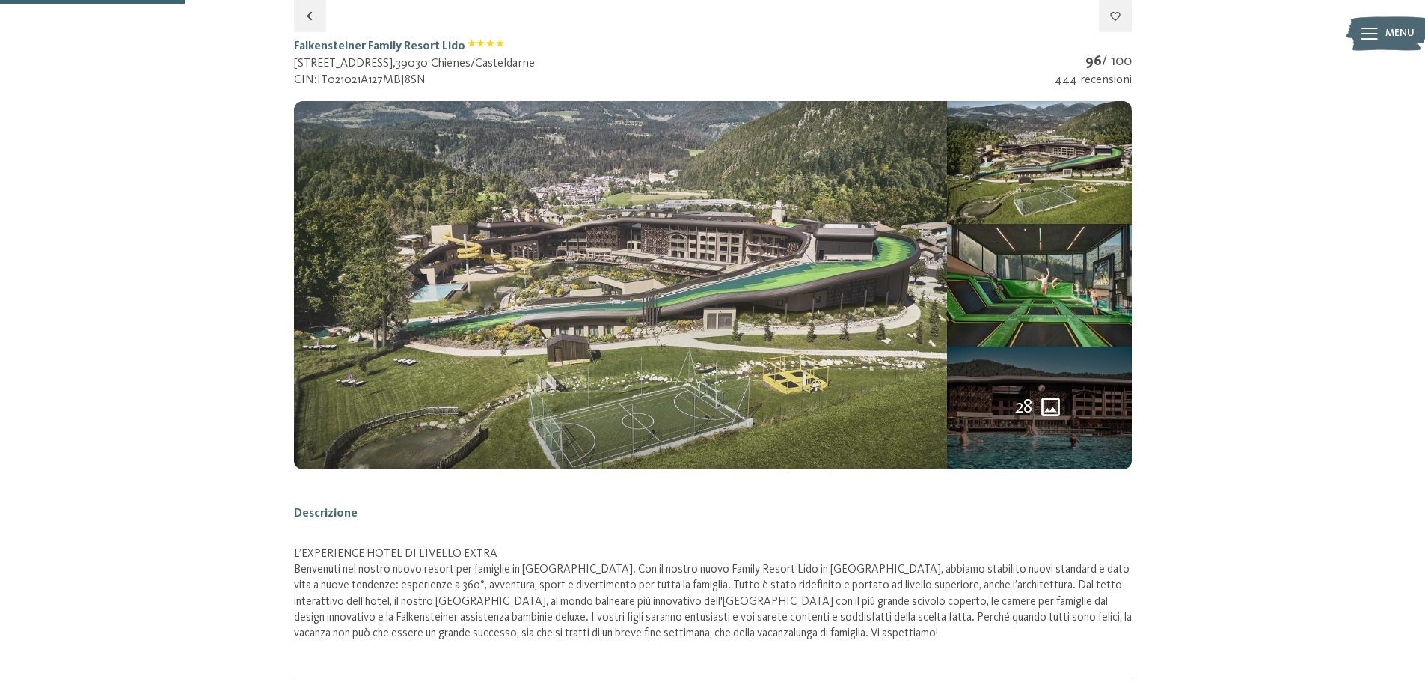
select select "**********"
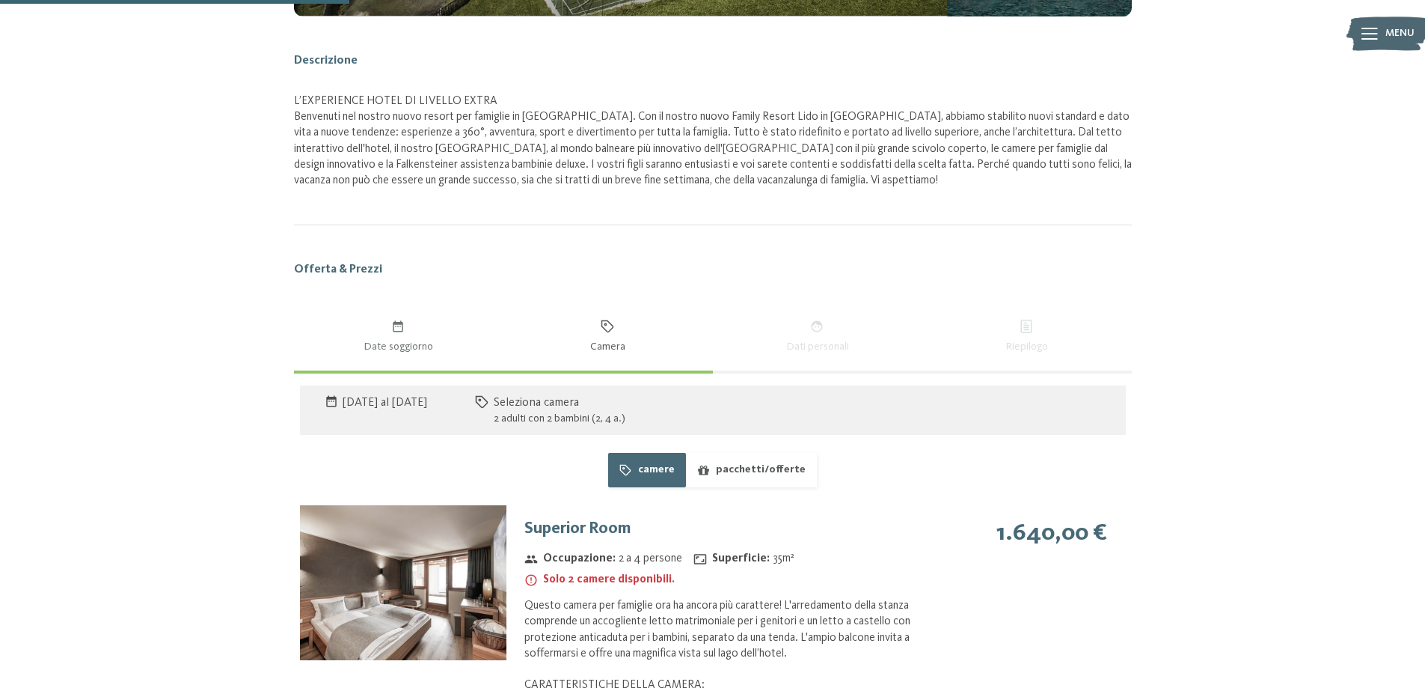
scroll to position [620, 0]
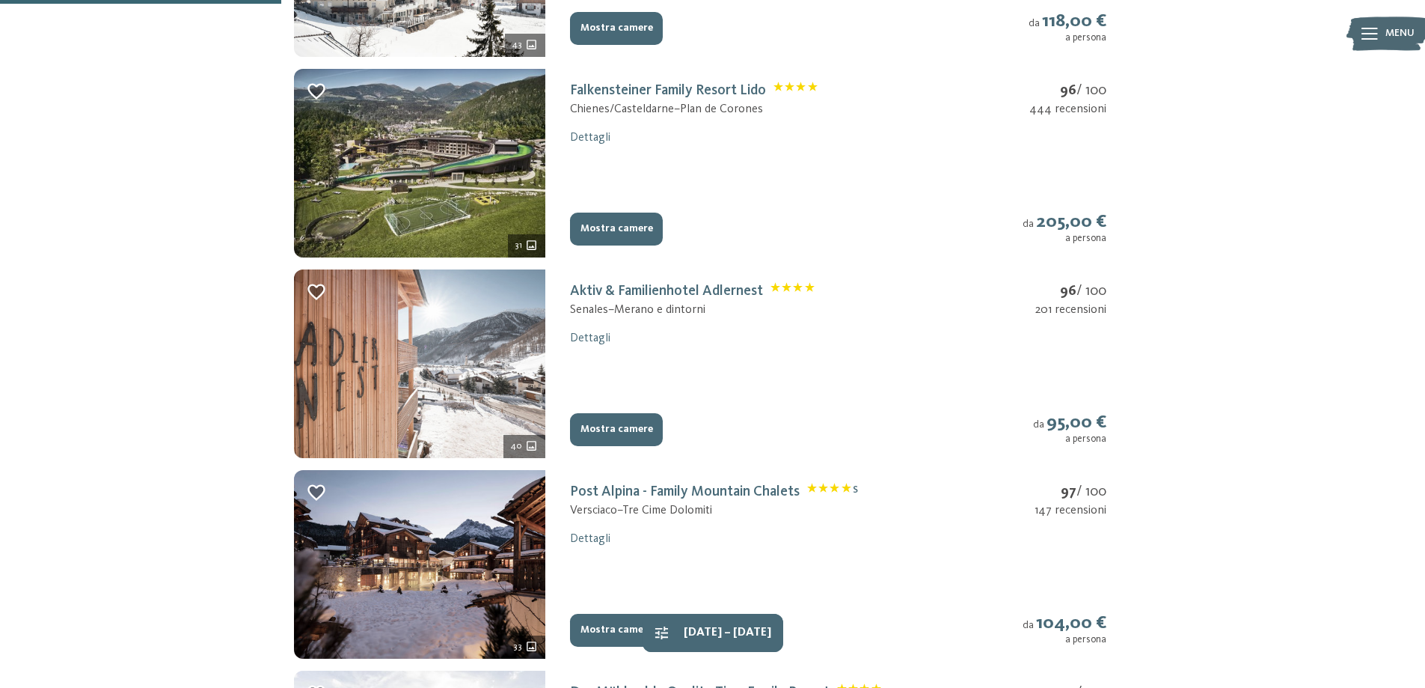
click at [540, 413] on img at bounding box center [419, 363] width 251 height 189
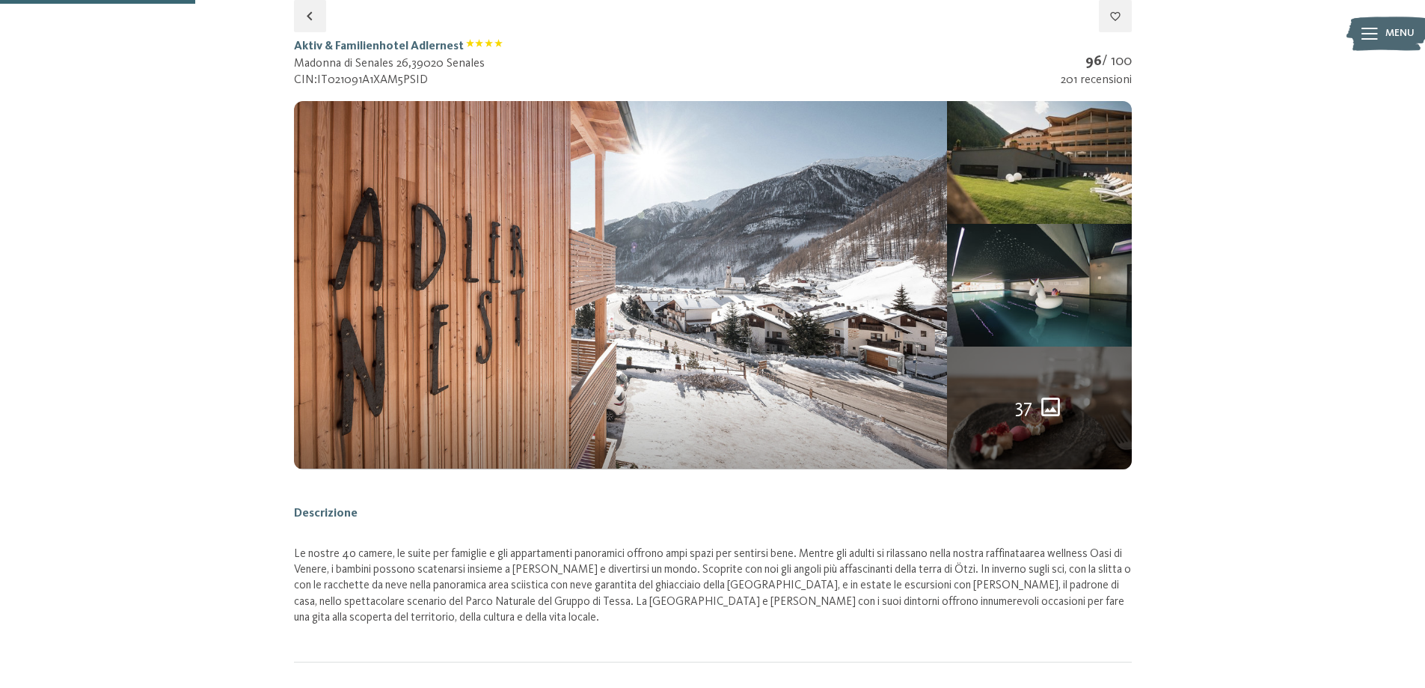
select select "*"
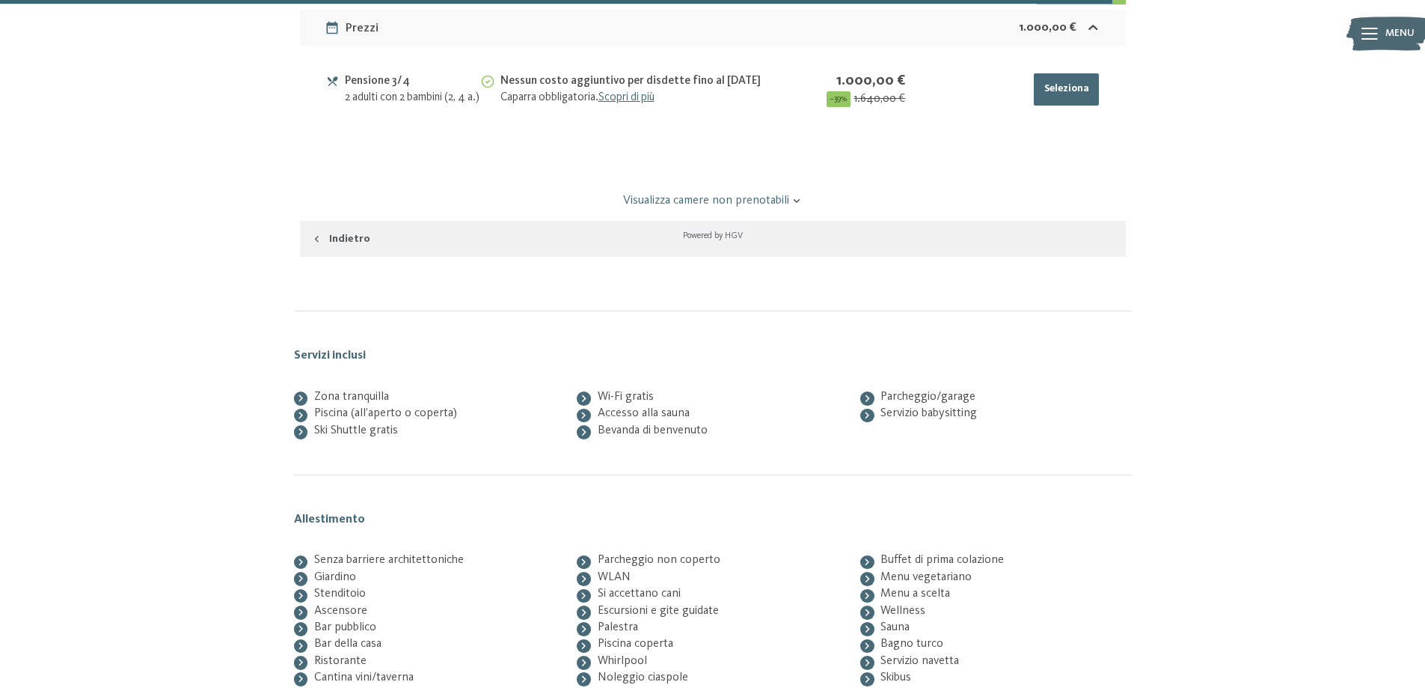
scroll to position [3762, 0]
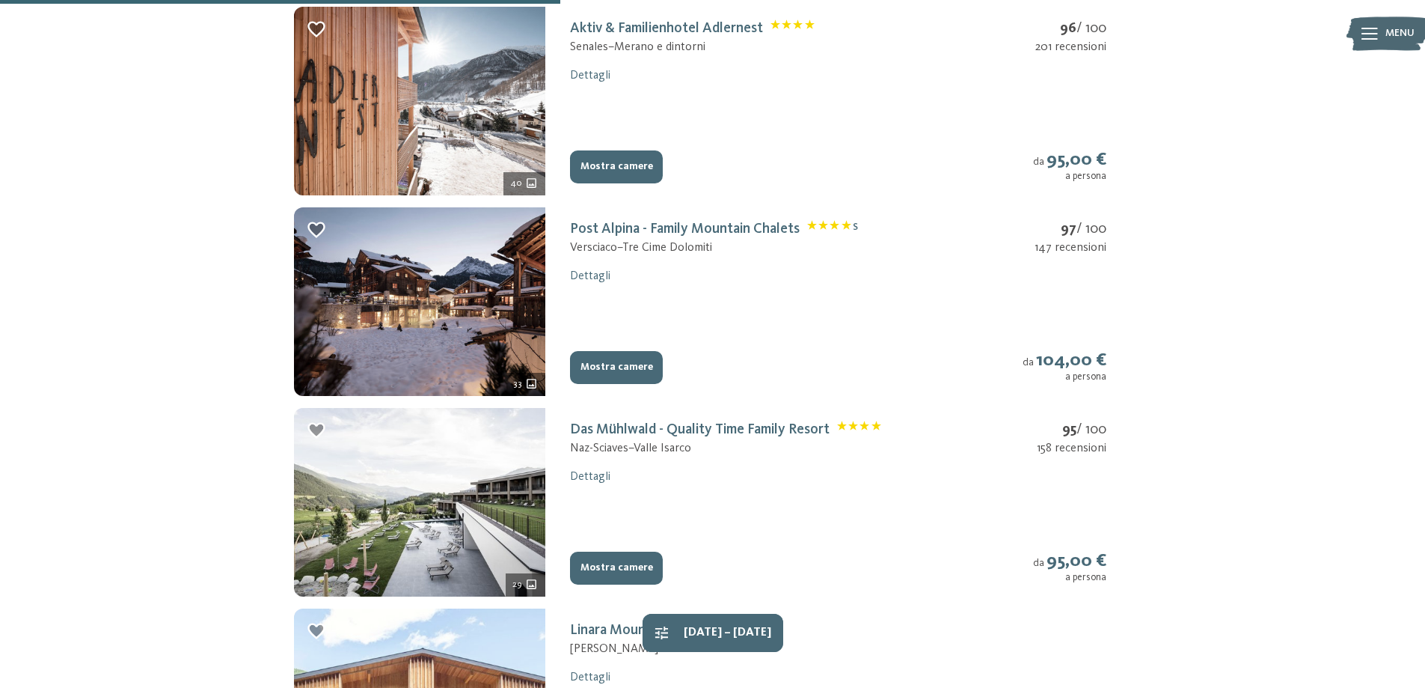
scroll to position [728, 0]
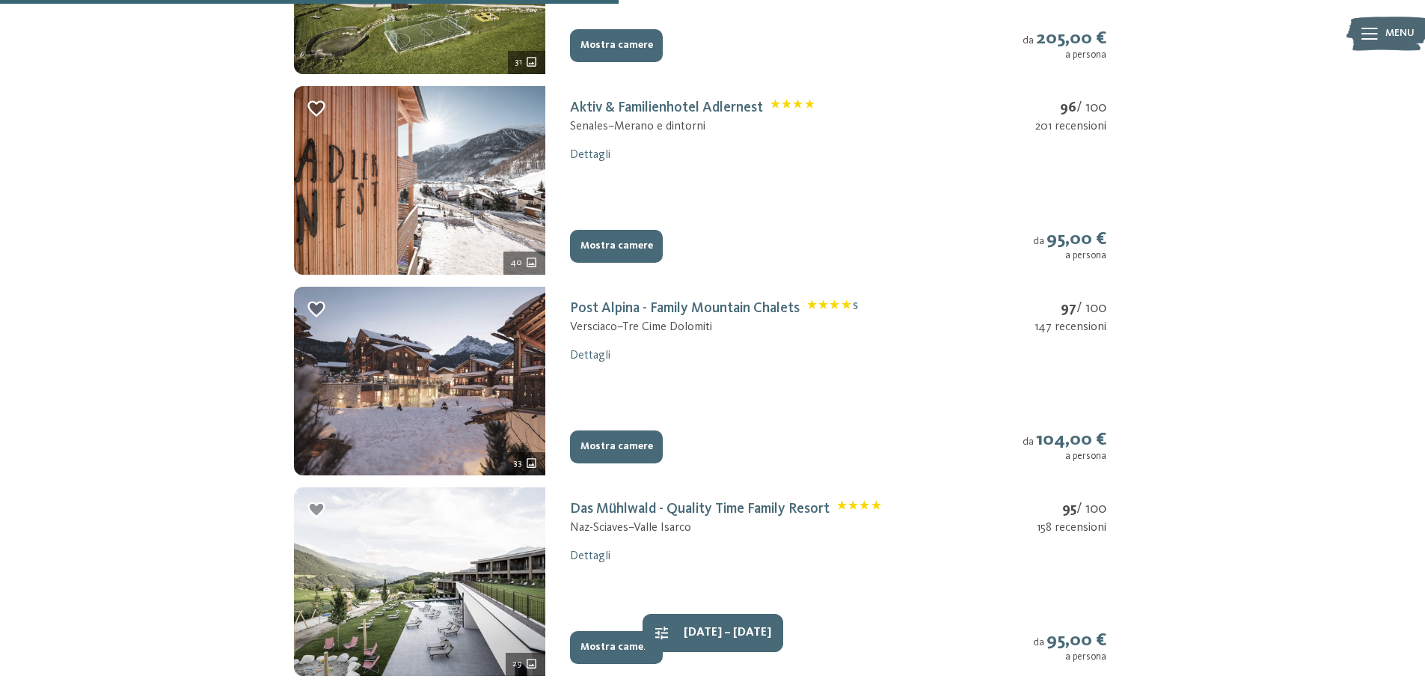
click at [459, 354] on img at bounding box center [419, 381] width 251 height 189
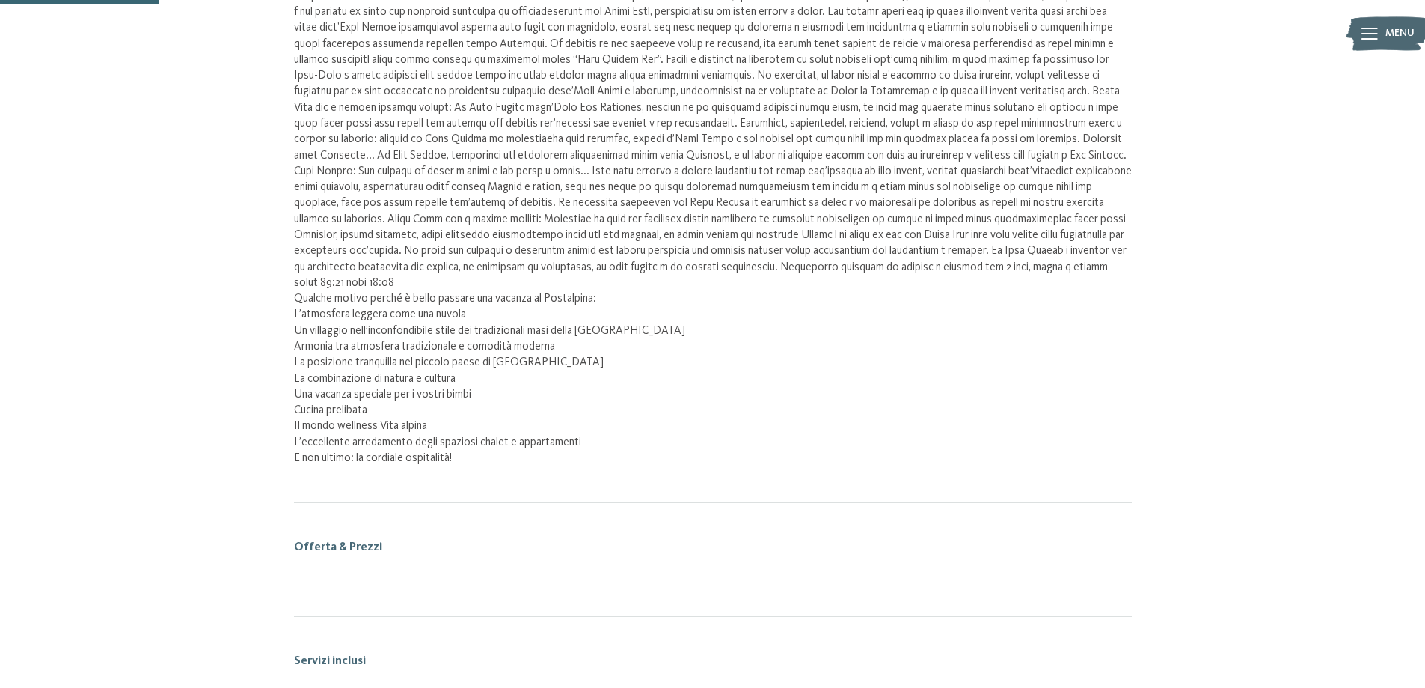
scroll to position [245, 0]
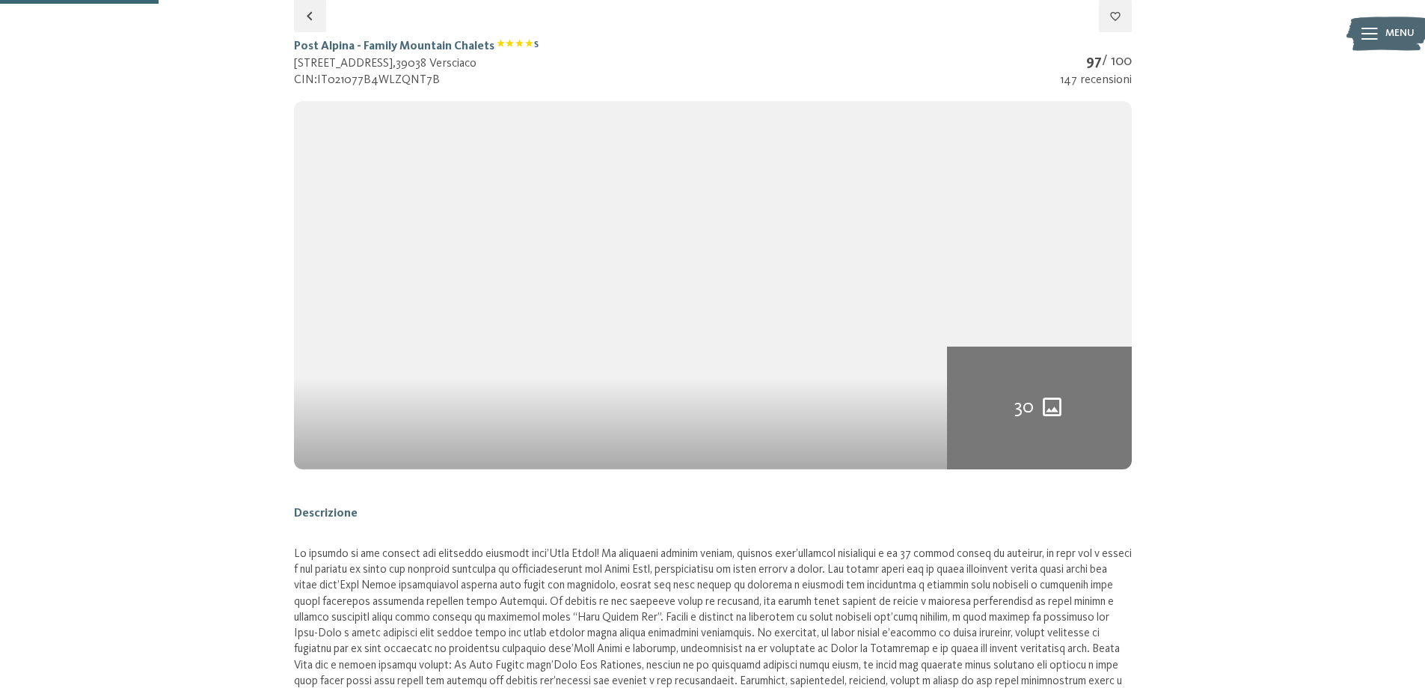
select select "*"
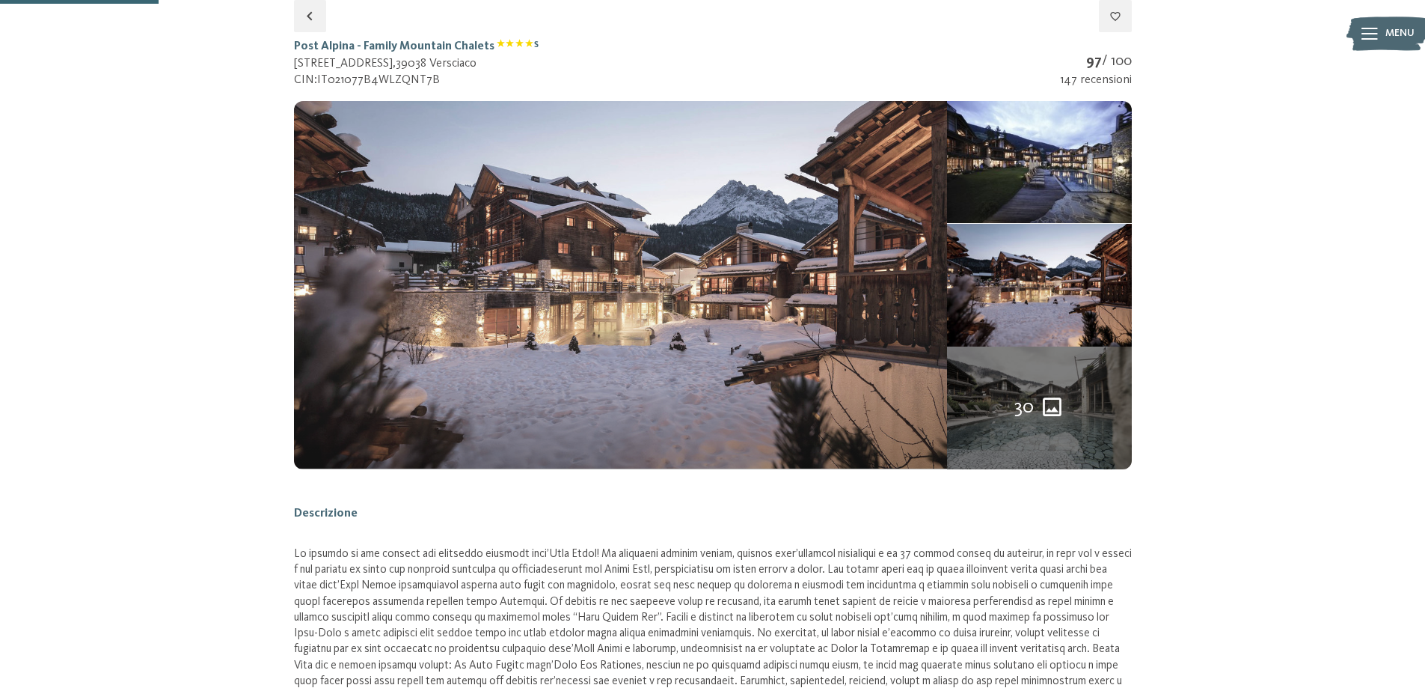
select select "*"
select select "**********"
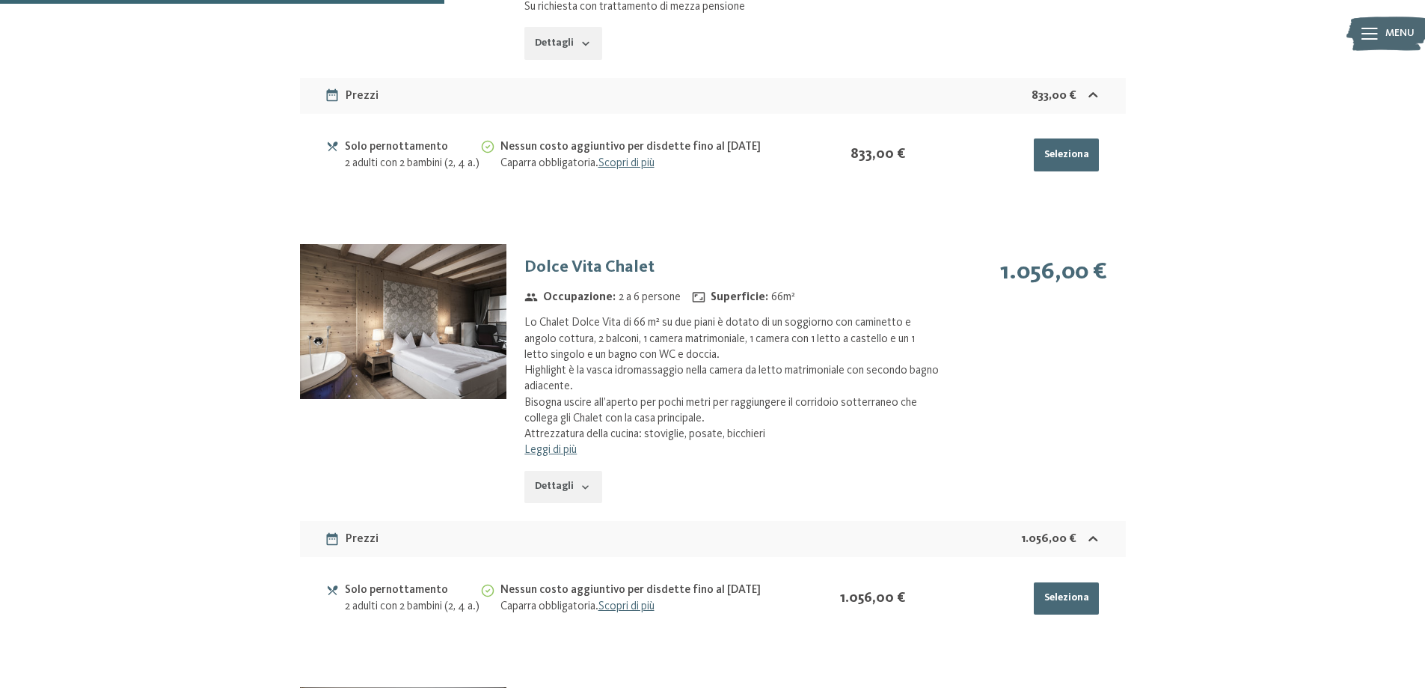
scroll to position [1517, 0]
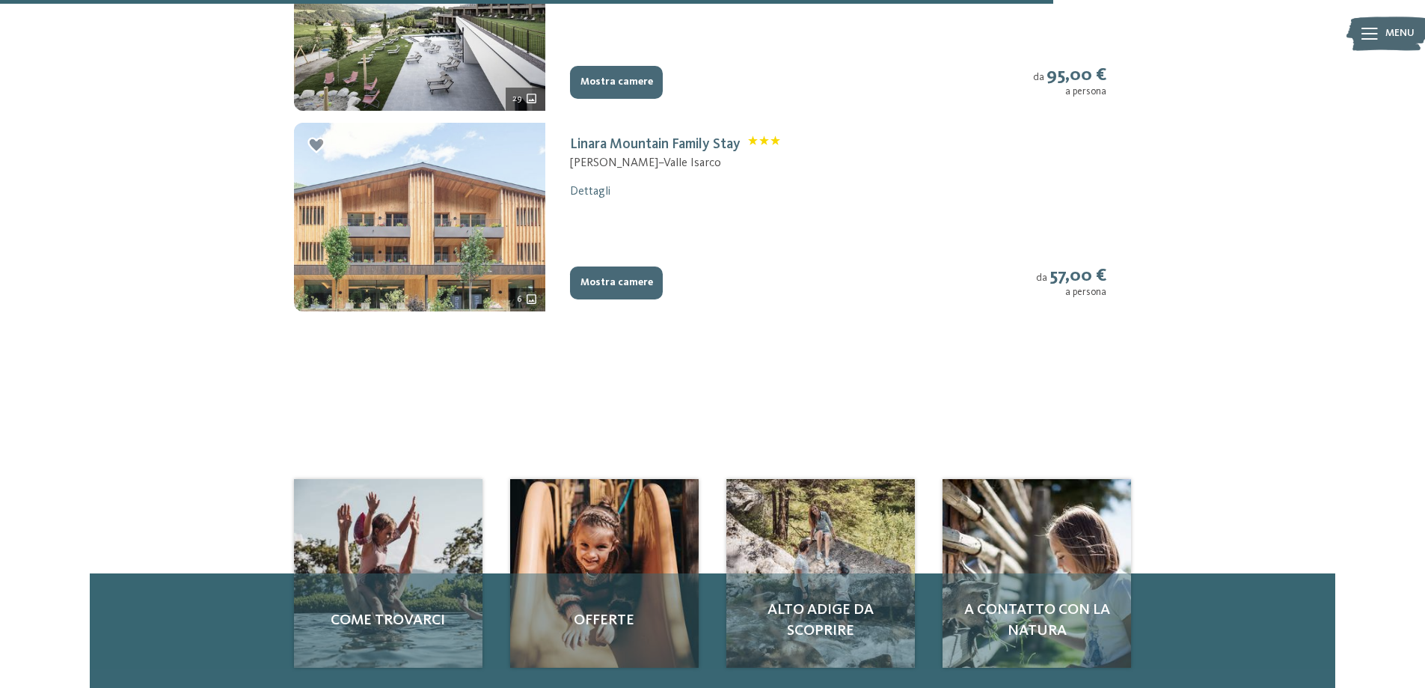
click at [466, 259] on img at bounding box center [419, 217] width 251 height 189
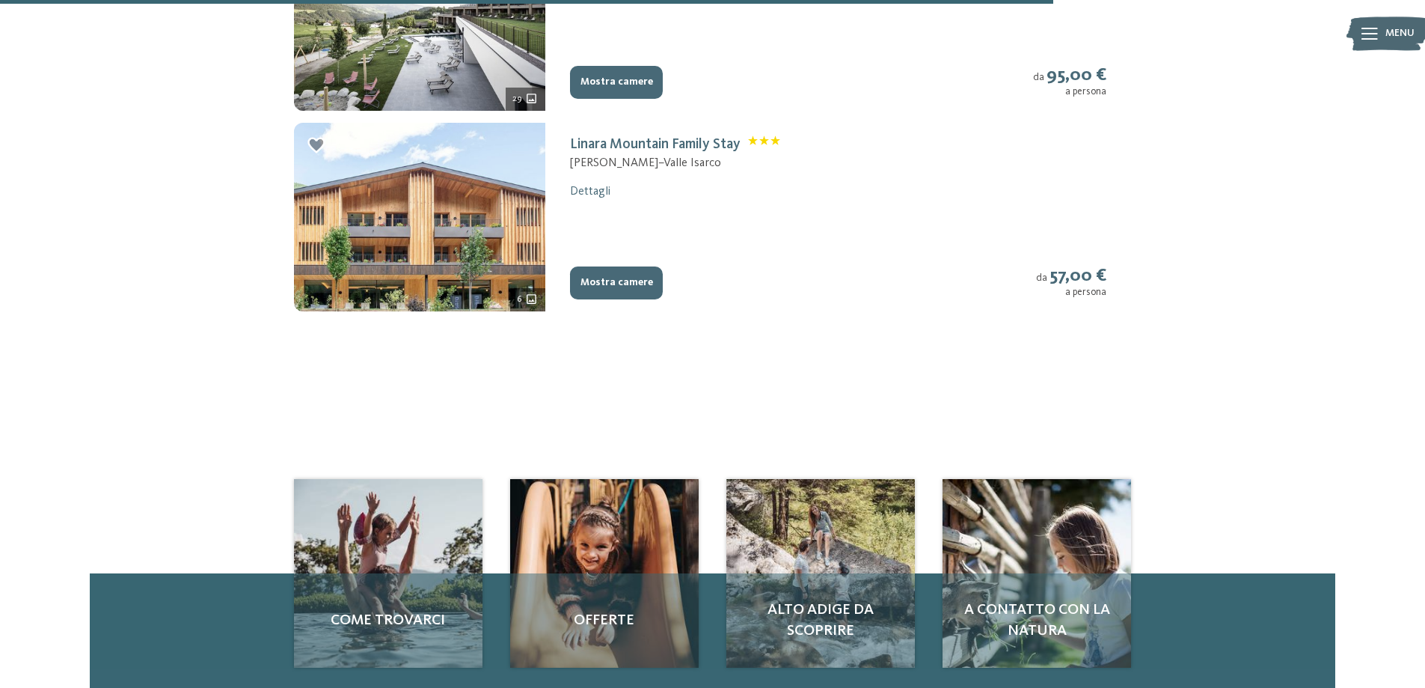
select select "*"
select select "**********"
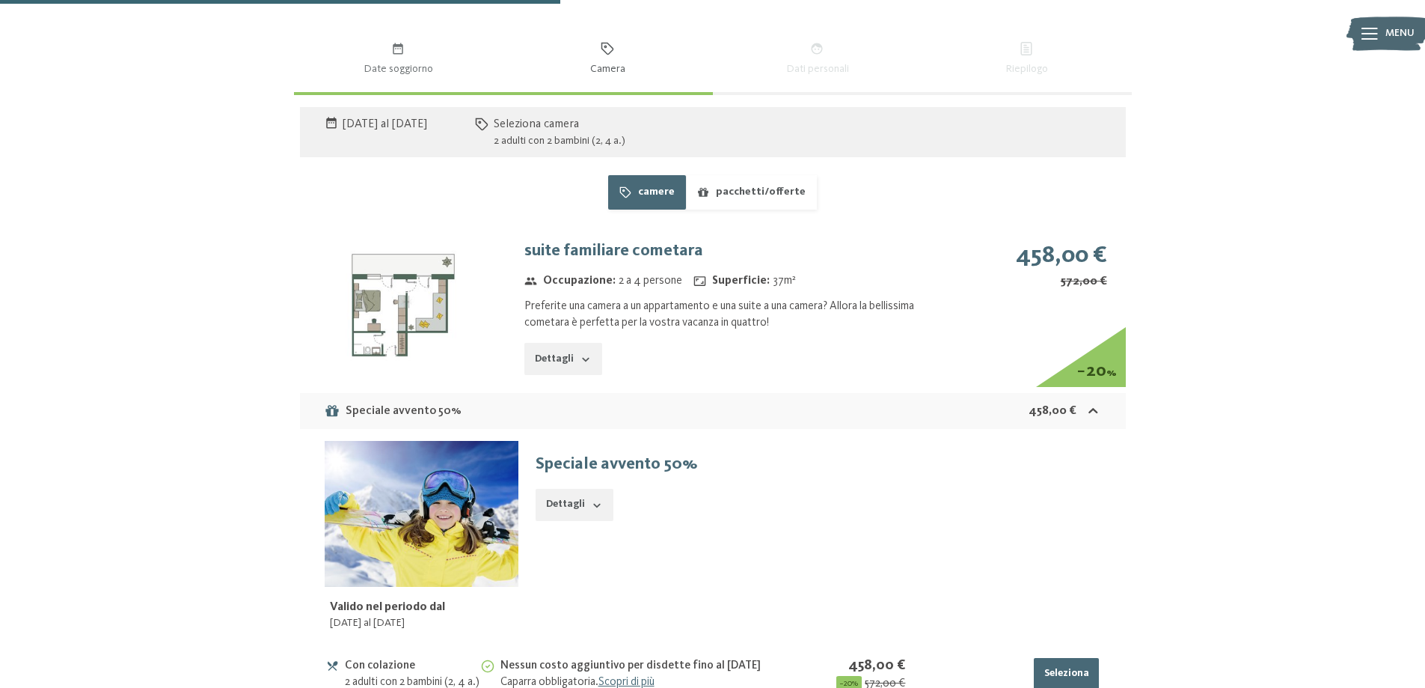
scroll to position [919, 0]
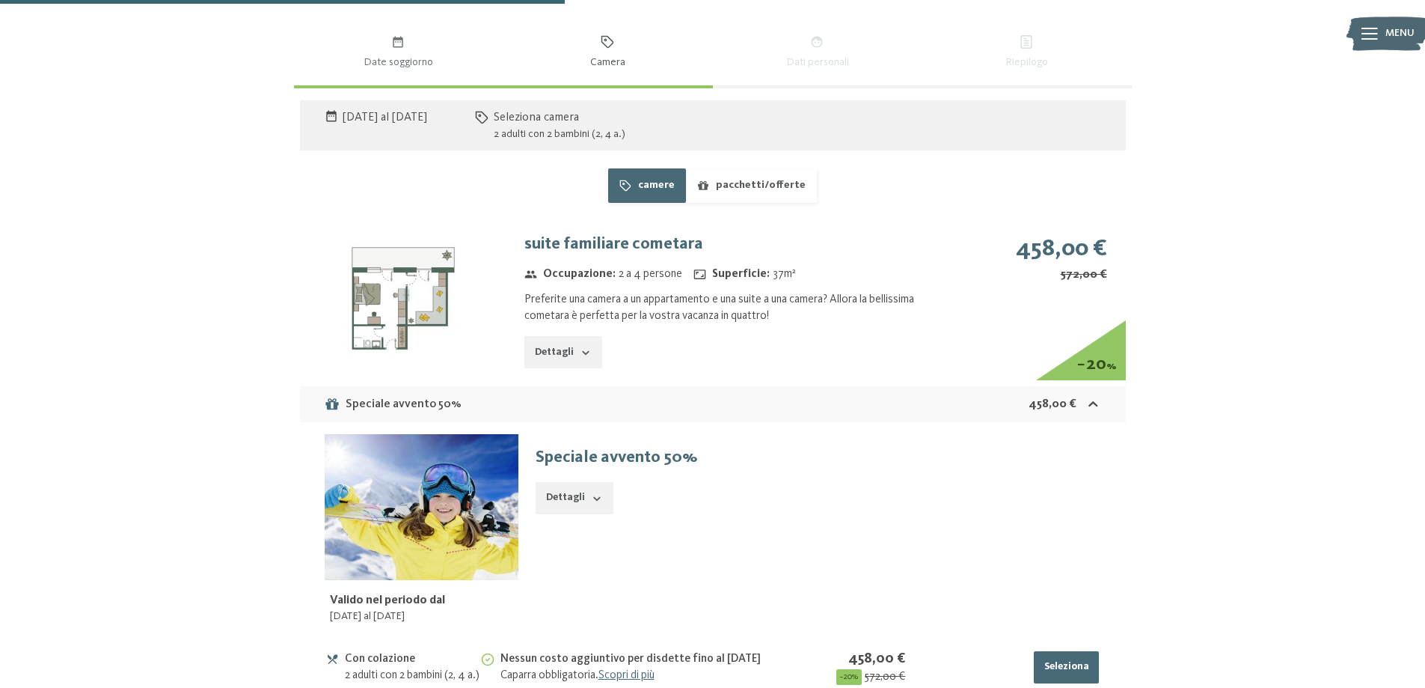
click at [585, 346] on icon "button" at bounding box center [586, 352] width 12 height 12
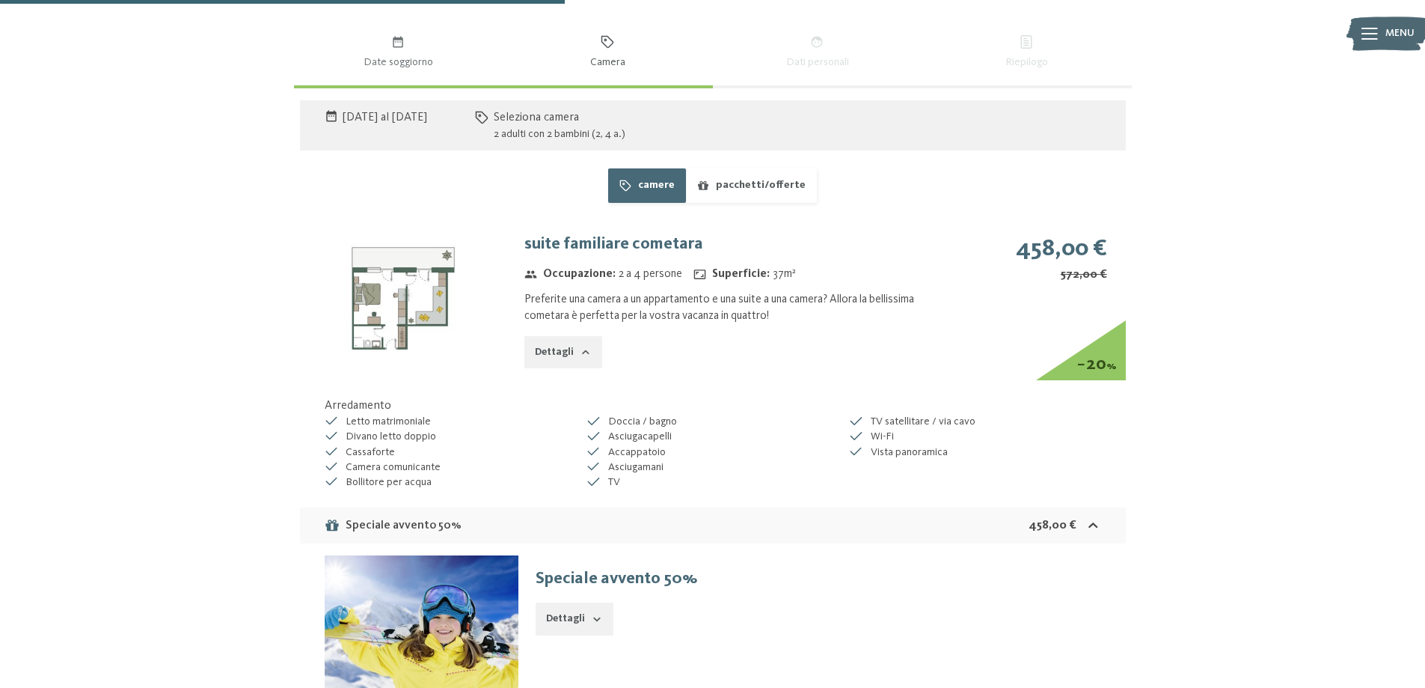
click at [412, 282] on img at bounding box center [403, 298] width 207 height 155
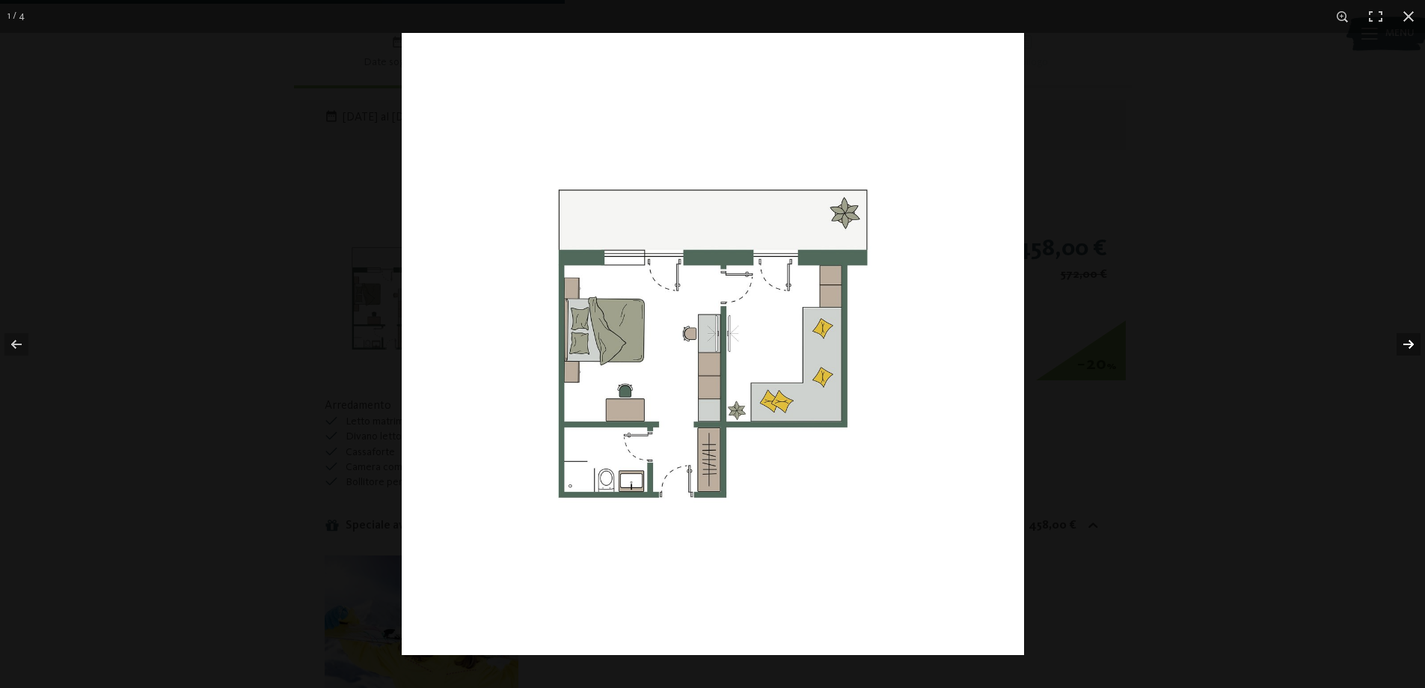
click at [1408, 340] on button "button" at bounding box center [1399, 344] width 52 height 75
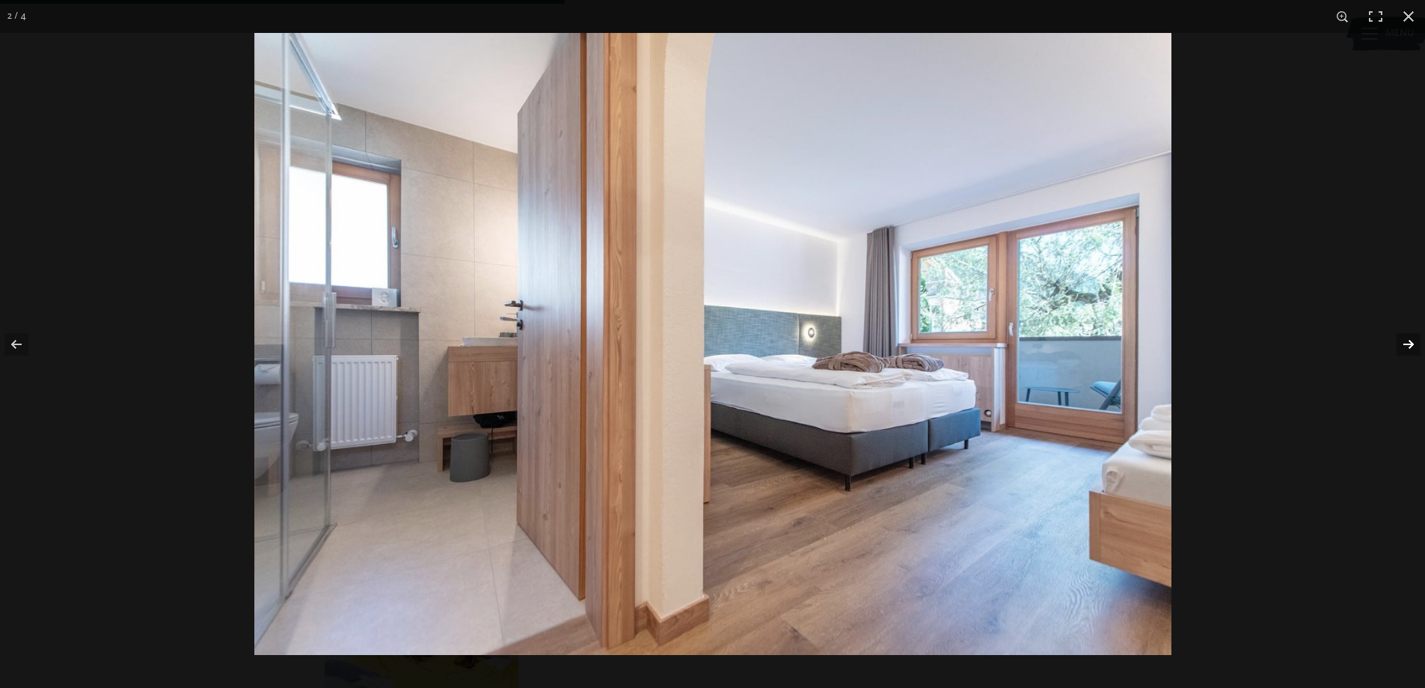
click at [1413, 343] on button "button" at bounding box center [1399, 344] width 52 height 75
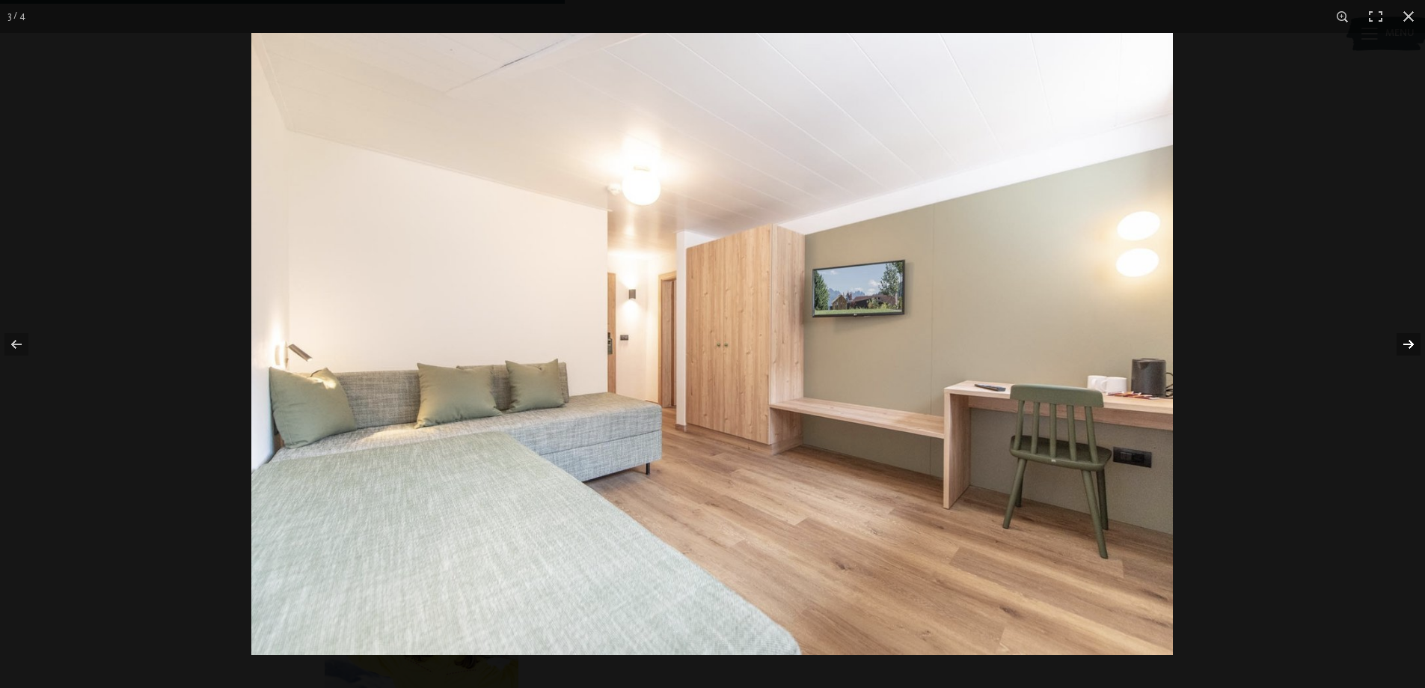
click at [1413, 343] on button "button" at bounding box center [1399, 344] width 52 height 75
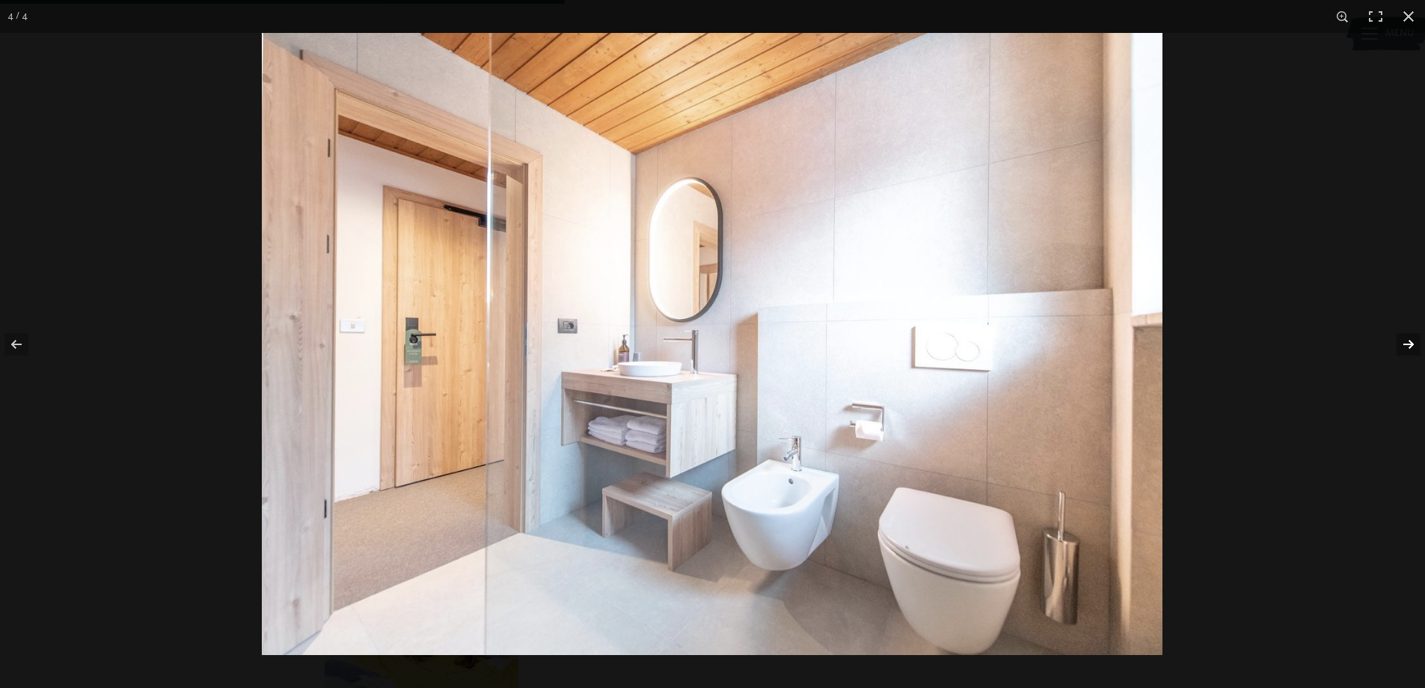
click at [1413, 343] on button "button" at bounding box center [1399, 344] width 52 height 75
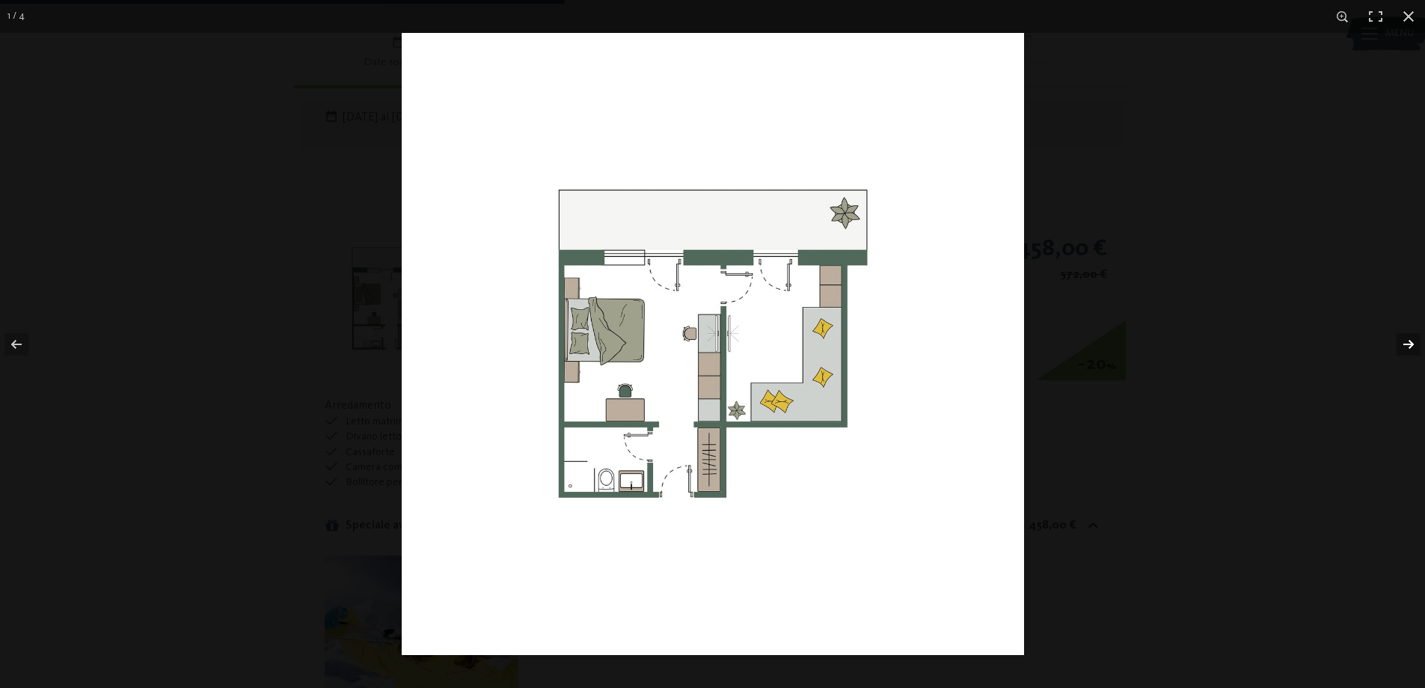
click at [1413, 343] on button "button" at bounding box center [1399, 344] width 52 height 75
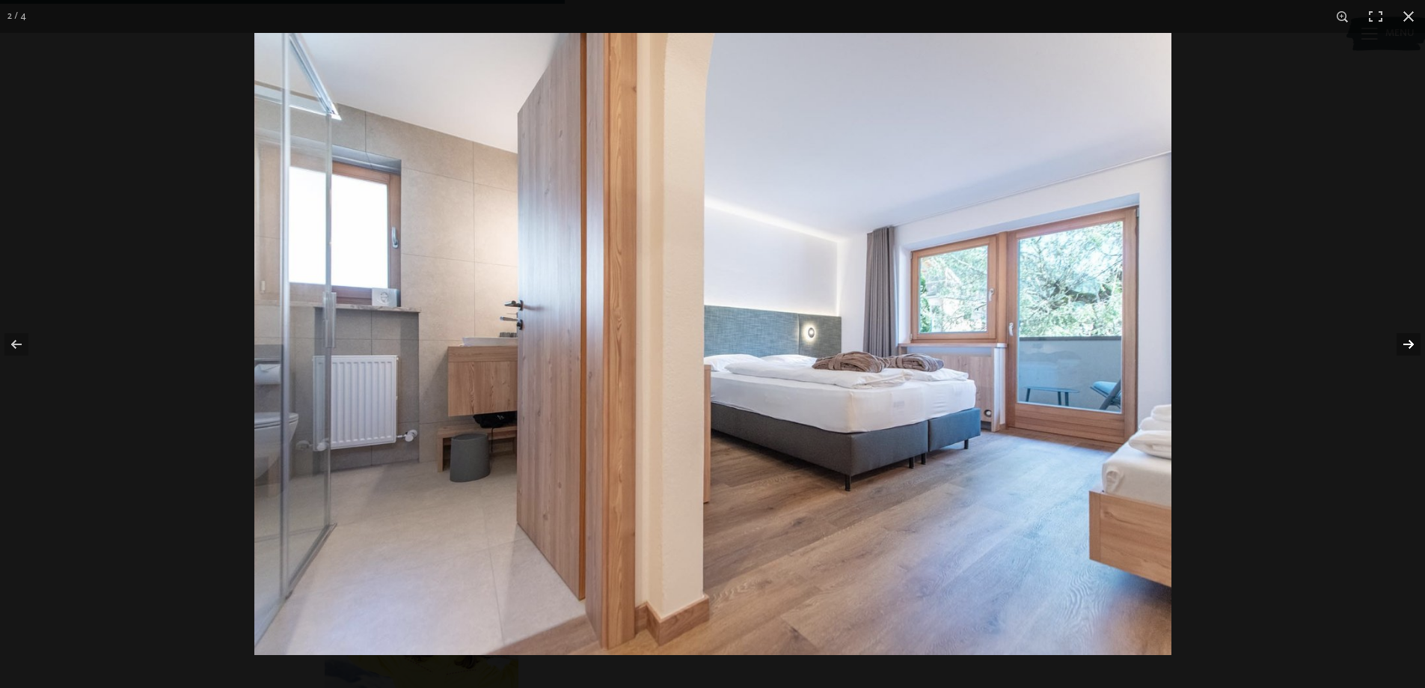
click at [1413, 343] on button "button" at bounding box center [1399, 344] width 52 height 75
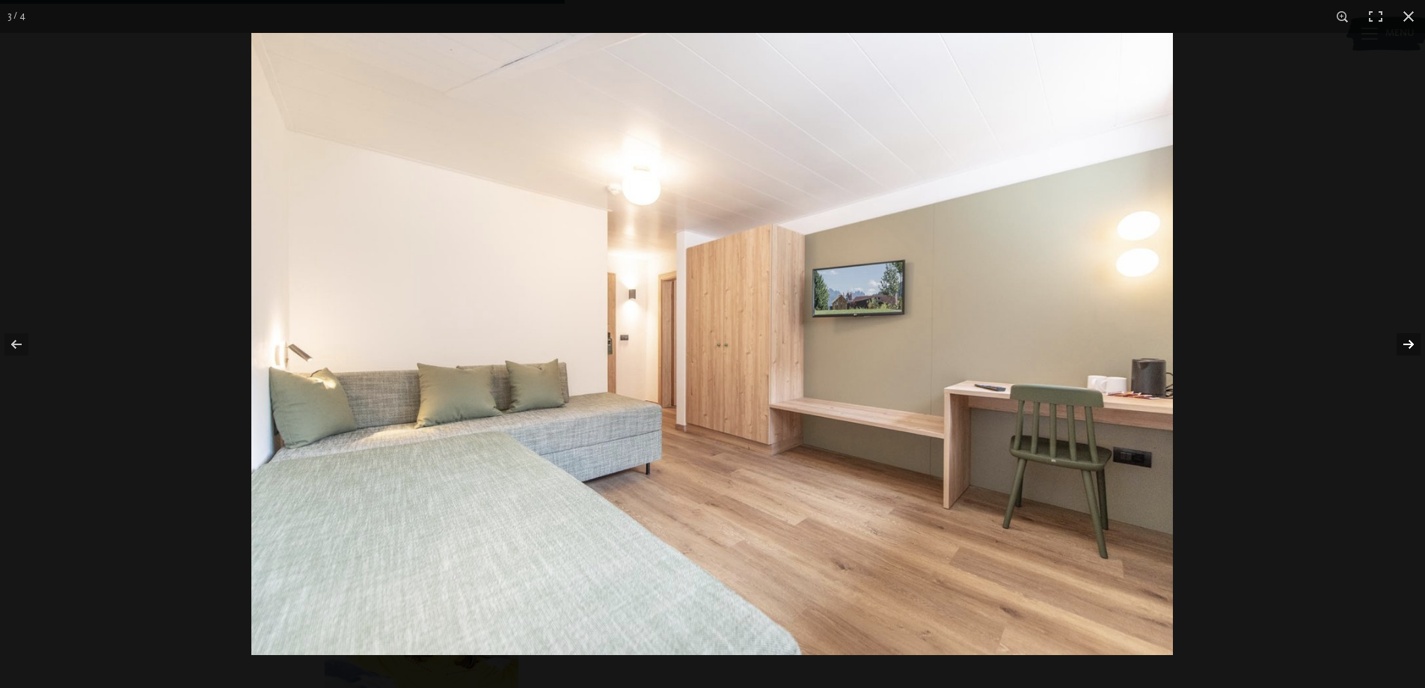
click at [1411, 343] on button "button" at bounding box center [1399, 344] width 52 height 75
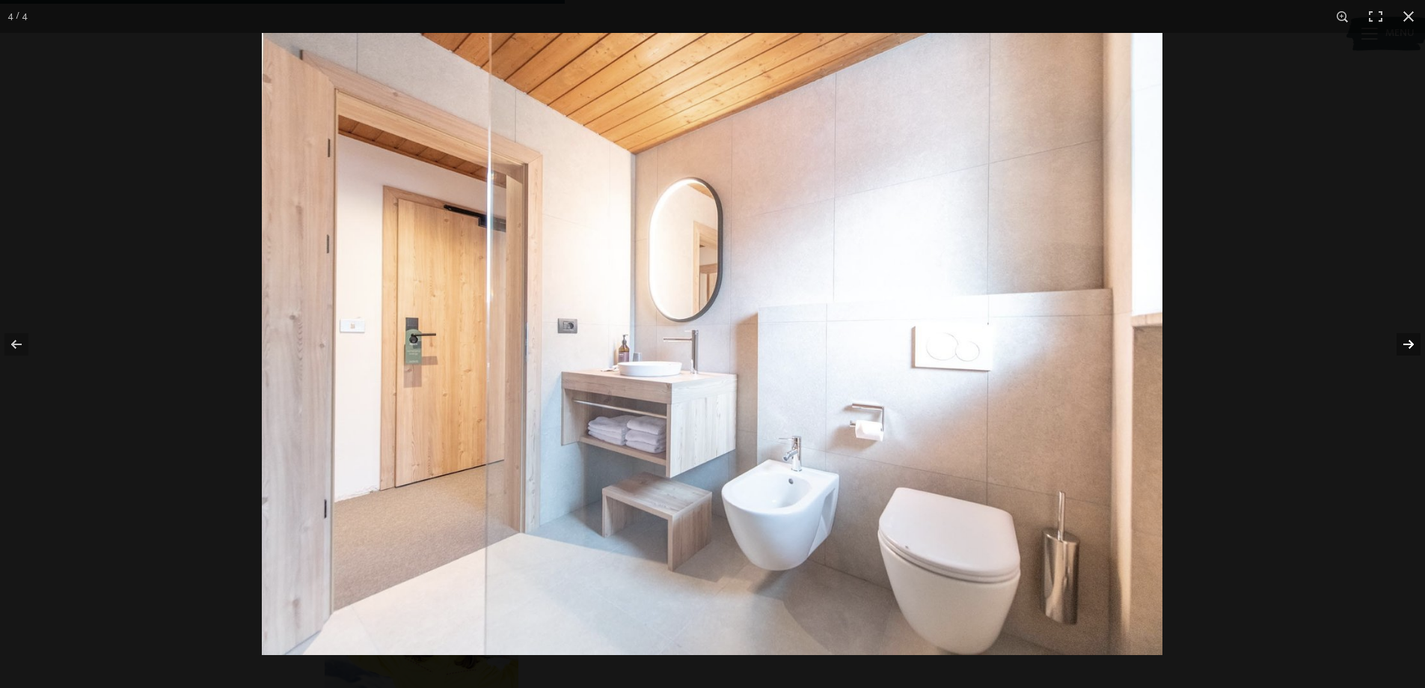
click at [1410, 343] on button "button" at bounding box center [1399, 344] width 52 height 75
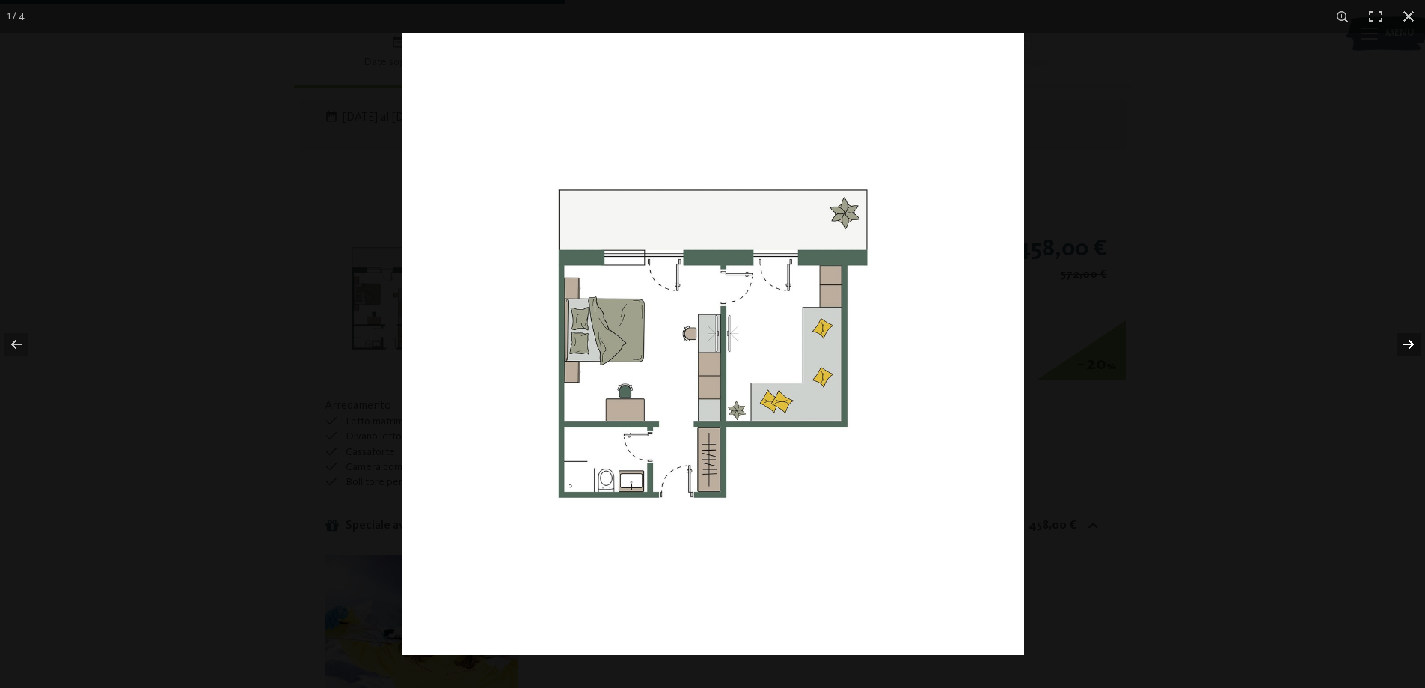
click at [1409, 342] on button "button" at bounding box center [1399, 344] width 52 height 75
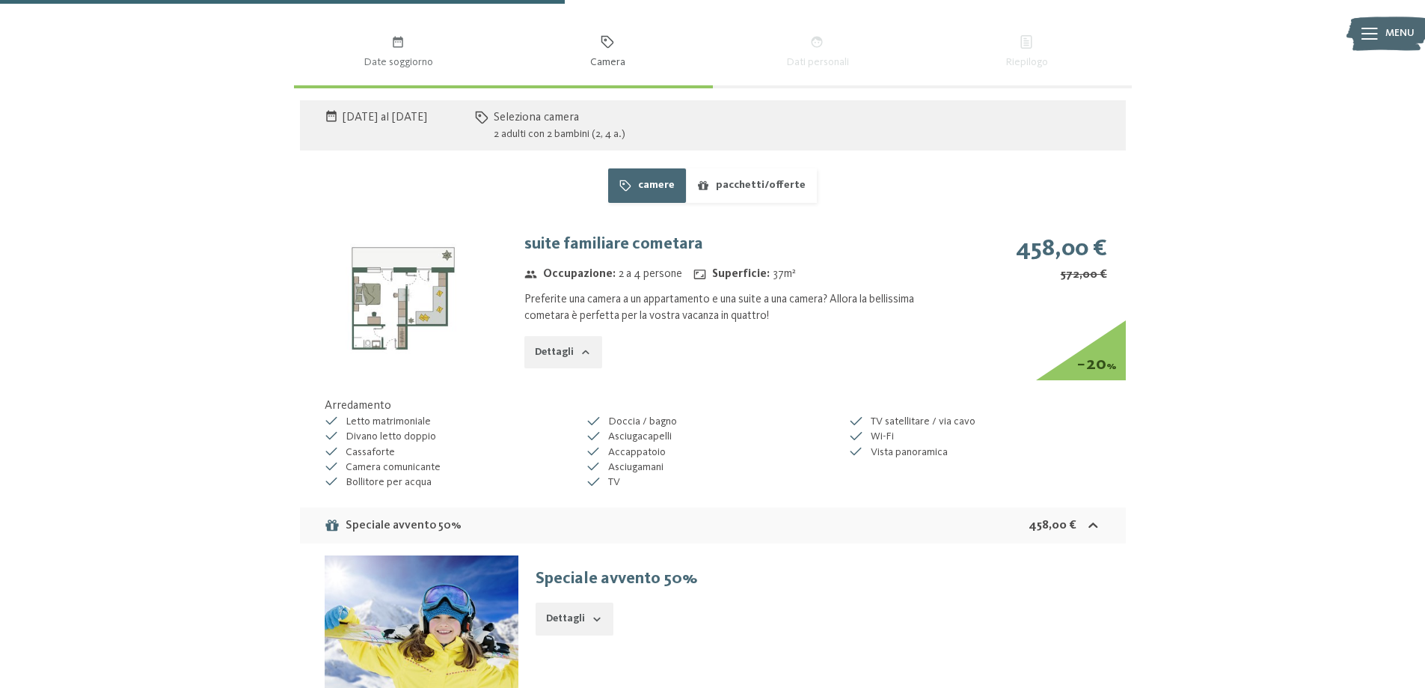
click at [0, 0] on button "button" at bounding box center [0, 0] width 0 height 0
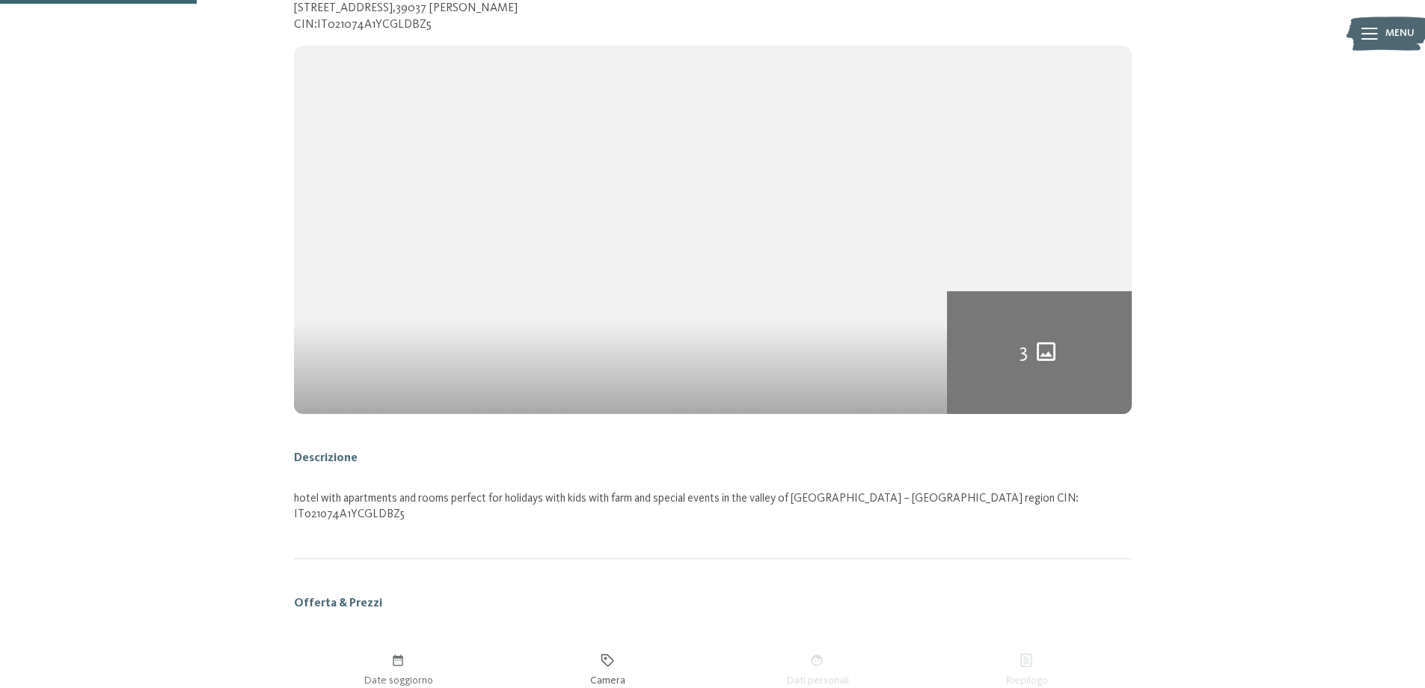
scroll to position [96, 0]
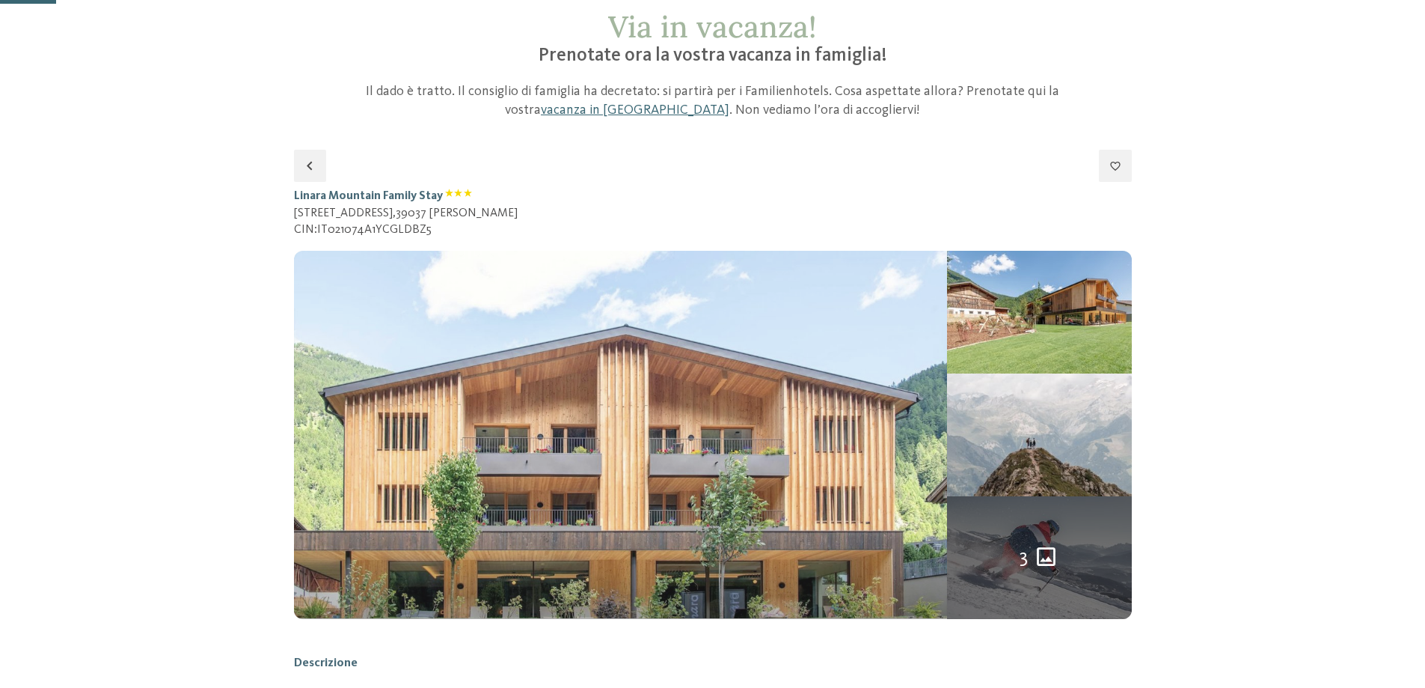
click at [625, 411] on img at bounding box center [621, 434] width 654 height 367
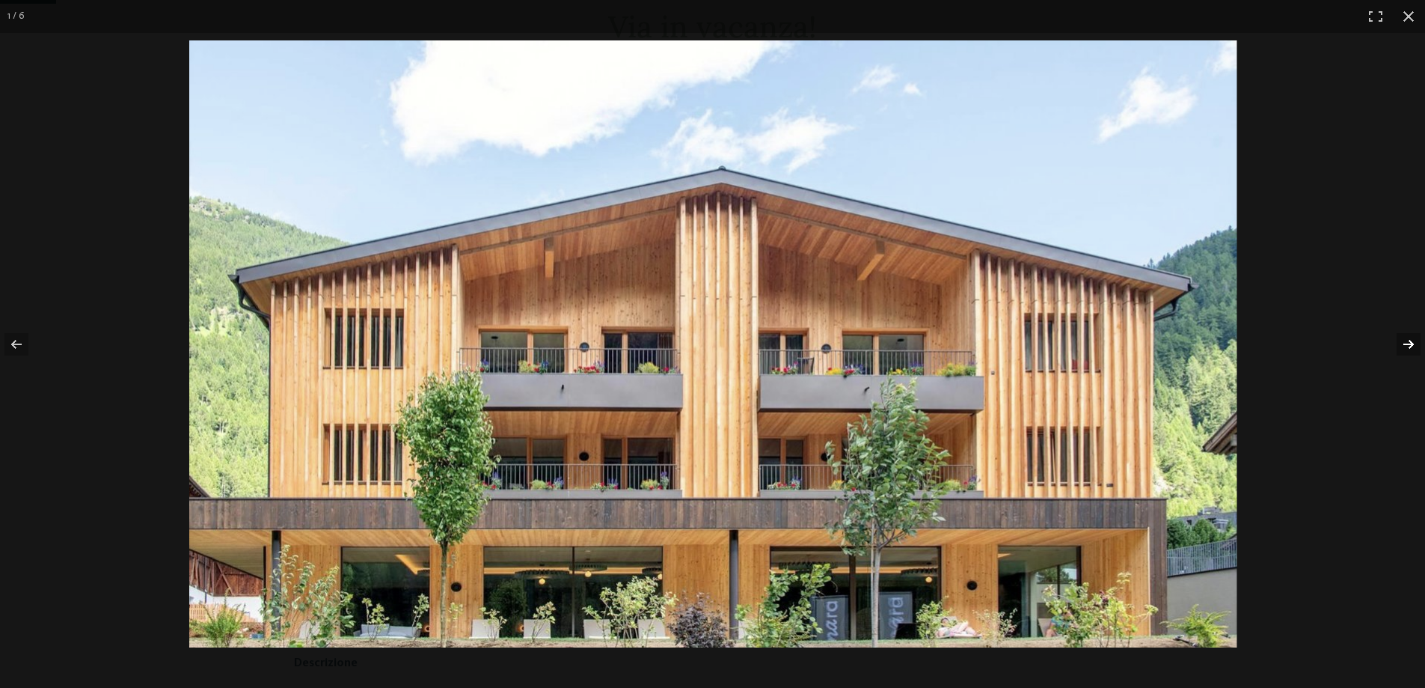
click at [1405, 340] on button "button" at bounding box center [1399, 344] width 52 height 75
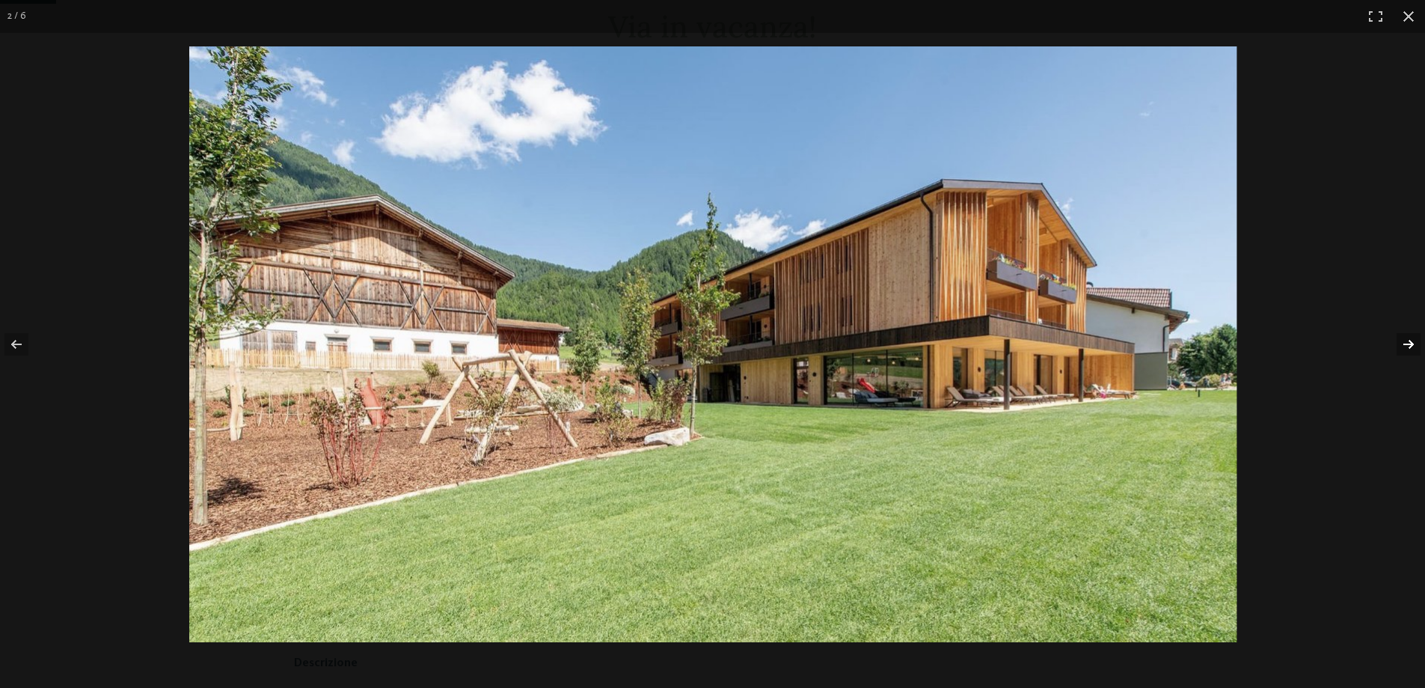
click at [1405, 340] on button "button" at bounding box center [1399, 344] width 52 height 75
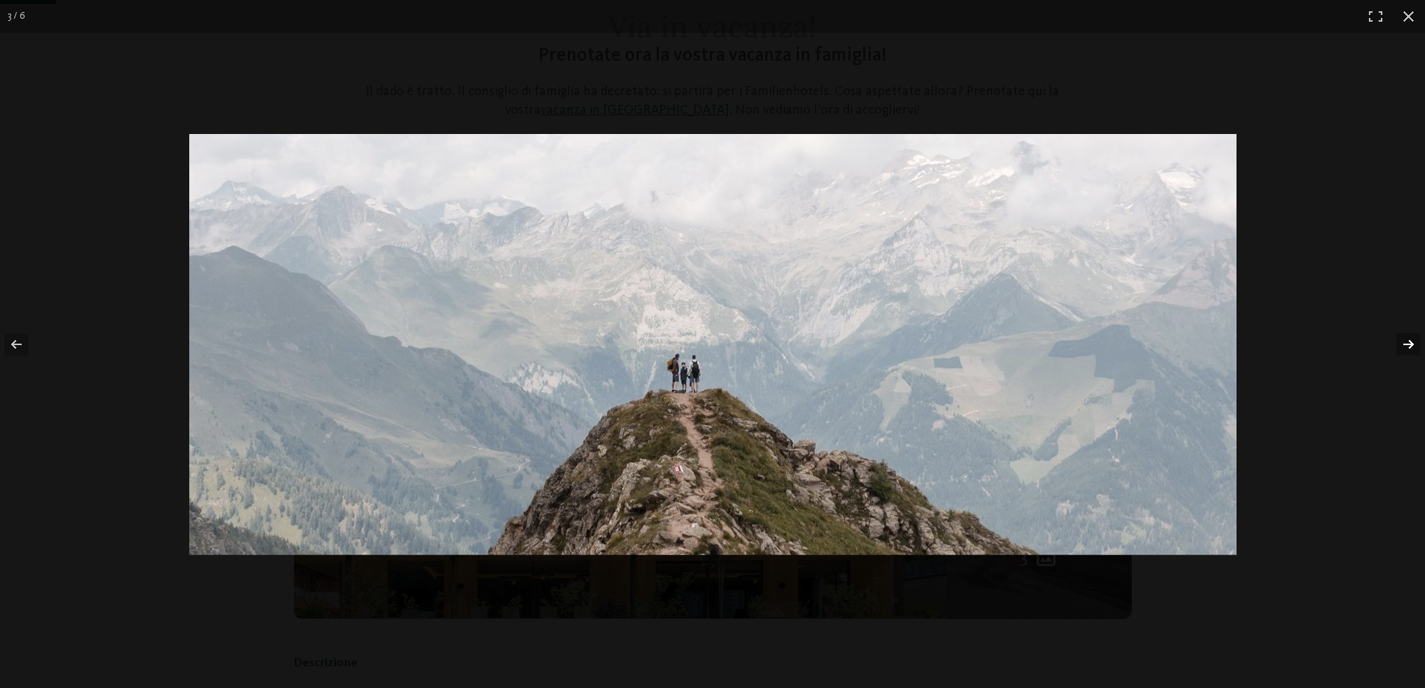
click at [1405, 340] on button "button" at bounding box center [1399, 344] width 52 height 75
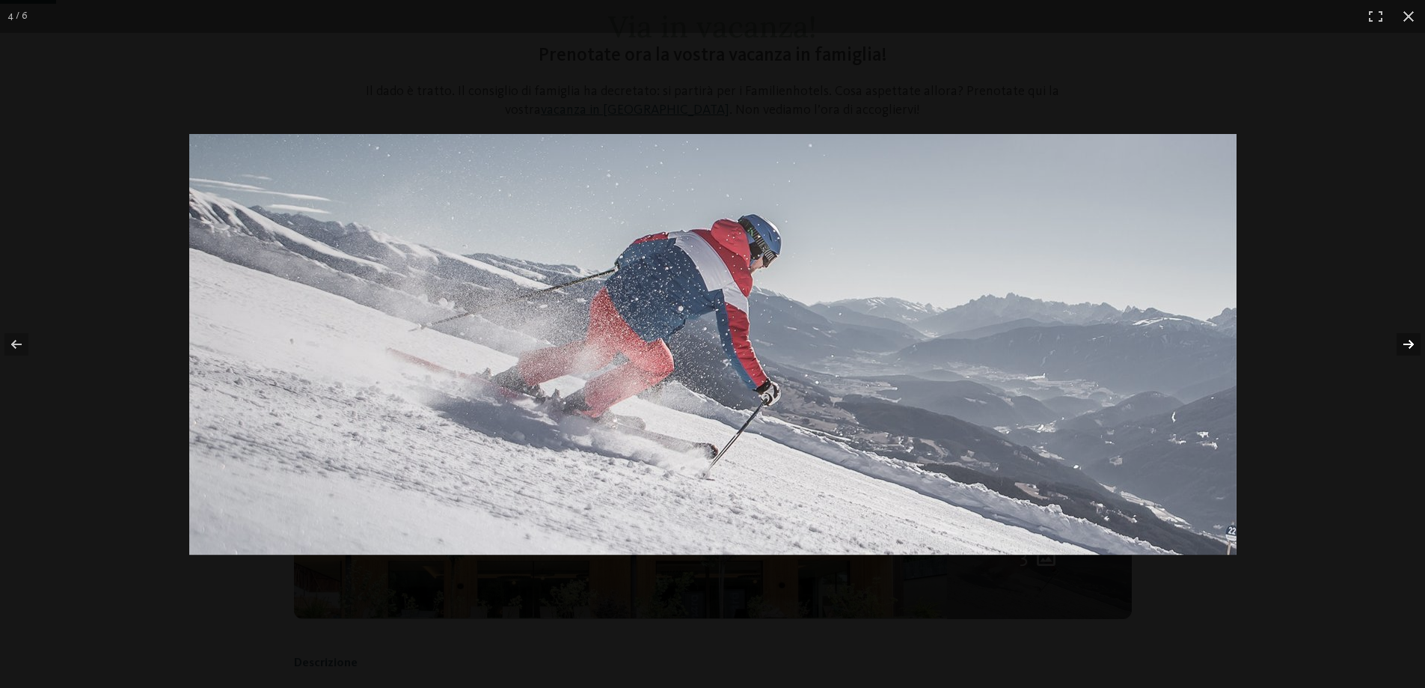
click at [1405, 340] on button "button" at bounding box center [1399, 344] width 52 height 75
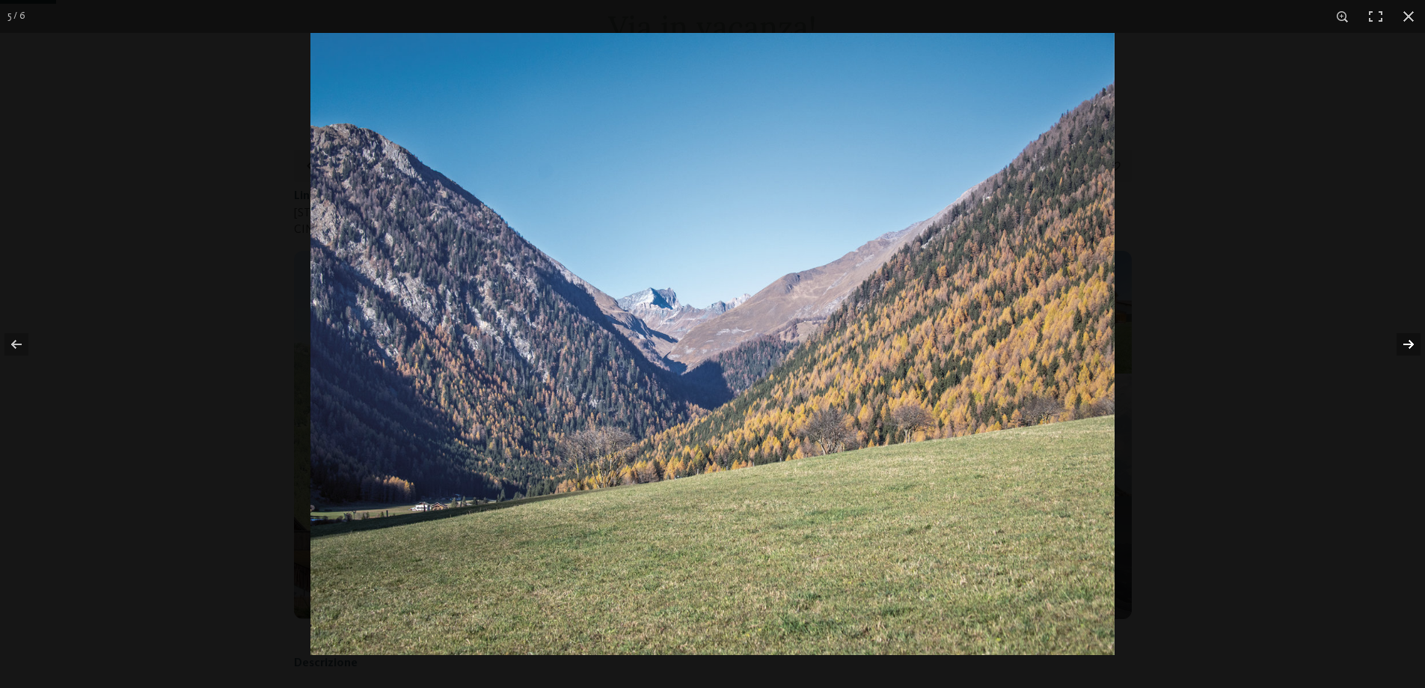
click at [1405, 340] on button "button" at bounding box center [1399, 344] width 52 height 75
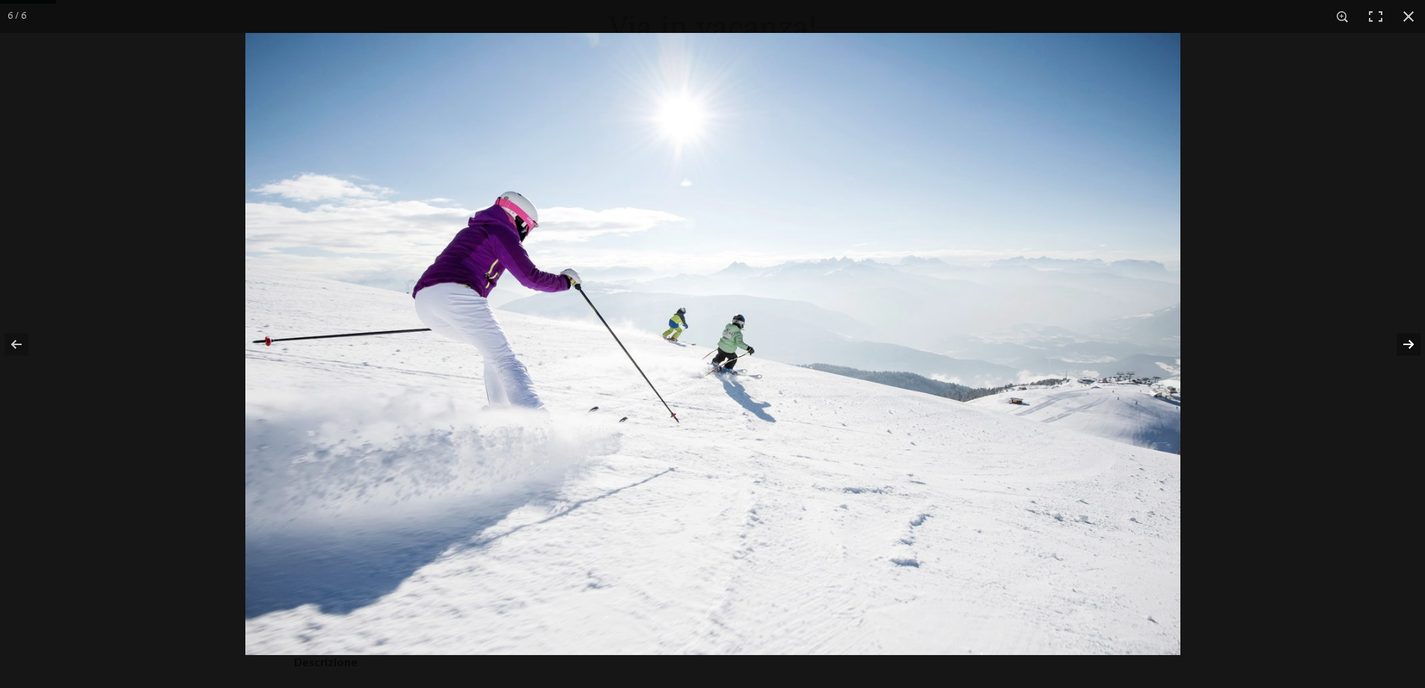
click at [1404, 341] on button "button" at bounding box center [1399, 344] width 52 height 75
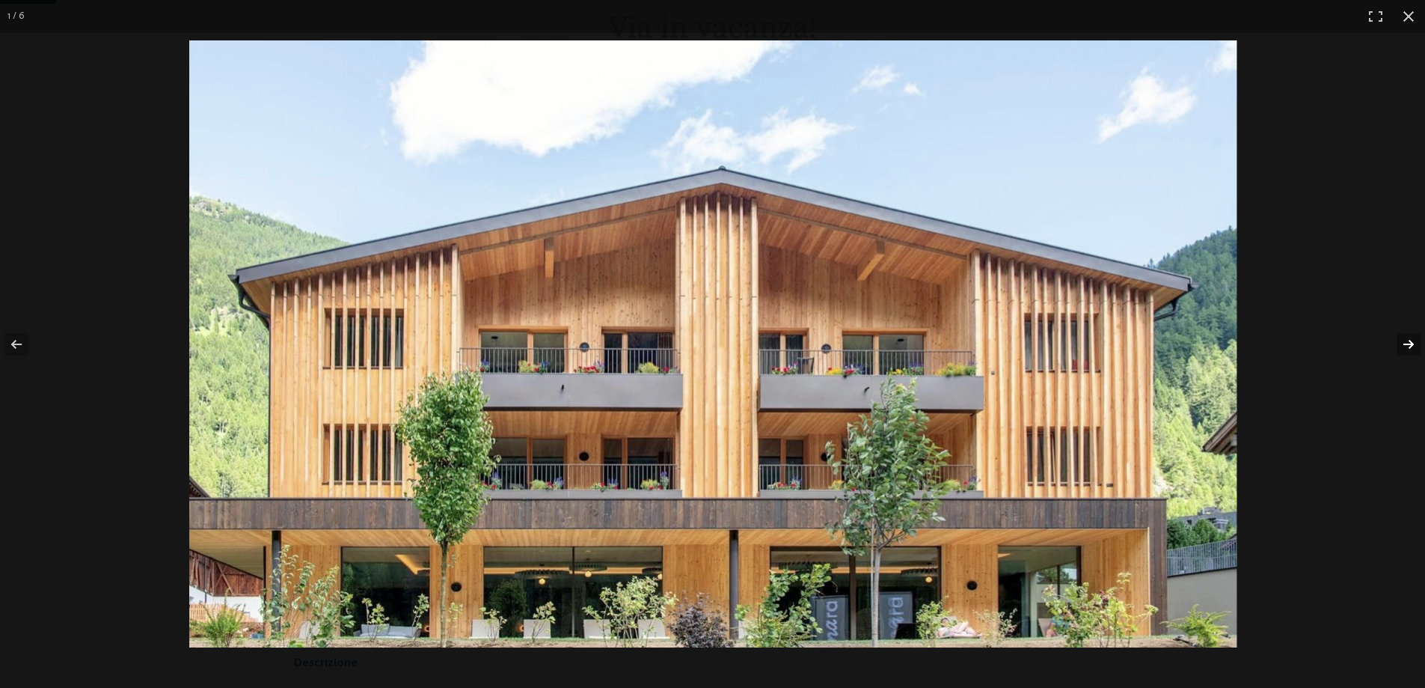
click at [1404, 341] on button "button" at bounding box center [1399, 344] width 52 height 75
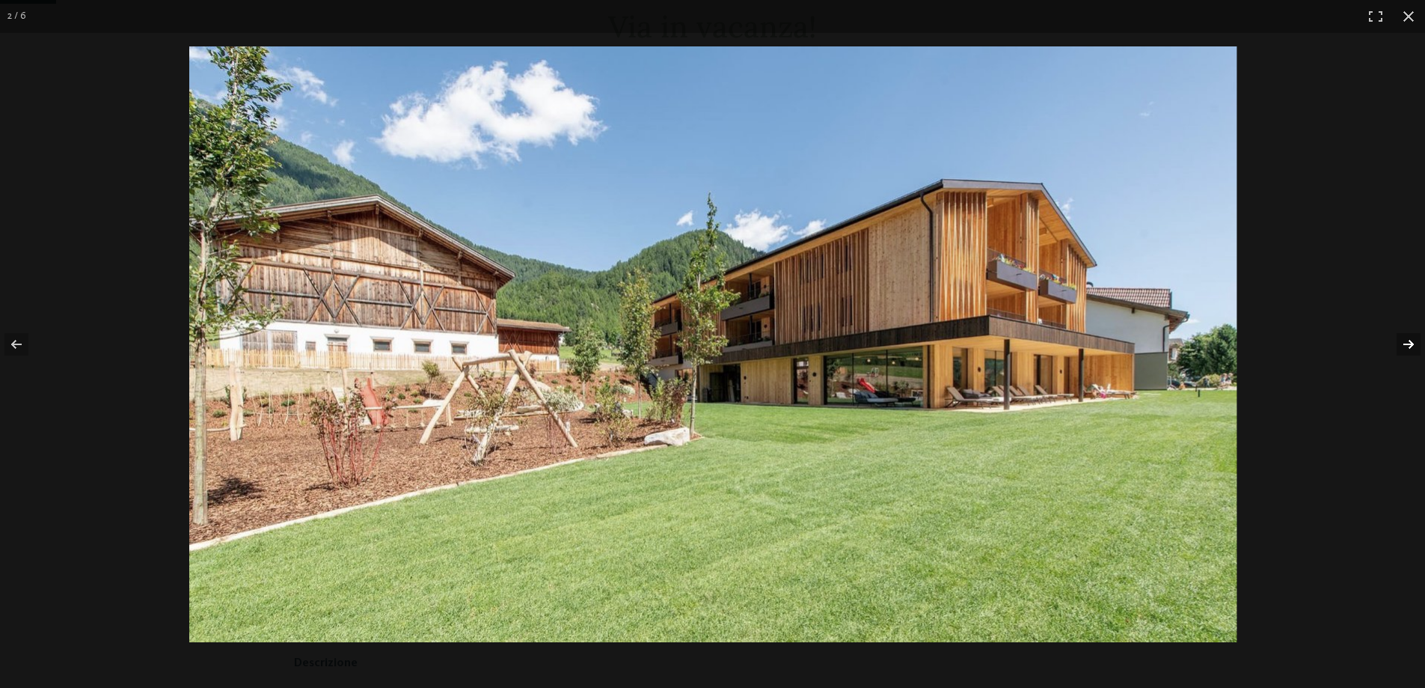
click at [1404, 341] on button "button" at bounding box center [1399, 344] width 52 height 75
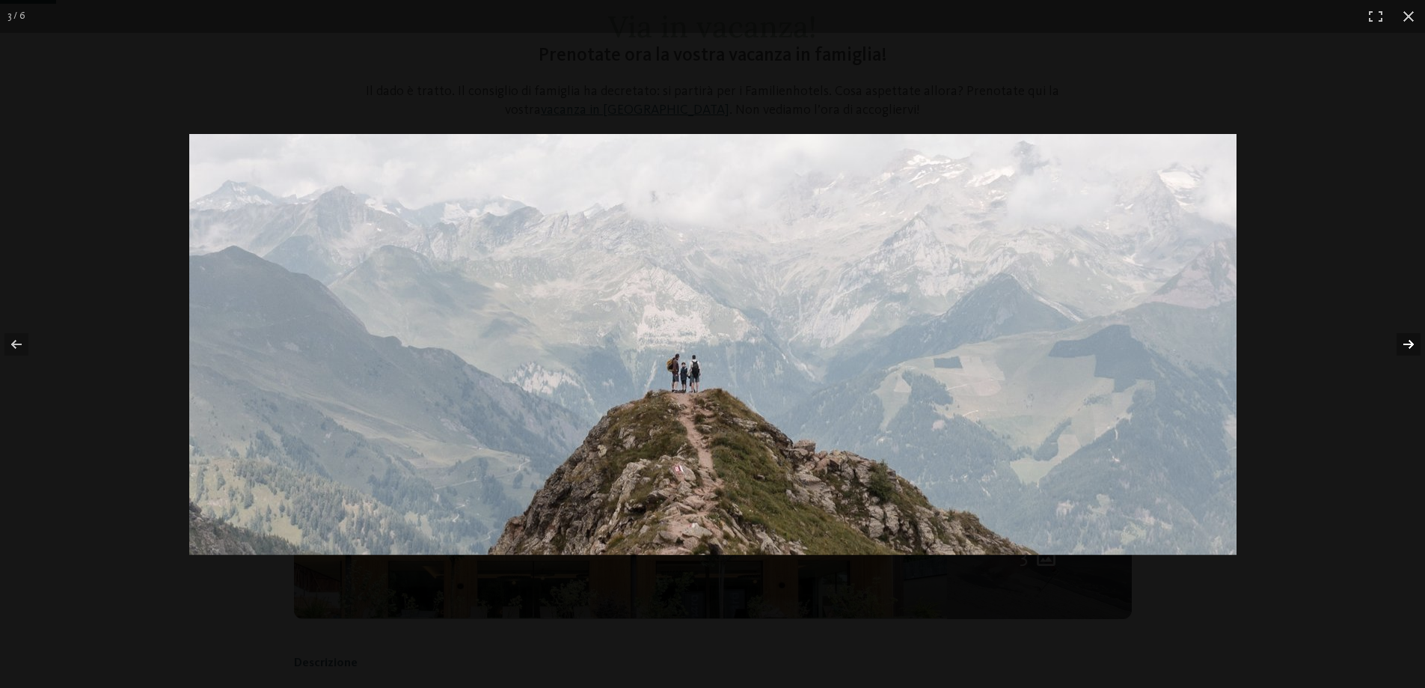
click at [1404, 341] on button "button" at bounding box center [1399, 344] width 52 height 75
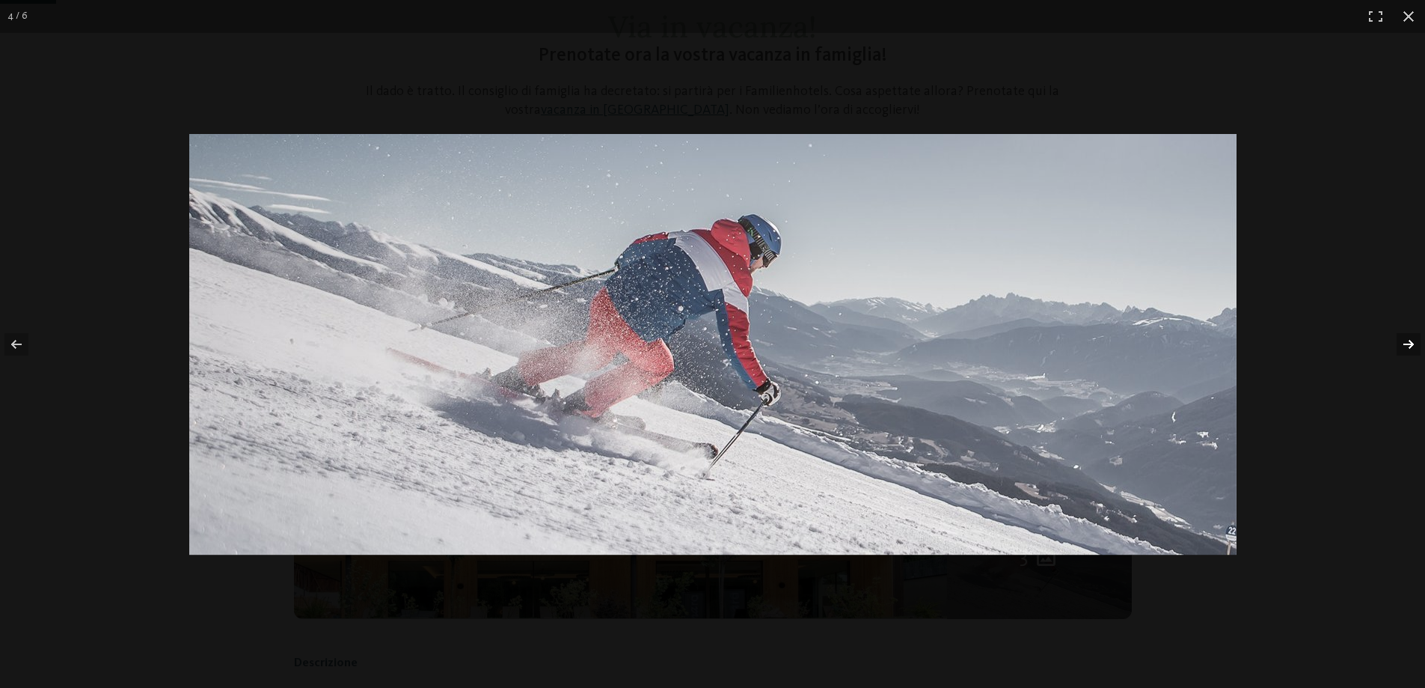
click at [1404, 341] on button "button" at bounding box center [1399, 344] width 52 height 75
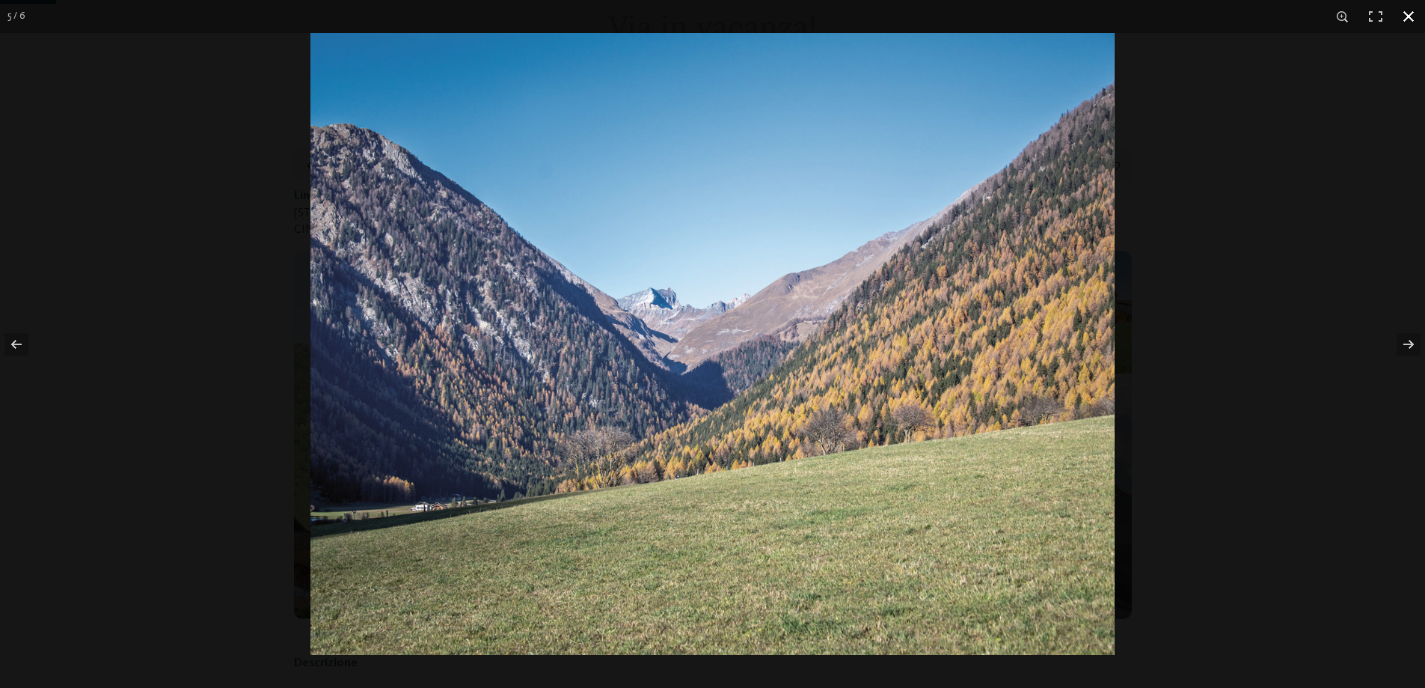
click at [1402, 16] on button "button" at bounding box center [1408, 16] width 33 height 33
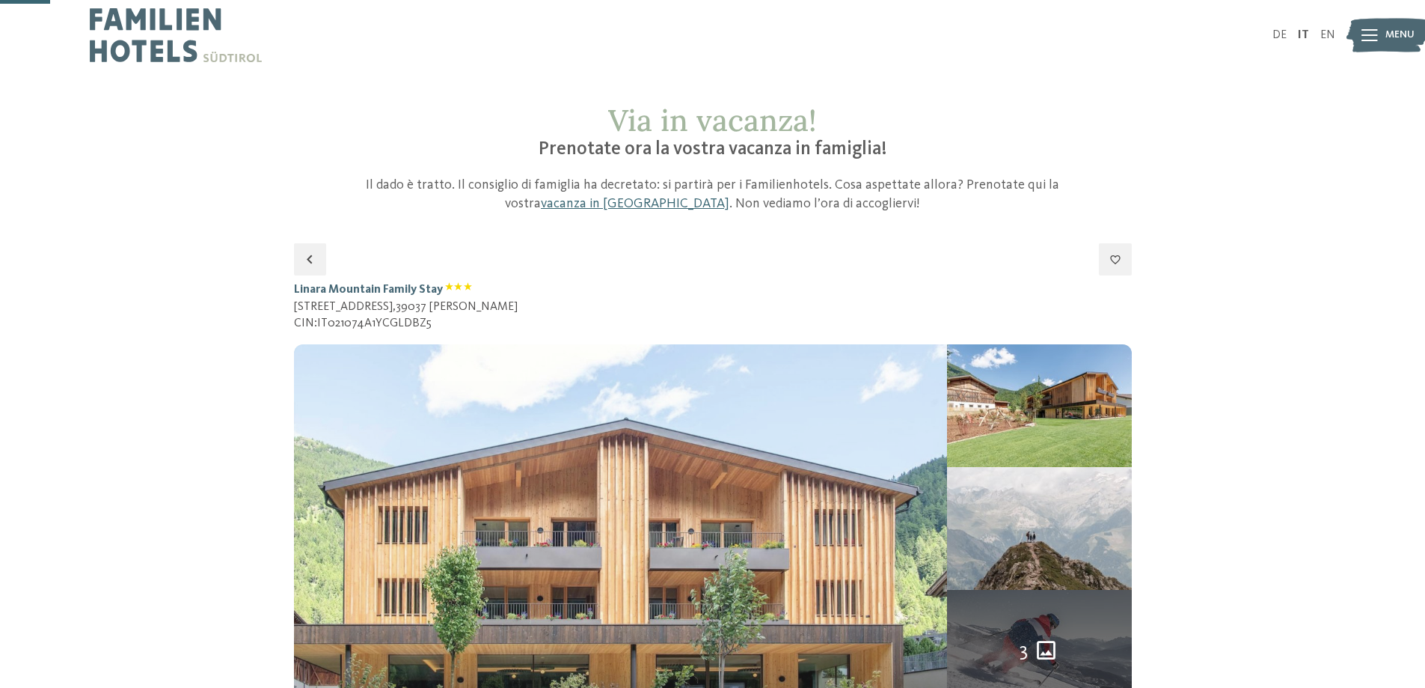
scroll to position [0, 0]
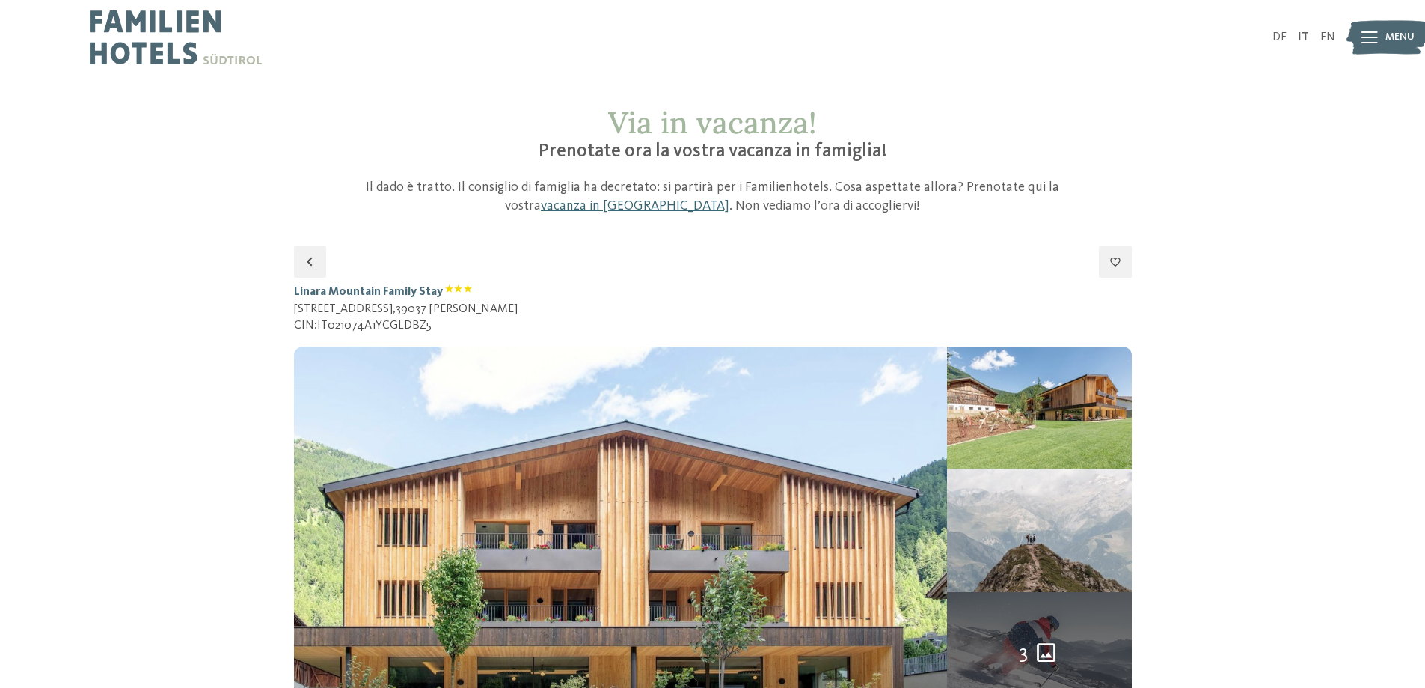
drag, startPoint x: 480, startPoint y: 287, endPoint x: 290, endPoint y: 293, distance: 189.4
copy h1 "Linara Mountain Family Stay"
